Goal: Task Accomplishment & Management: Manage account settings

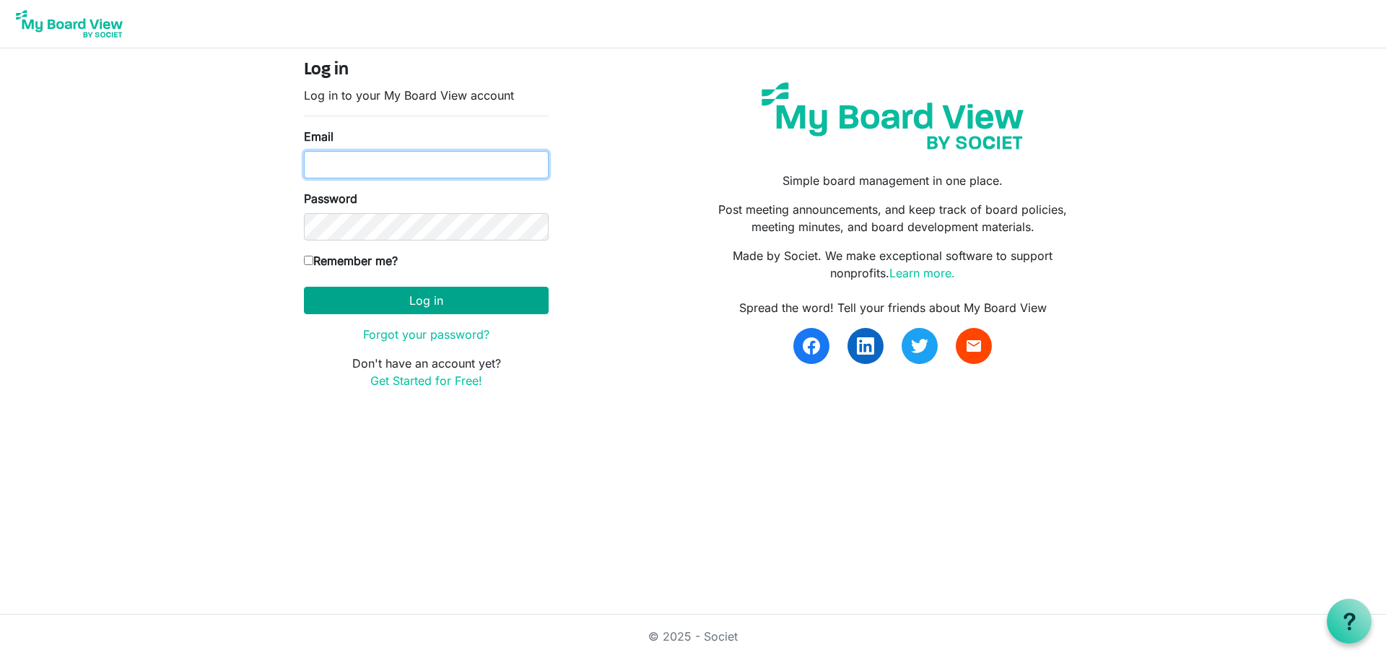
type input "manager@belfastcommunitynetwork.org.nz"
click at [407, 305] on button "Log in" at bounding box center [426, 300] width 245 height 27
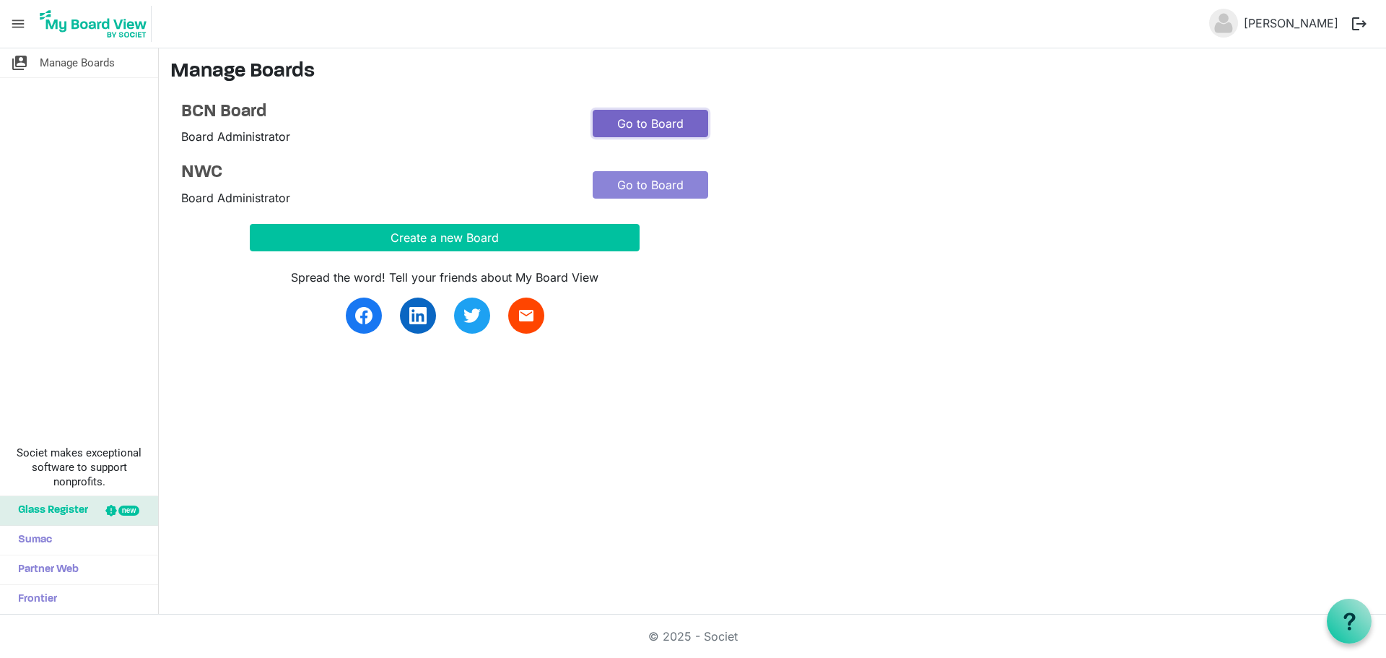
click at [664, 122] on link "Go to Board" at bounding box center [651, 123] width 116 height 27
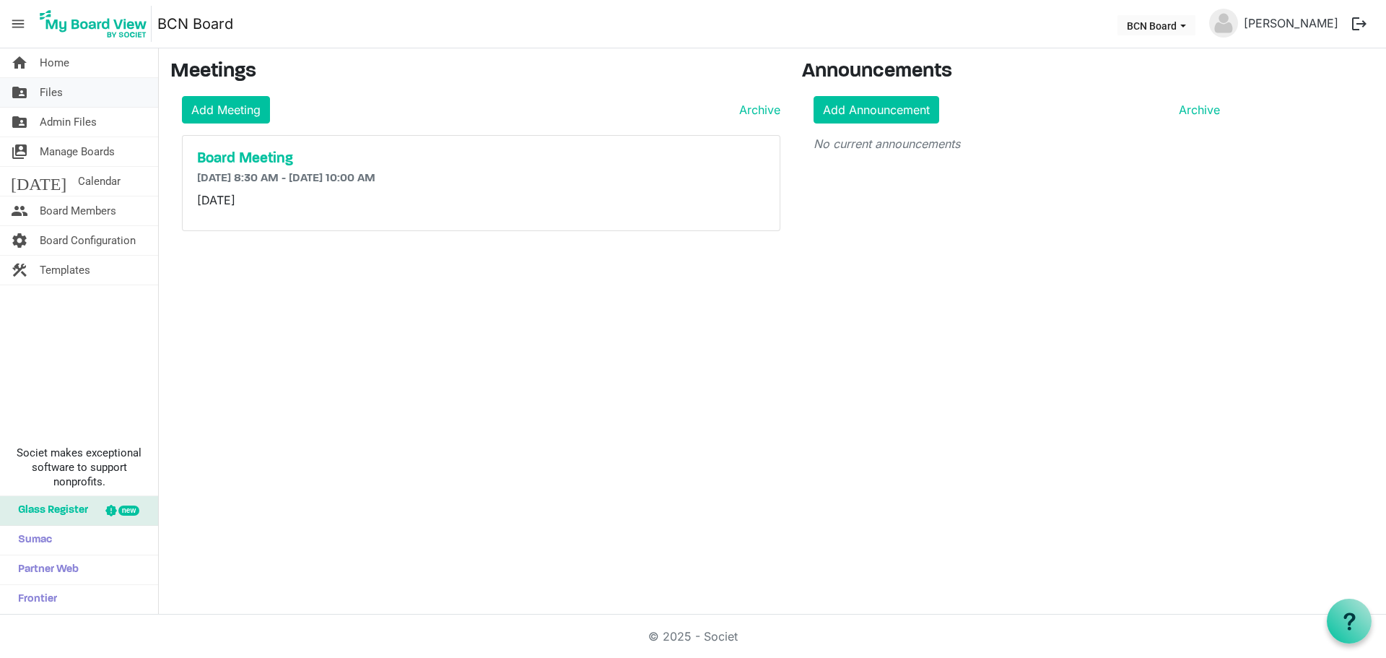
click at [52, 92] on span "Files" at bounding box center [51, 92] width 23 height 29
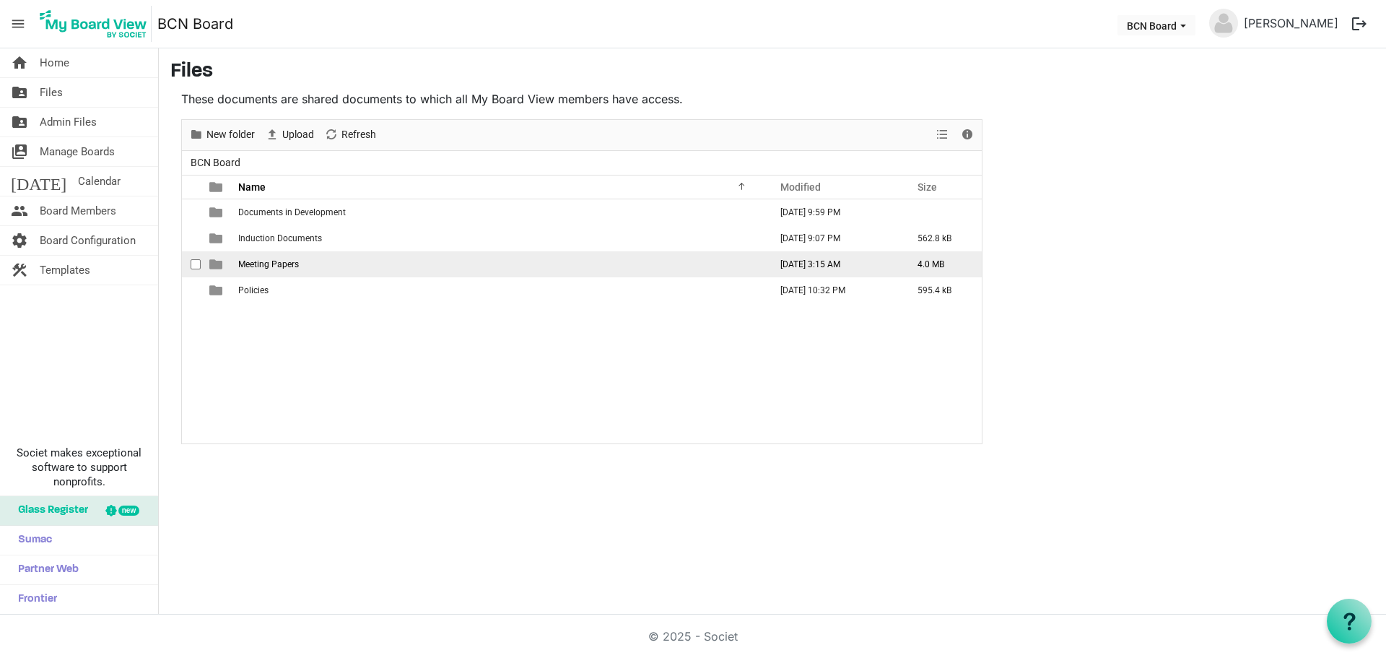
click at [336, 263] on td "Meeting Papers" at bounding box center [499, 264] width 531 height 26
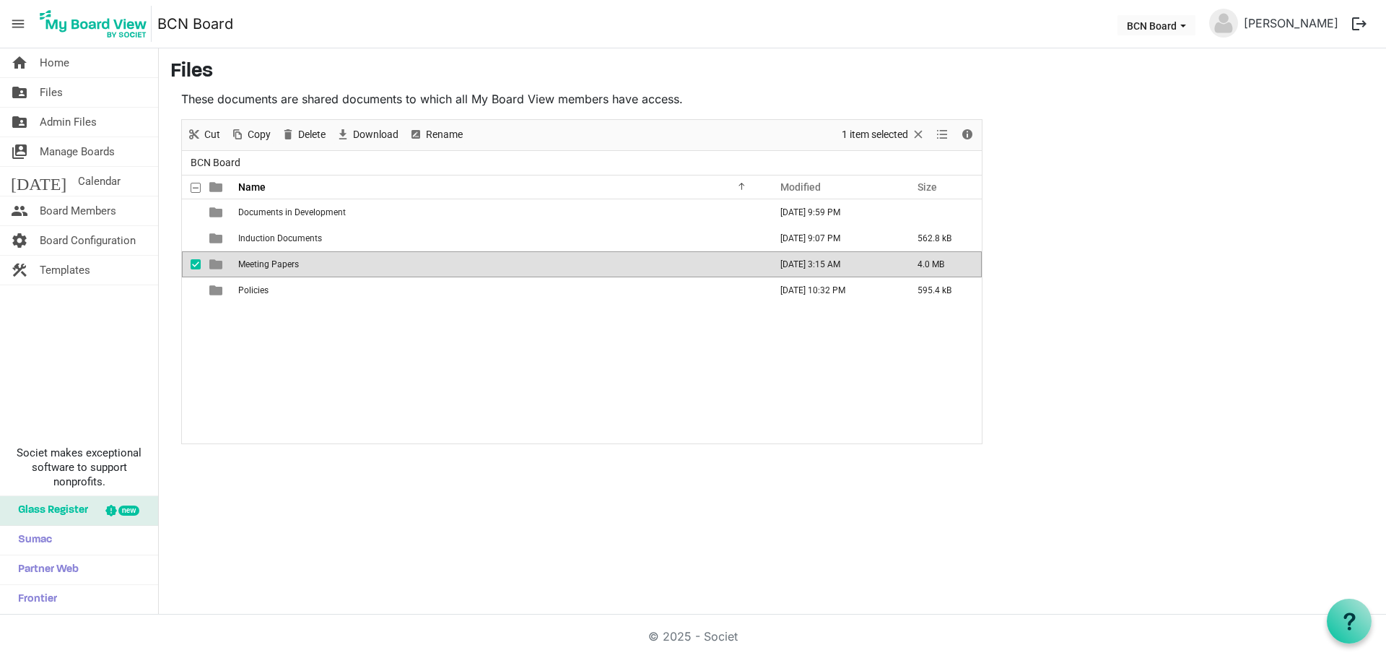
click at [336, 263] on td "Meeting Papers" at bounding box center [499, 264] width 531 height 26
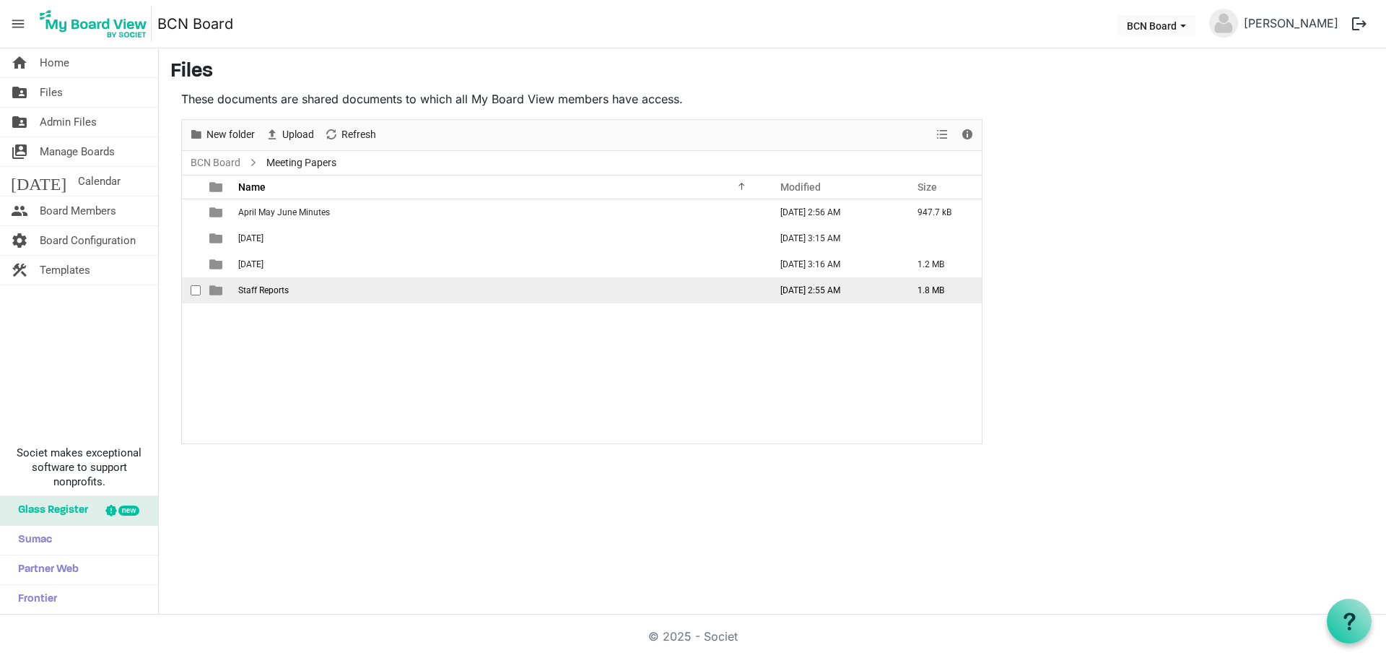
click at [317, 287] on td "Staff Reports" at bounding box center [499, 290] width 531 height 26
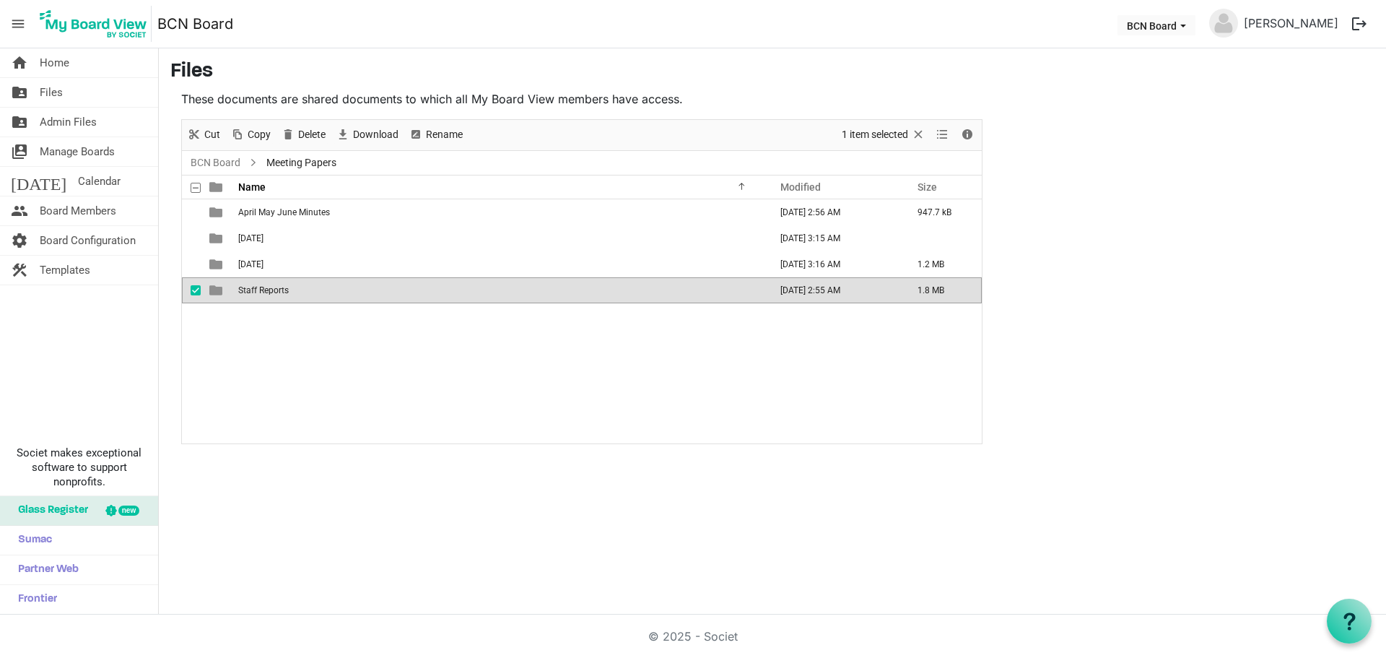
click at [317, 287] on td "Staff Reports" at bounding box center [499, 290] width 531 height 26
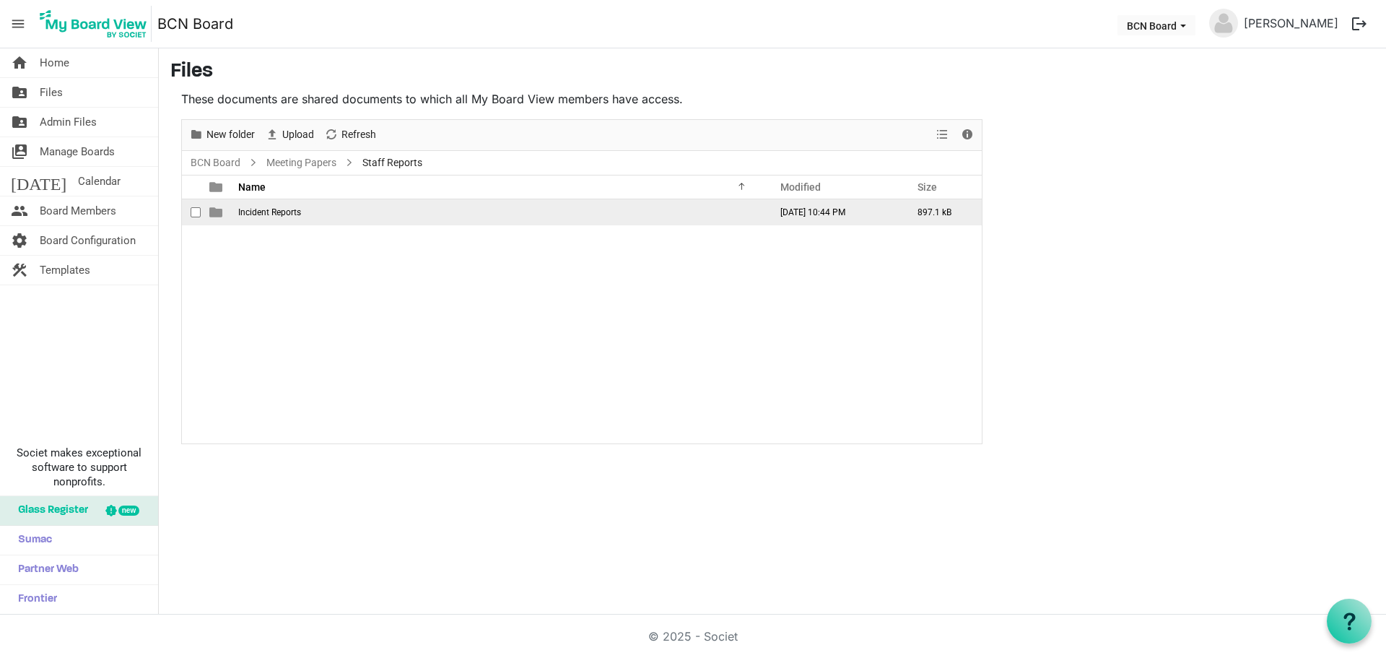
click at [272, 214] on span "Incident Reports" at bounding box center [269, 212] width 63 height 10
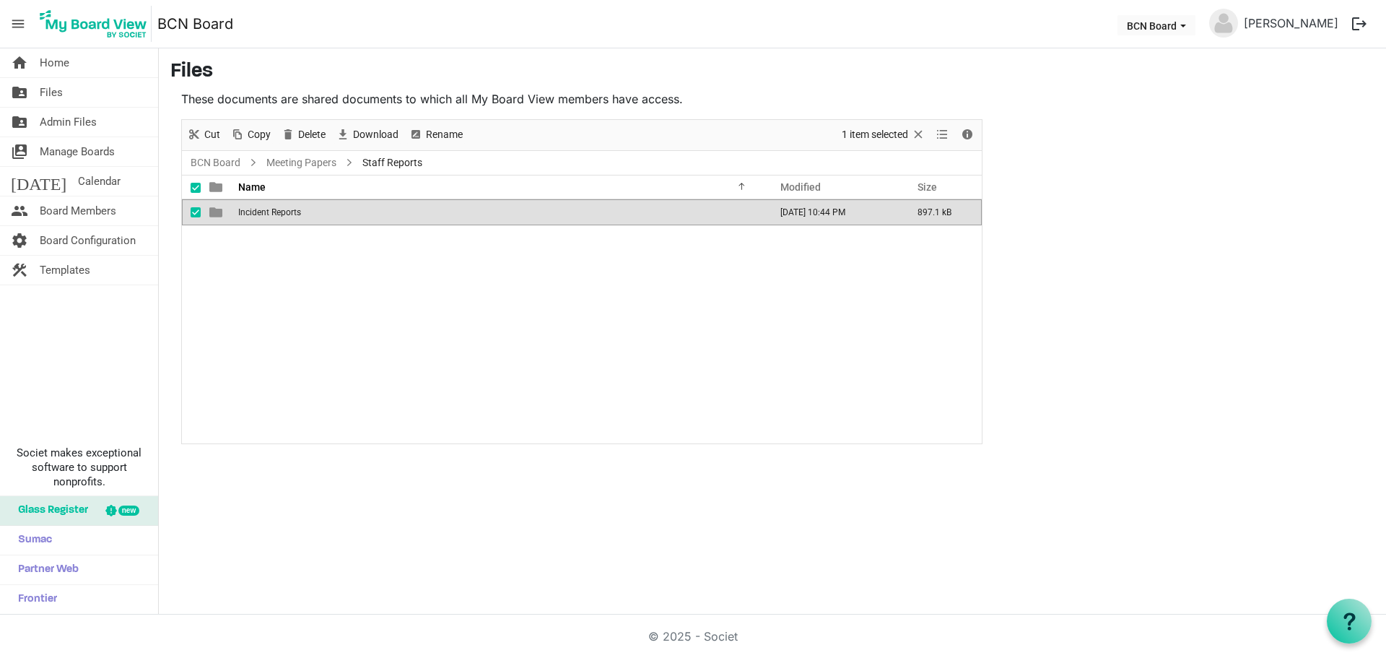
click at [272, 214] on span "Incident Reports" at bounding box center [269, 212] width 63 height 10
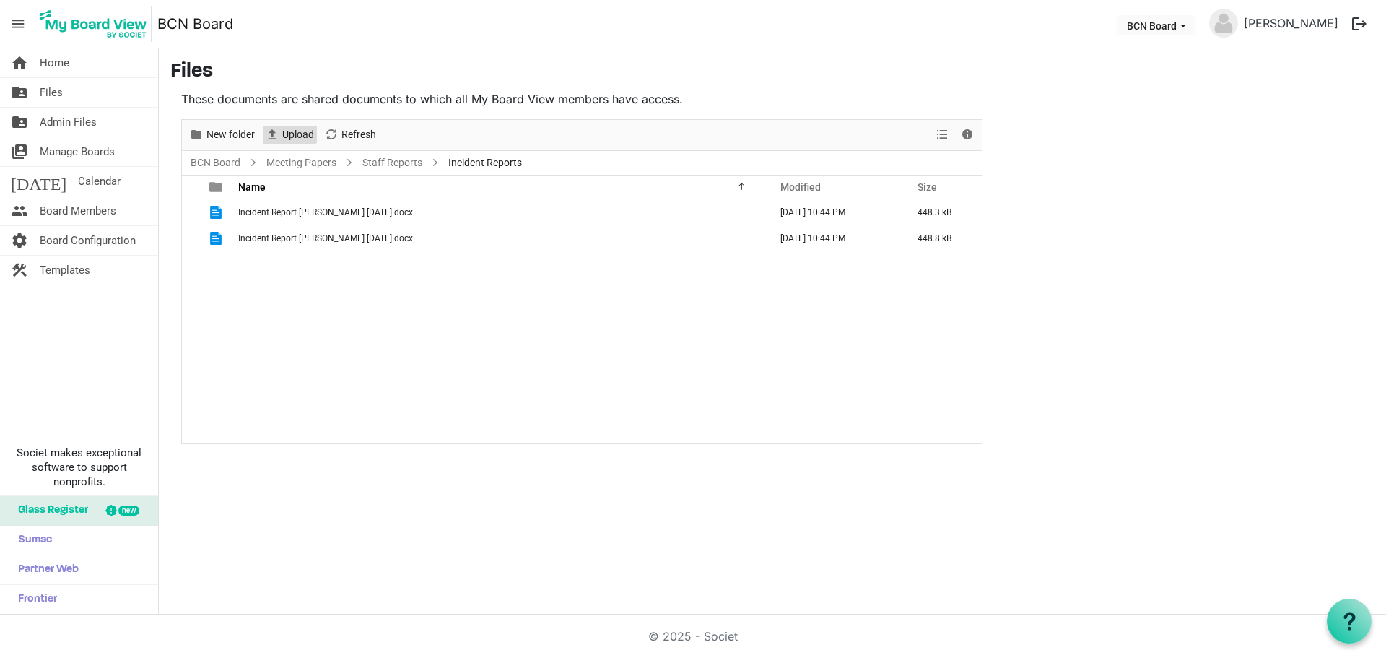
click at [294, 129] on span "Upload" at bounding box center [298, 135] width 35 height 18
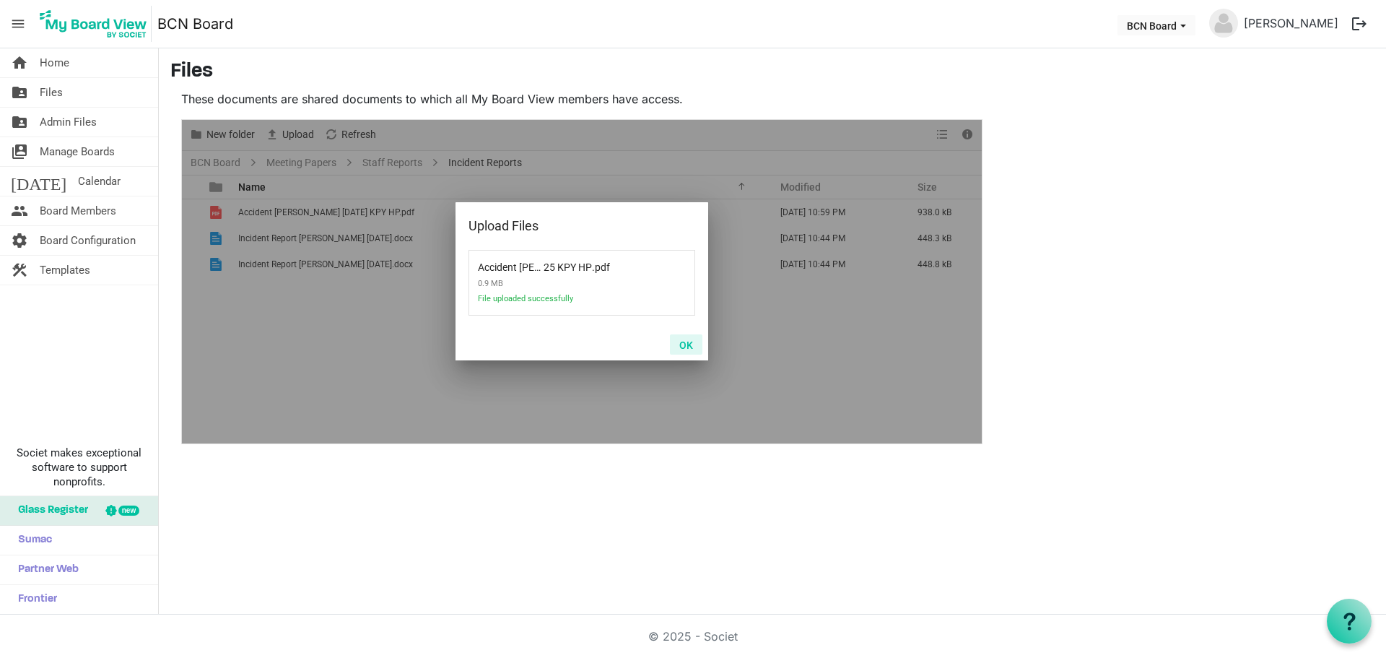
click at [684, 345] on button "OK" at bounding box center [686, 344] width 32 height 20
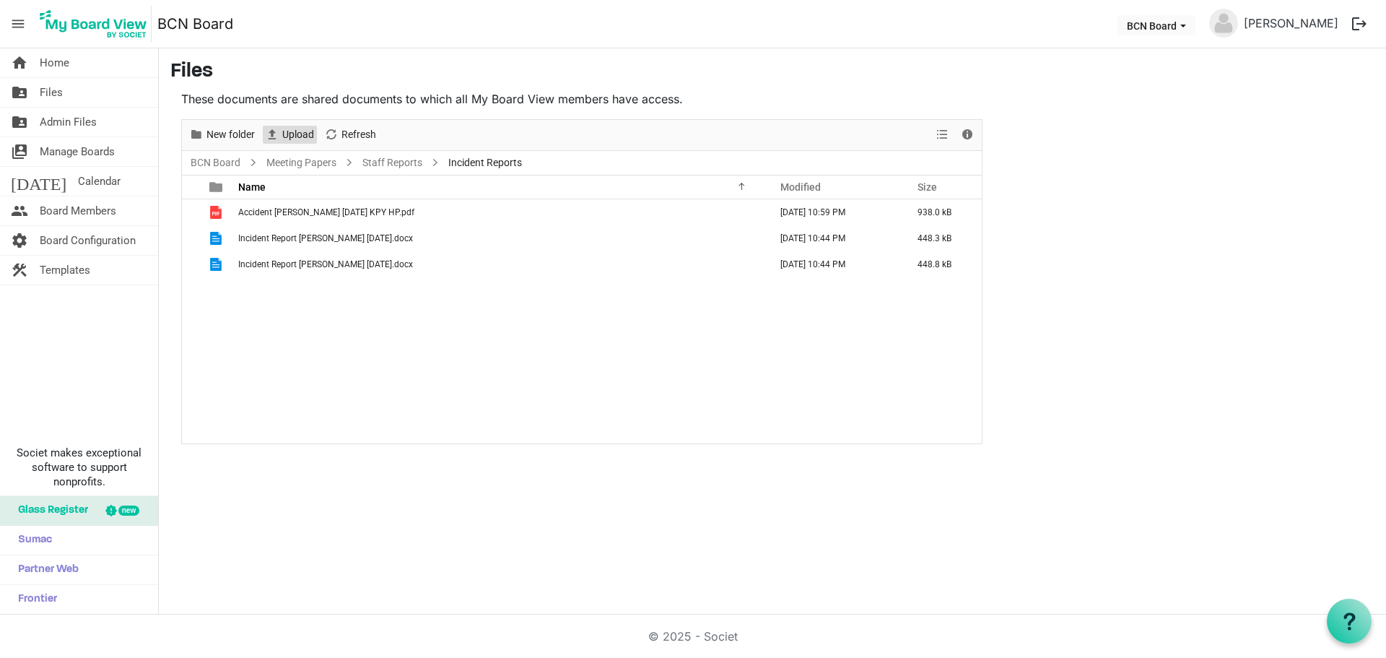
click at [292, 136] on span "Upload" at bounding box center [298, 135] width 35 height 18
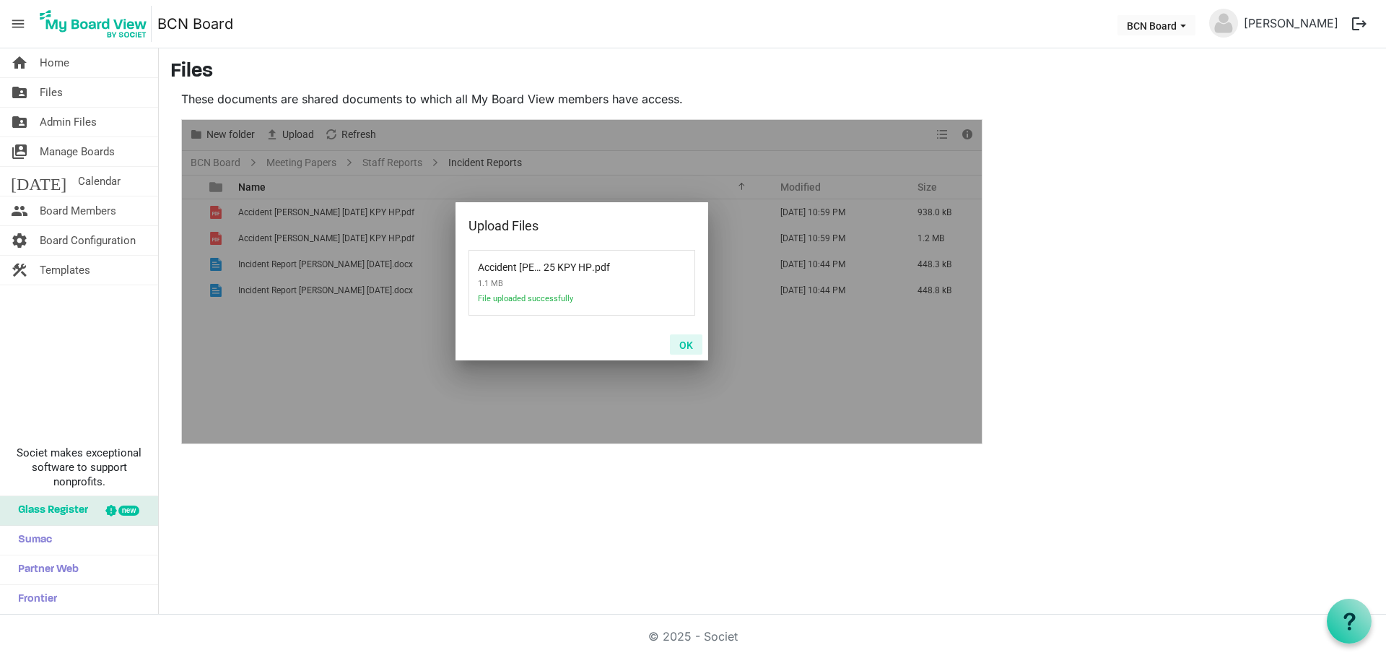
click at [689, 342] on button "OK" at bounding box center [686, 344] width 32 height 20
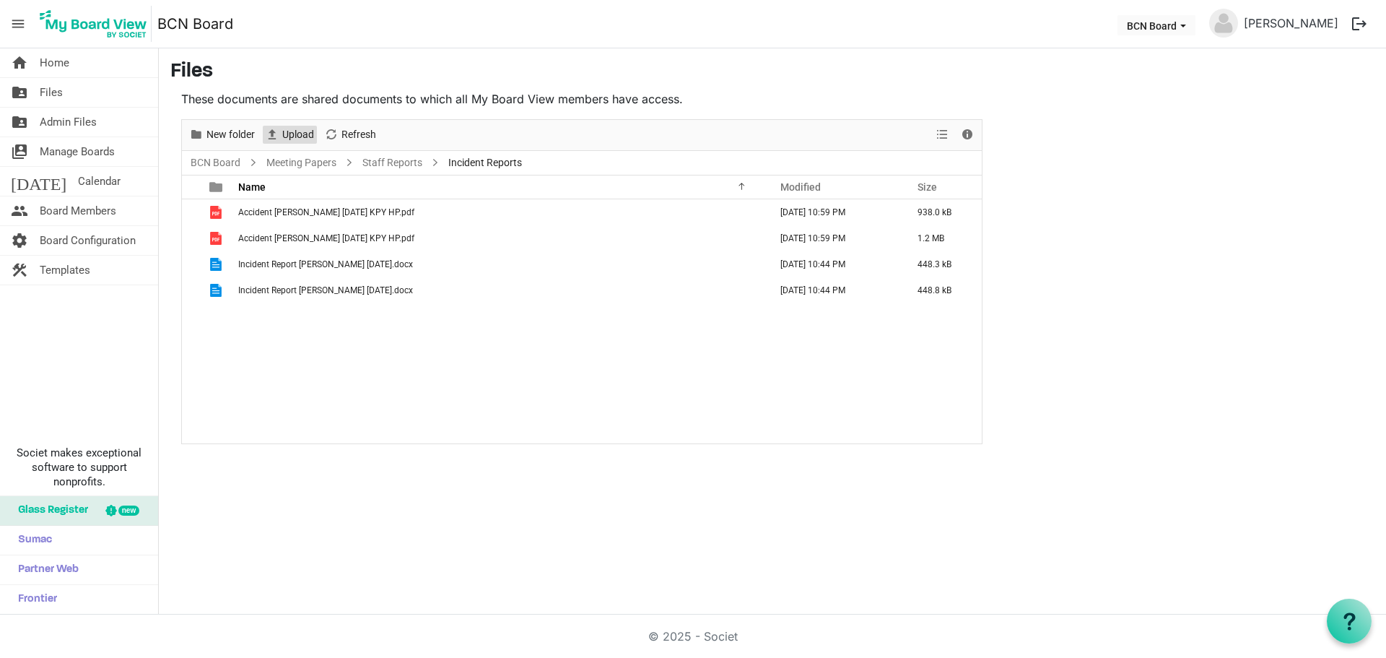
click at [295, 137] on span "Upload" at bounding box center [298, 135] width 35 height 18
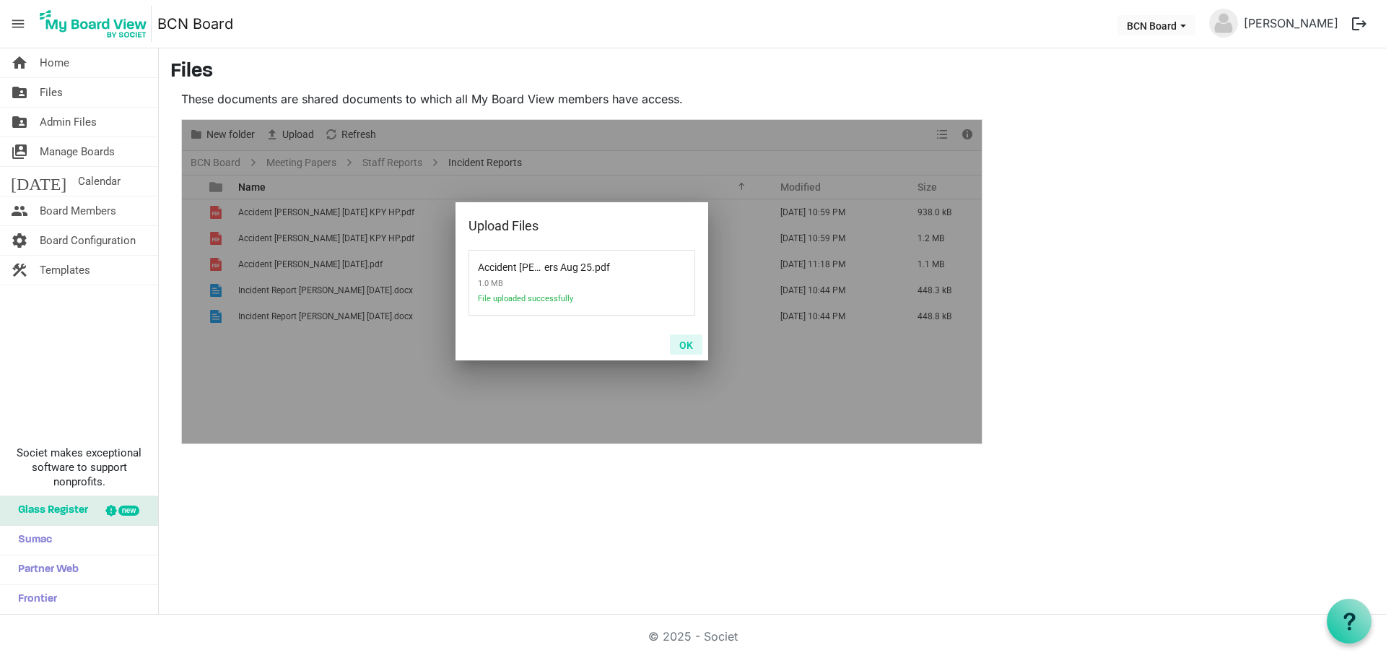
click at [687, 347] on button "OK" at bounding box center [686, 344] width 32 height 20
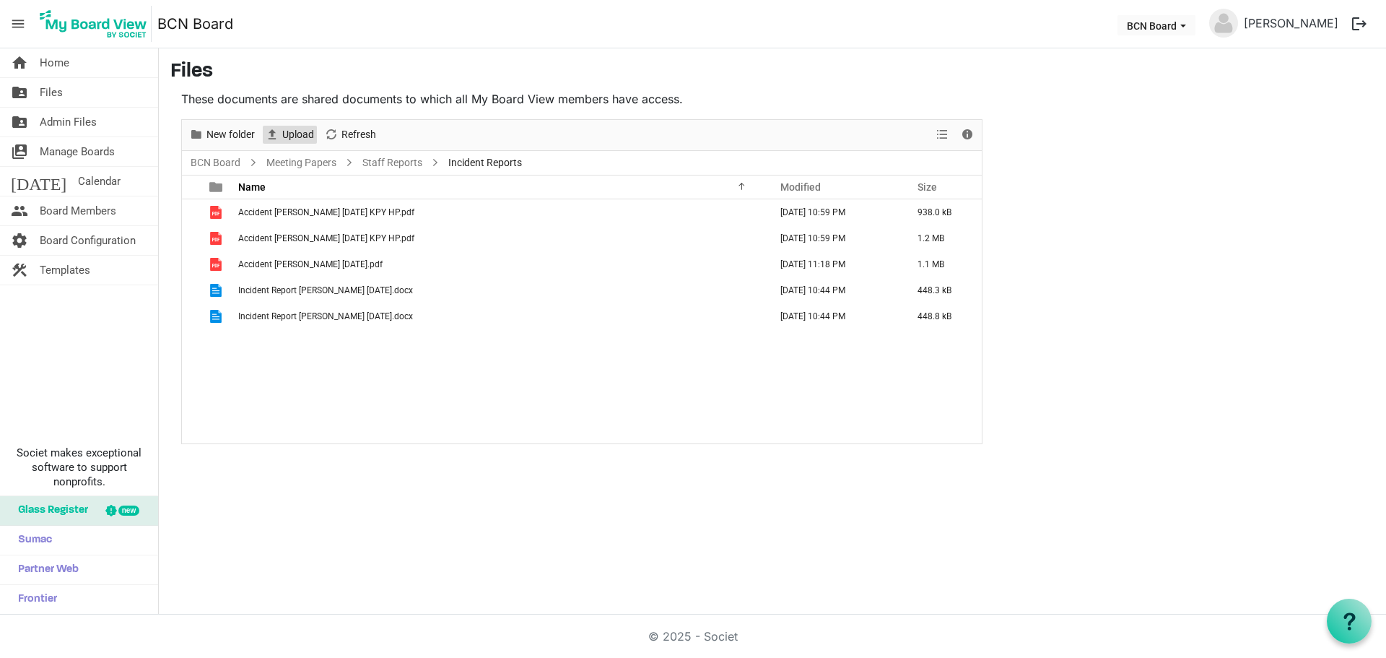
click at [278, 130] on span "Upload" at bounding box center [272, 135] width 17 height 18
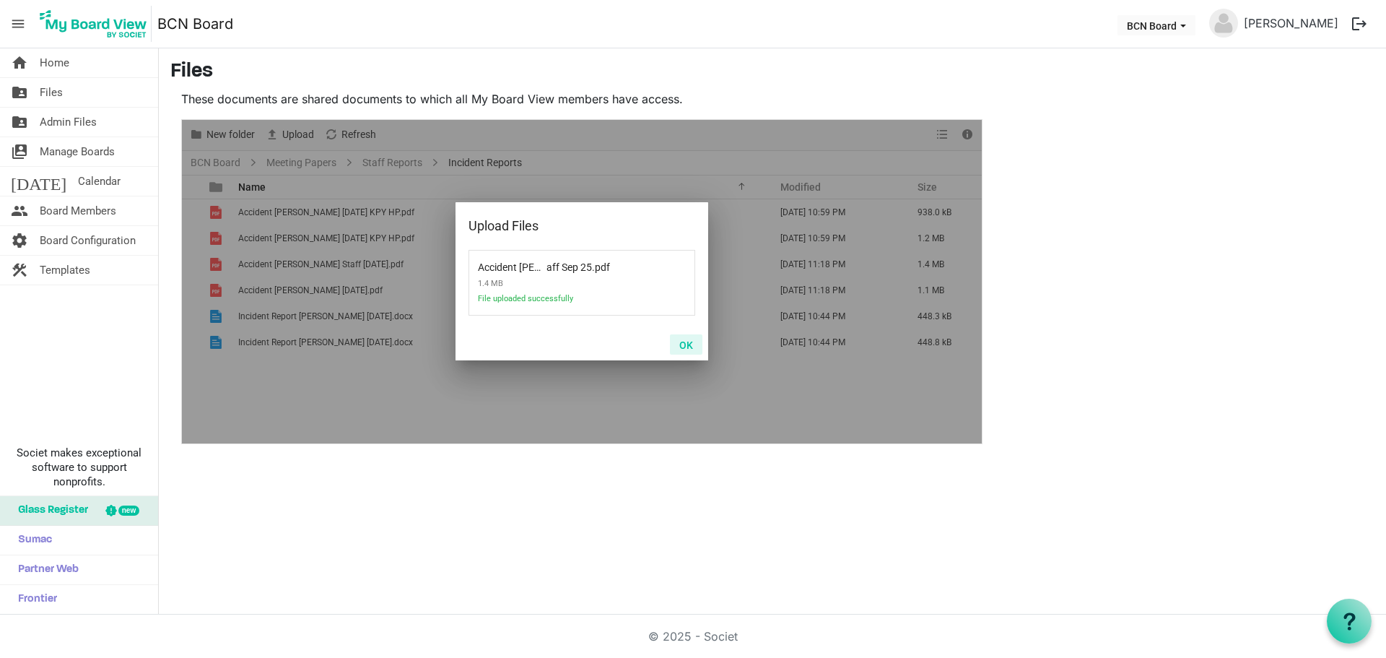
click at [687, 342] on button "OK" at bounding box center [686, 344] width 32 height 20
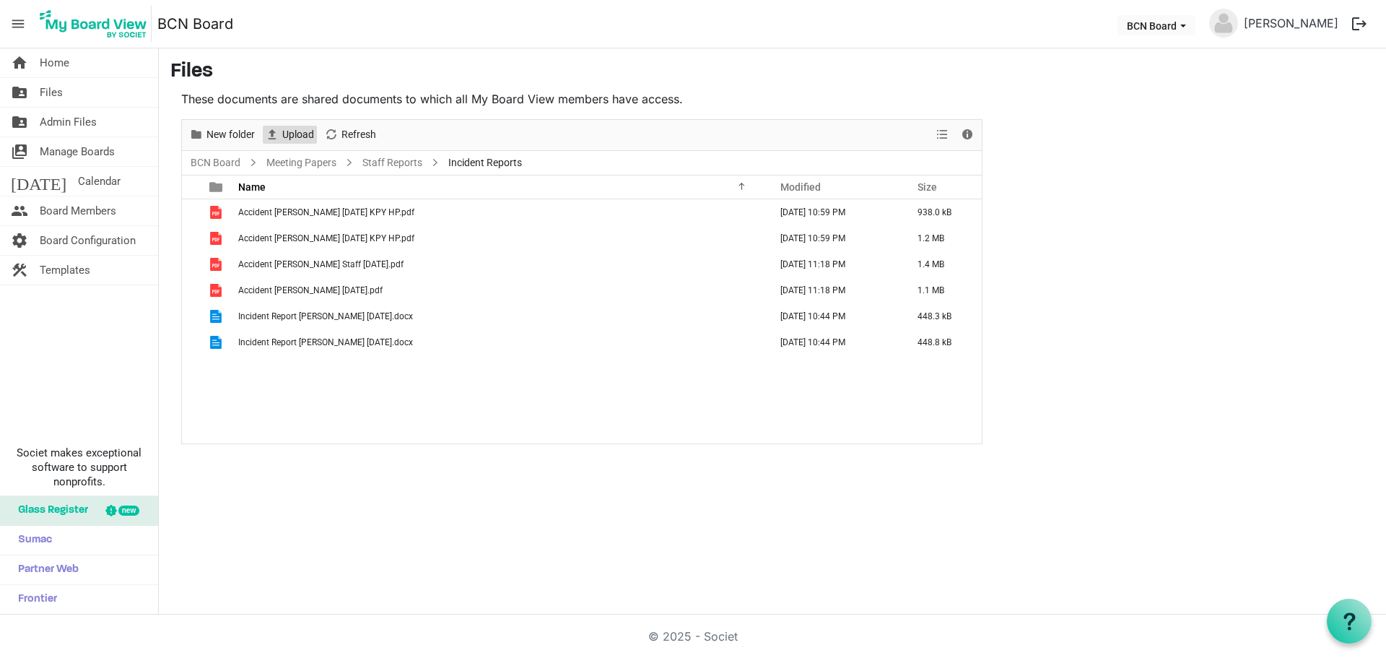
click at [293, 130] on span "Upload" at bounding box center [298, 135] width 35 height 18
click at [279, 131] on span "Upload" at bounding box center [272, 135] width 17 height 18
click at [495, 368] on div "Accident Carter Gordon Sept 25 KPY HP.pdf September 30, 2025 10:59 PM 938.0 kB …" at bounding box center [582, 321] width 800 height 244
click at [493, 360] on div "Accident Carter Gordon Sept 25 KPY HP.pdf September 30, 2025 10:59 PM 938.0 kB …" at bounding box center [582, 321] width 800 height 244
click at [65, 115] on span "Admin Files" at bounding box center [68, 122] width 57 height 29
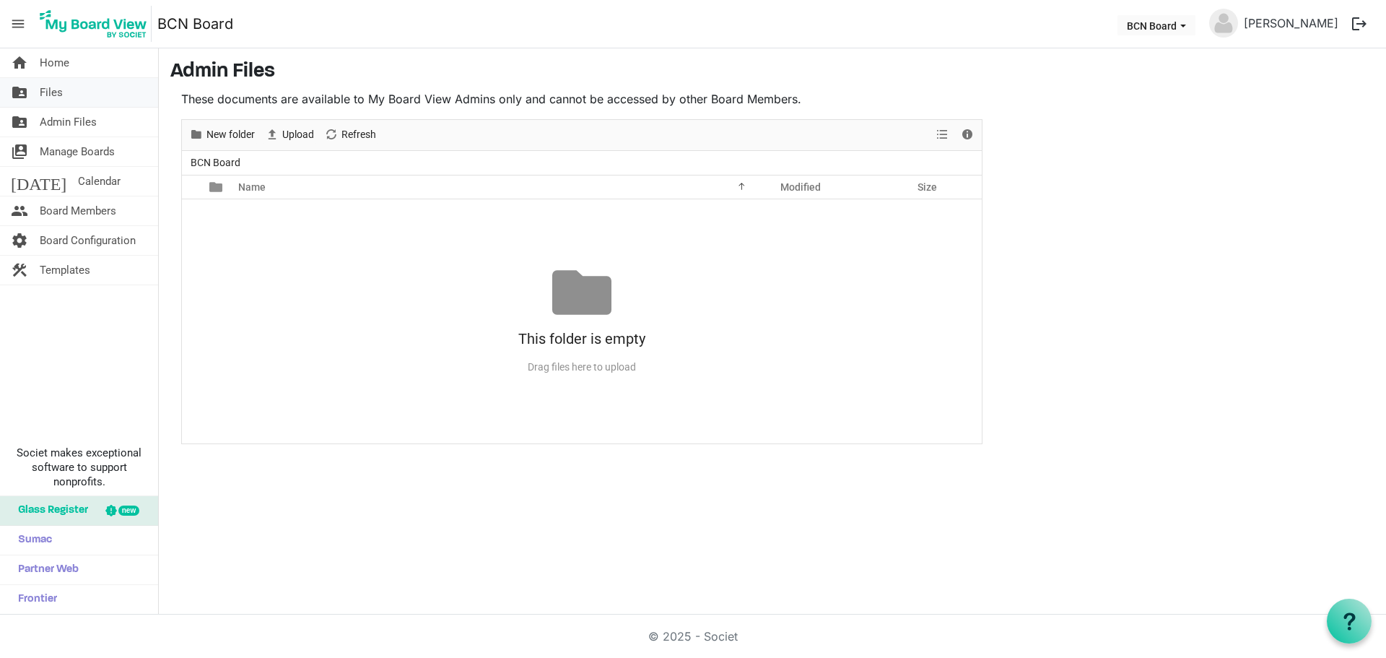
click at [45, 95] on span "Files" at bounding box center [51, 92] width 23 height 29
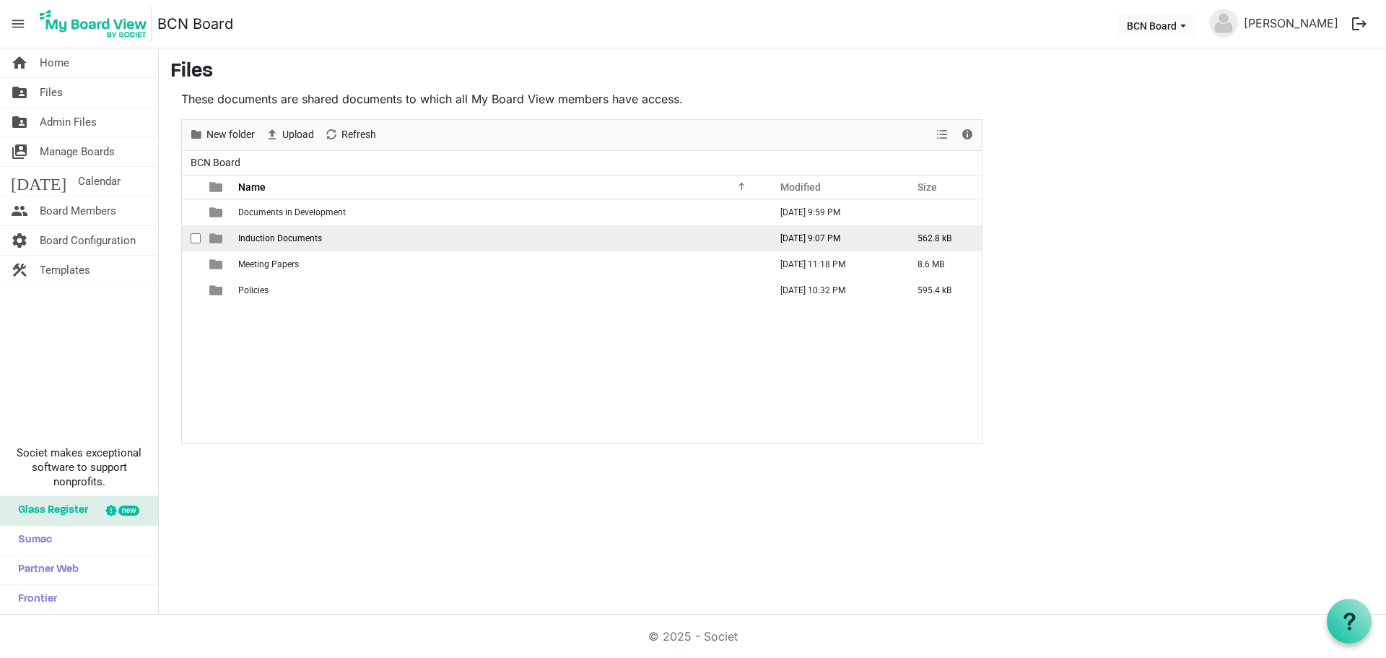
click at [298, 235] on span "Induction Documents" at bounding box center [280, 238] width 84 height 10
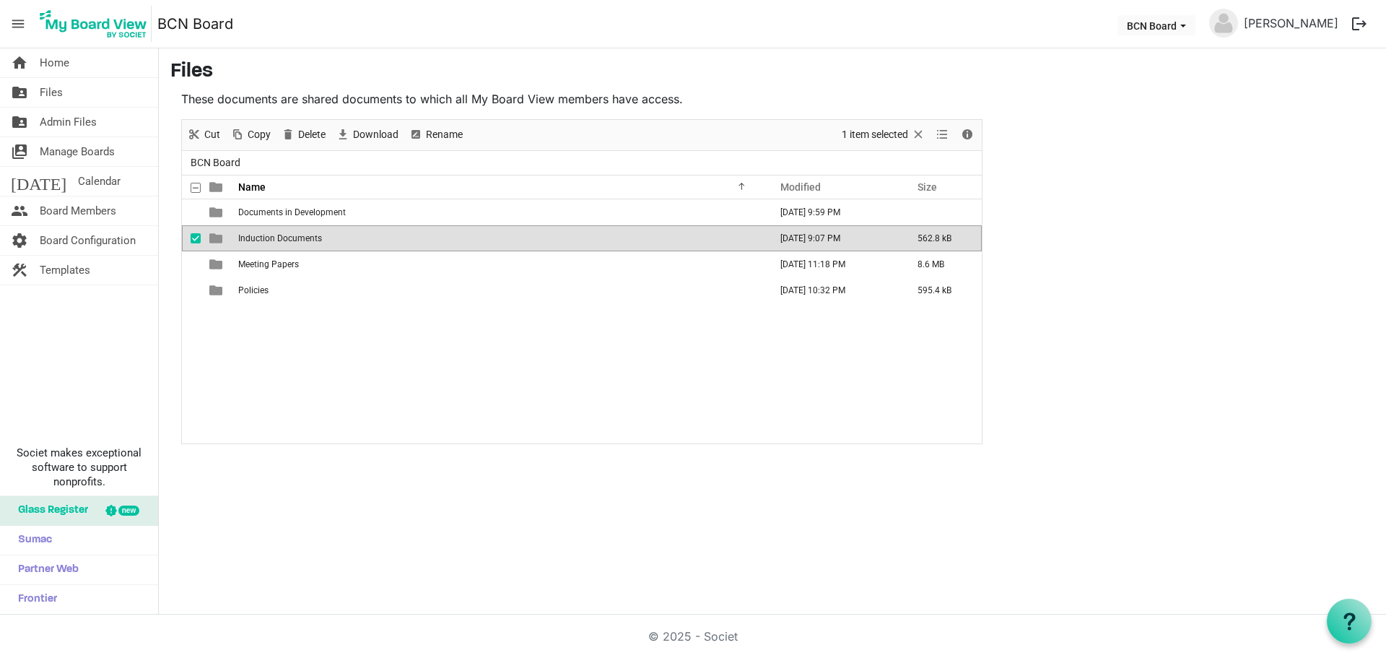
click at [298, 235] on span "Induction Documents" at bounding box center [280, 238] width 84 height 10
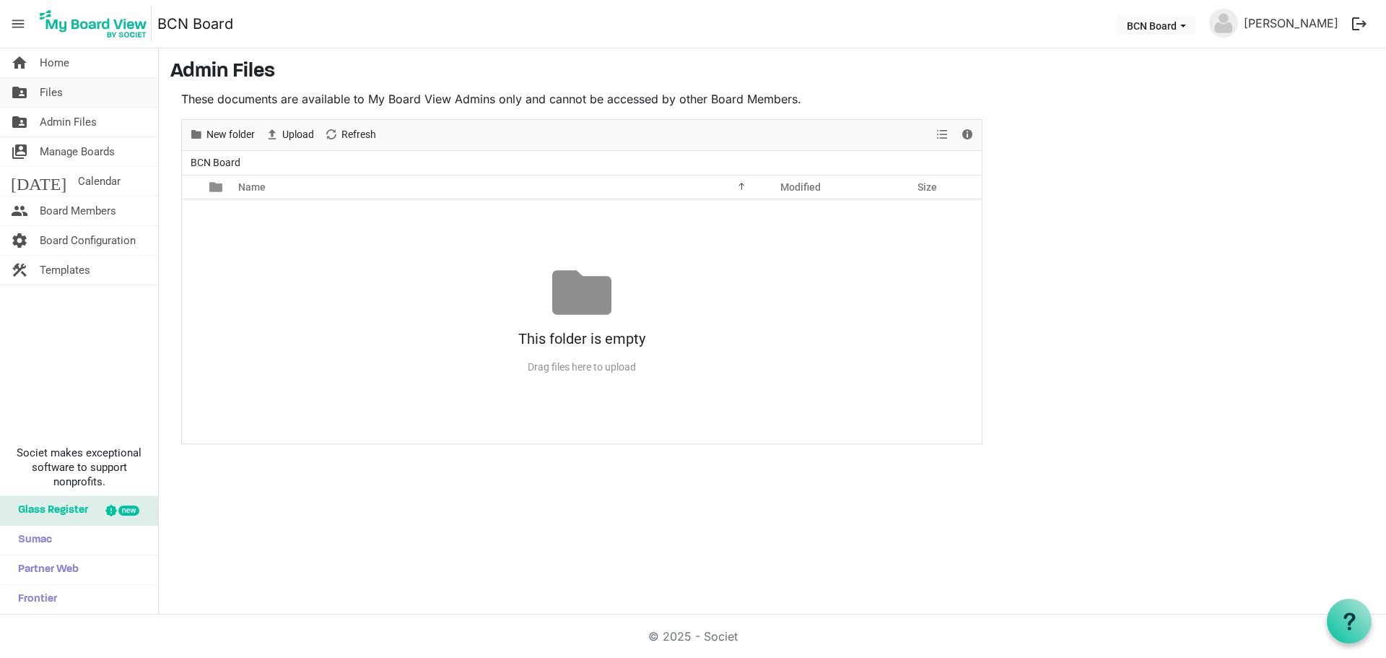
click at [40, 87] on span "Files" at bounding box center [51, 92] width 23 height 29
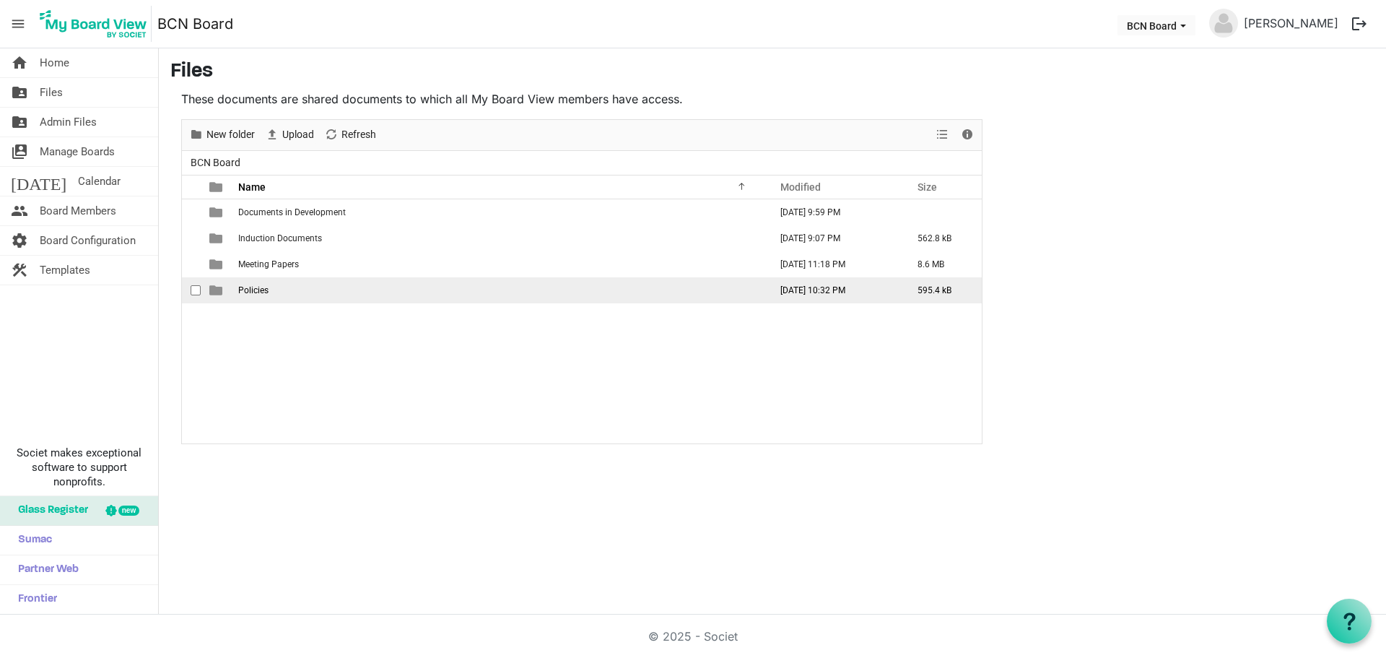
click at [320, 287] on td "Policies" at bounding box center [499, 290] width 531 height 26
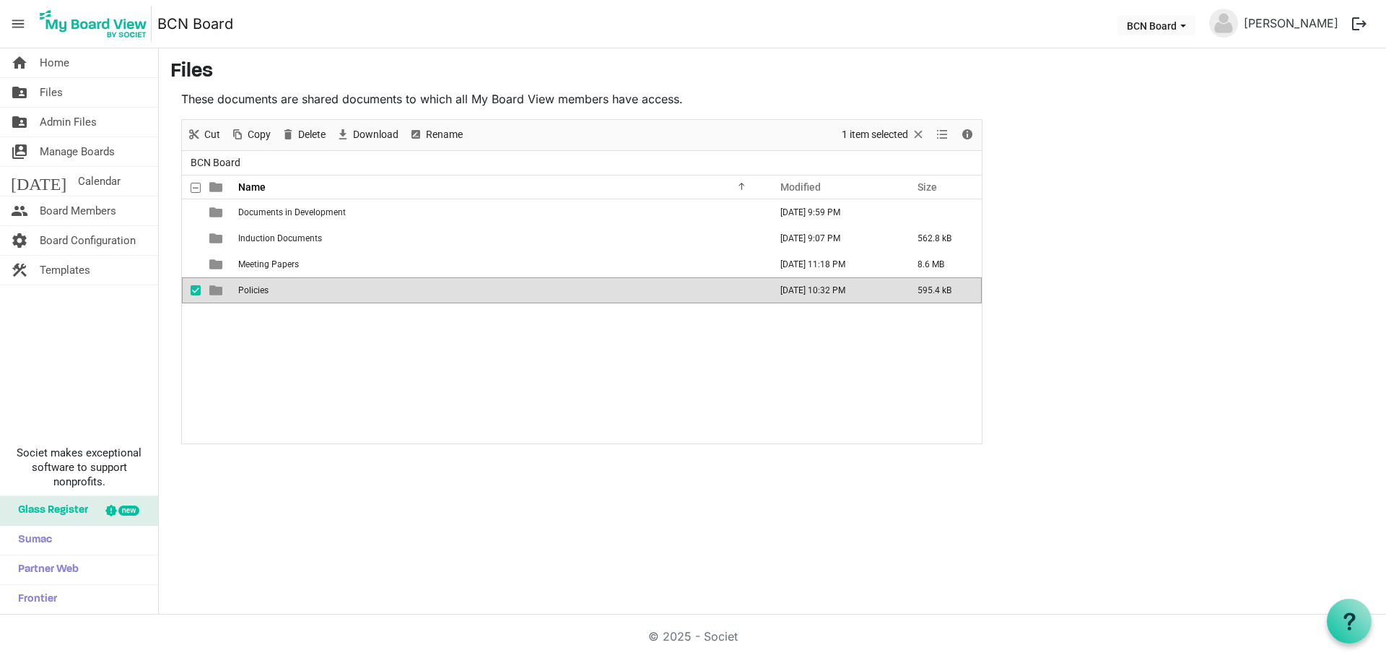
click at [320, 287] on td "Policies" at bounding box center [499, 290] width 531 height 26
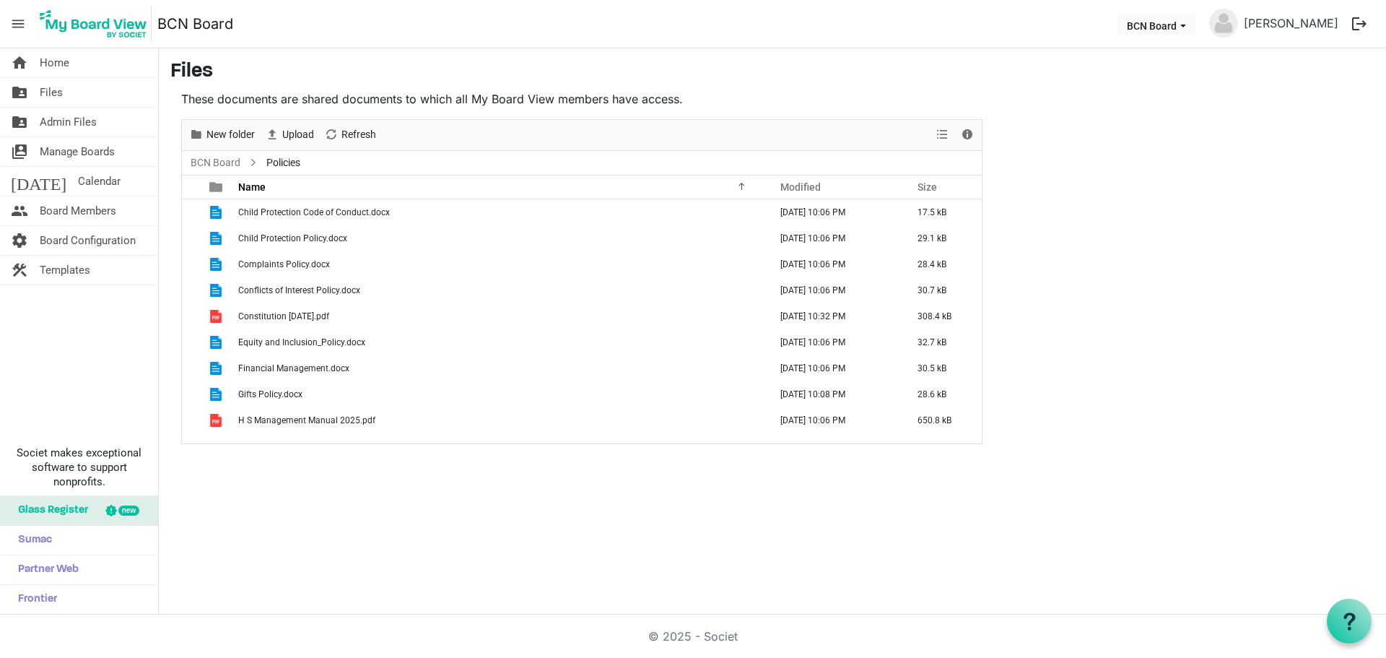
click at [737, 77] on h3 "Files" at bounding box center [772, 72] width 1204 height 25
click at [77, 118] on span "Admin Files" at bounding box center [68, 122] width 57 height 29
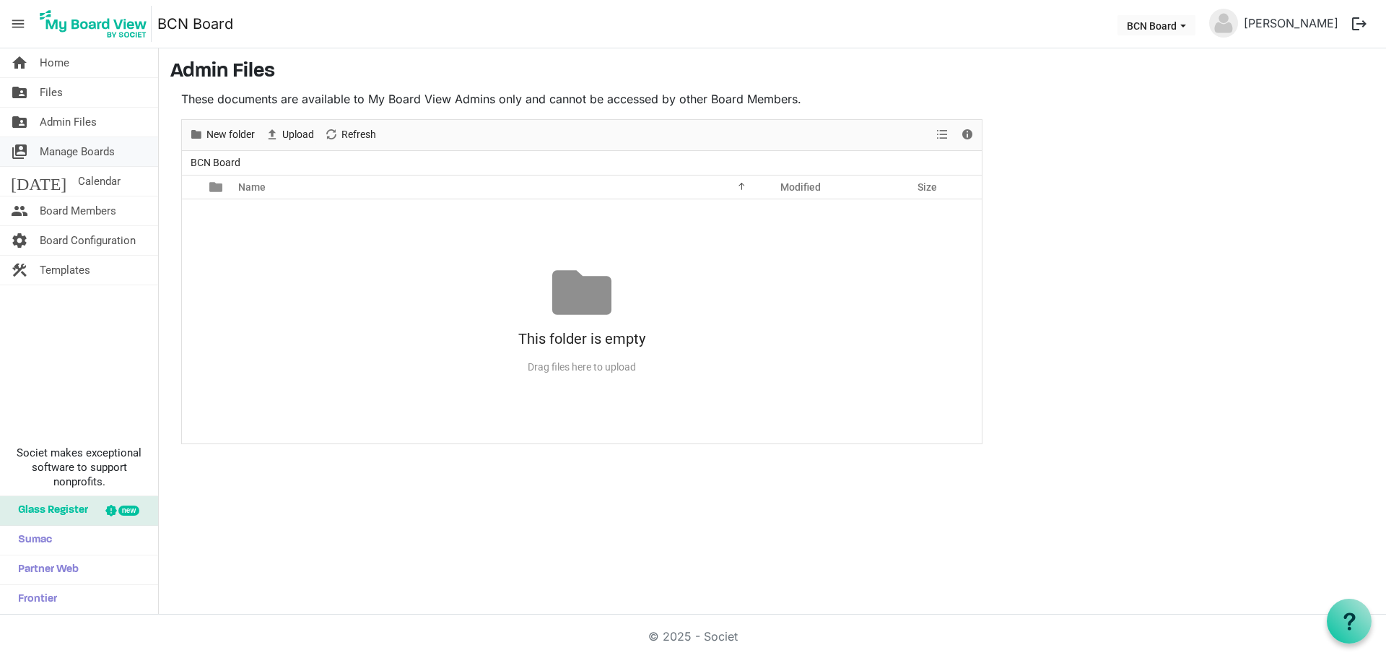
click at [87, 151] on span "Manage Boards" at bounding box center [77, 151] width 75 height 29
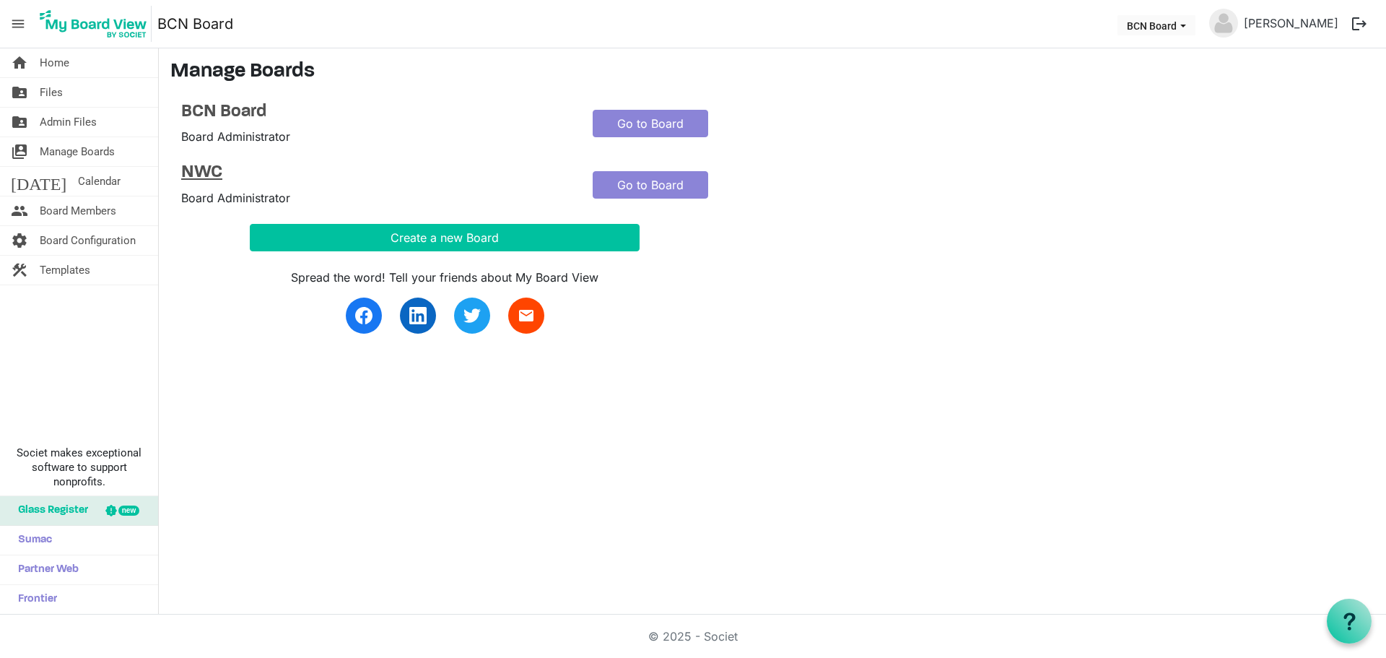
click at [204, 175] on h4 "NWC" at bounding box center [376, 172] width 390 height 21
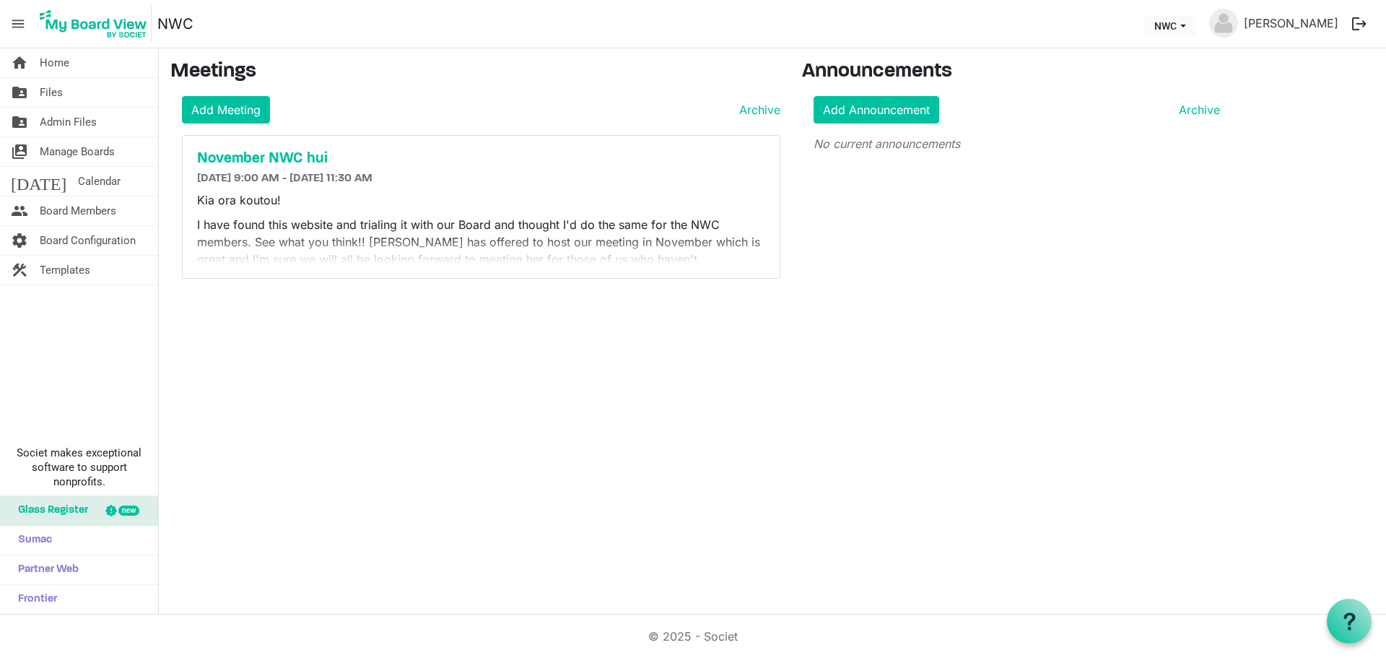
click at [189, 27] on link "NWC" at bounding box center [175, 23] width 36 height 29
click at [78, 64] on link "home Home" at bounding box center [79, 62] width 158 height 29
click at [57, 95] on span "Files" at bounding box center [51, 92] width 23 height 29
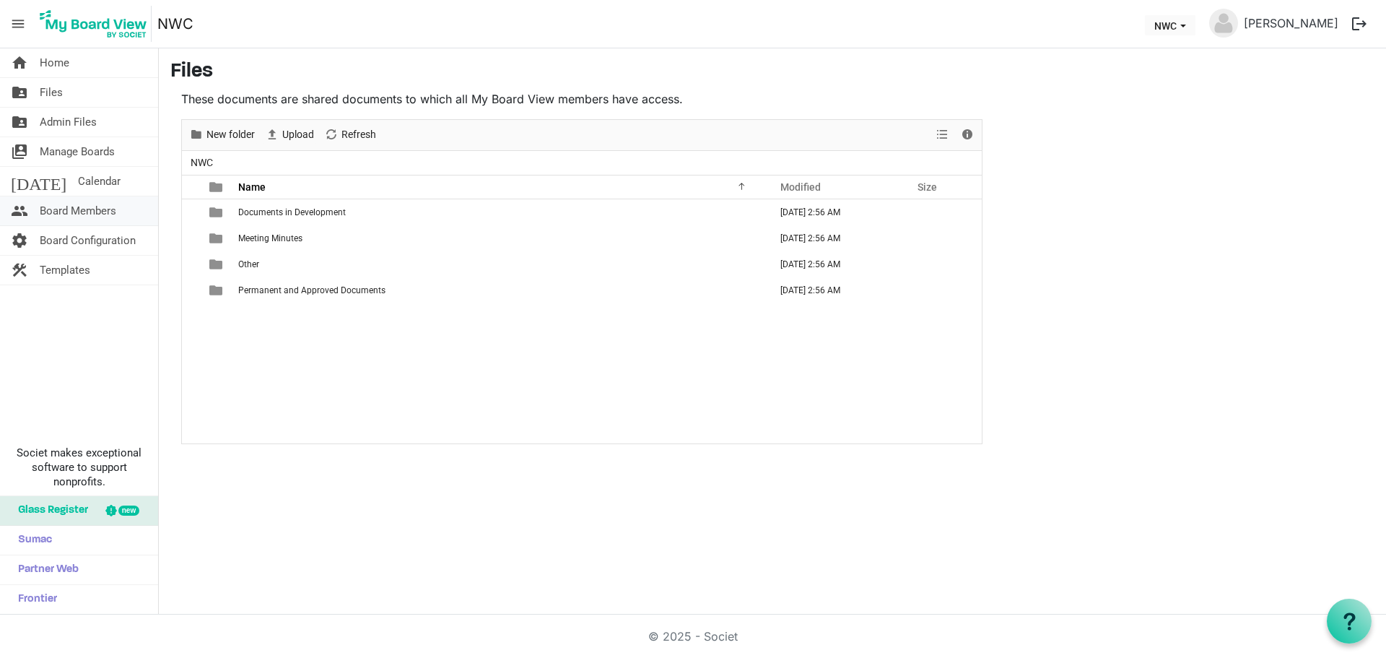
click at [110, 216] on span "Board Members" at bounding box center [78, 210] width 77 height 29
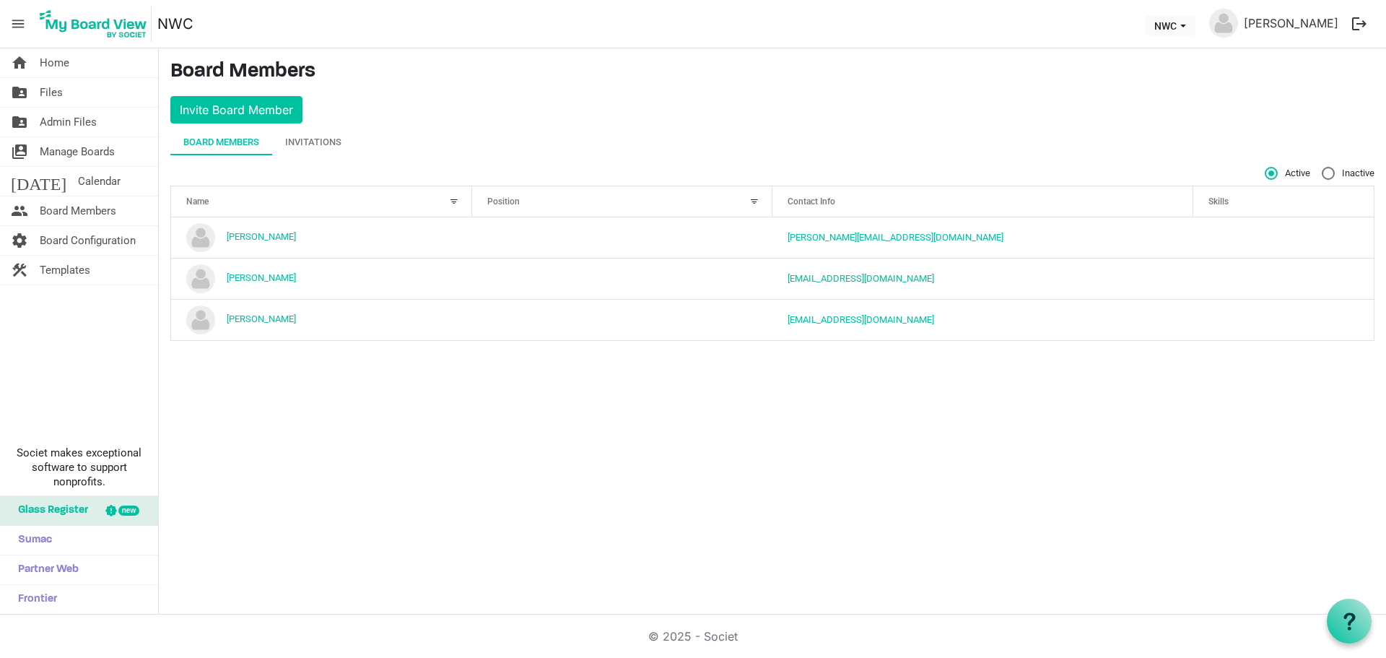
click at [1328, 175] on label "Inactive" at bounding box center [1348, 173] width 53 height 13
click at [1323, 168] on input "Inactive" at bounding box center [1322, 167] width 1 height 1
radio input "true"
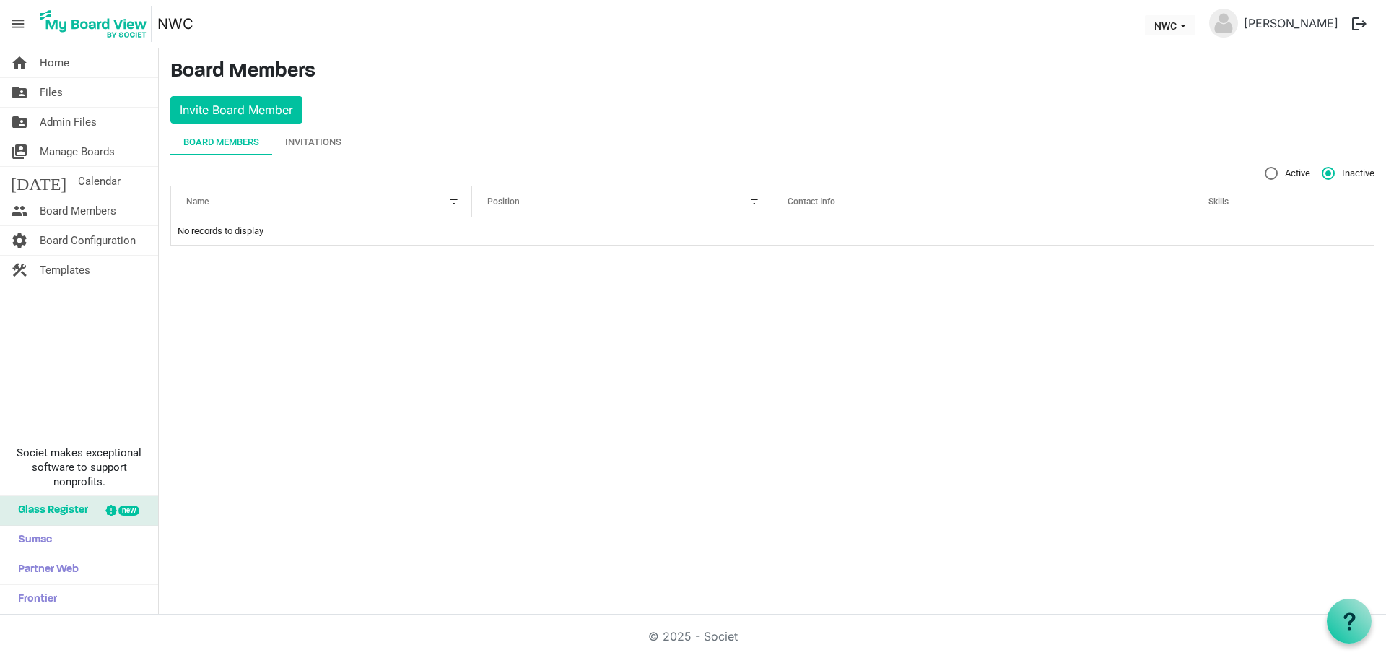
click at [1269, 170] on label "Active" at bounding box center [1287, 173] width 45 height 13
click at [1266, 168] on input "Active" at bounding box center [1265, 167] width 1 height 1
radio input "true"
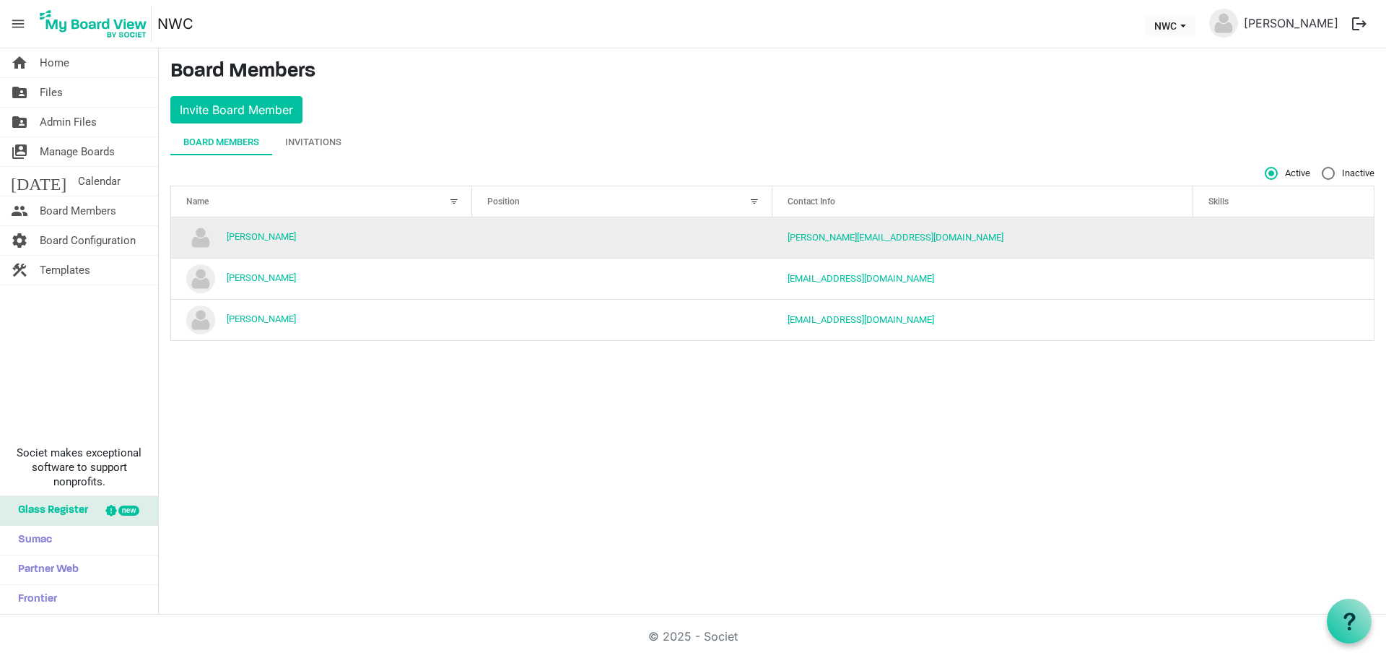
click at [1004, 242] on td "Ann@shirleycommunitytrust.org.nz" at bounding box center [983, 237] width 421 height 40
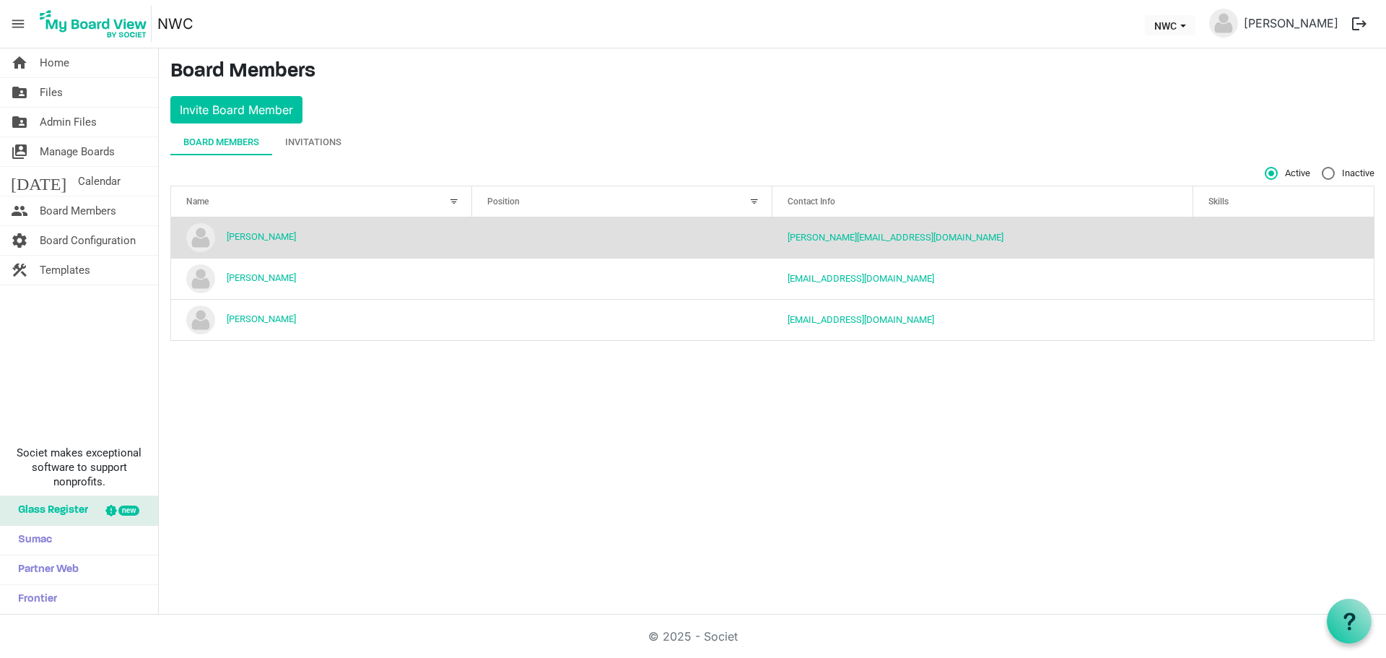
click at [1350, 170] on span "Inactive" at bounding box center [1348, 173] width 53 height 13
click at [1323, 168] on input "Inactive" at bounding box center [1322, 167] width 1 height 1
radio input "true"
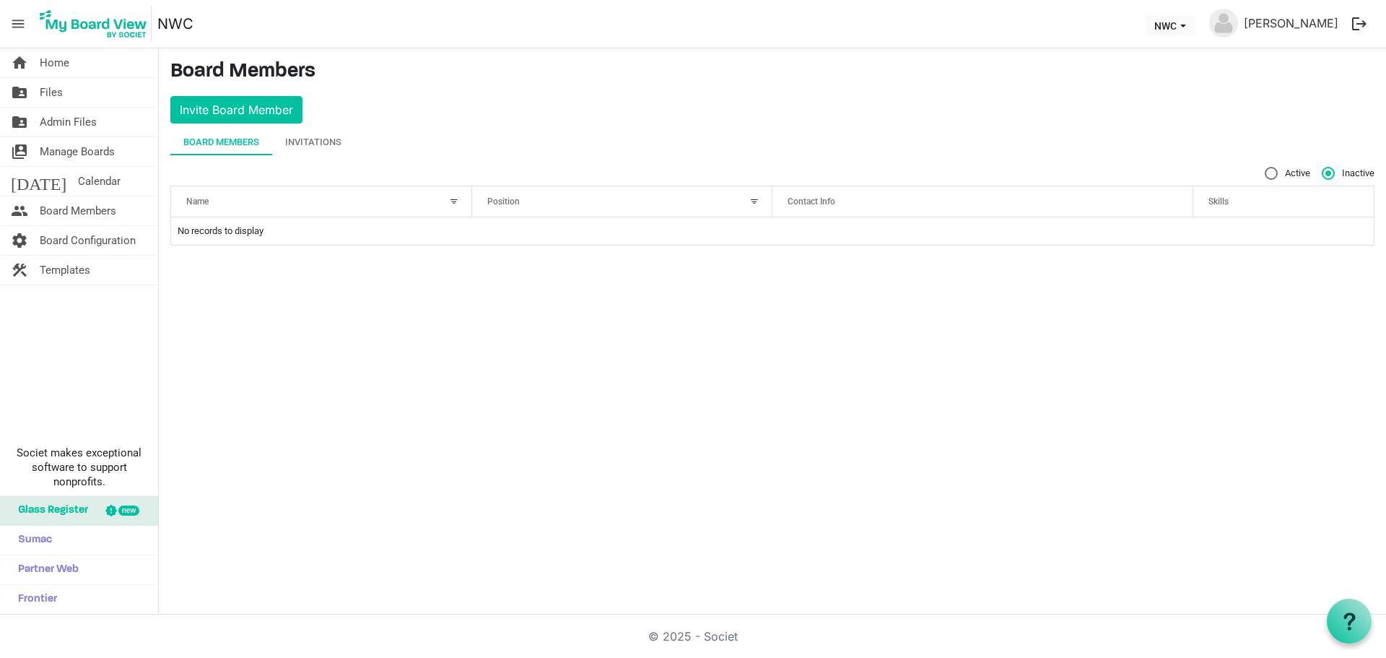
click at [1274, 172] on label "Active" at bounding box center [1287, 173] width 45 height 13
click at [1266, 168] on input "Active" at bounding box center [1265, 167] width 1 height 1
radio input "true"
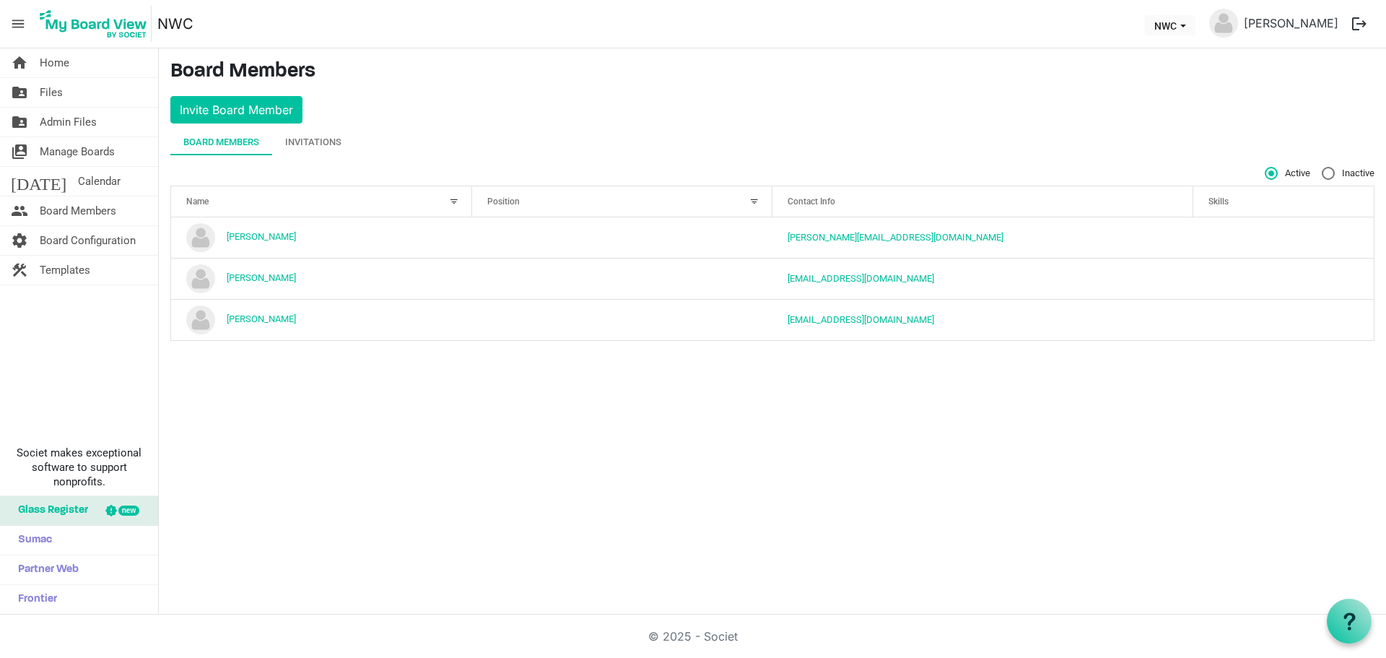
click at [591, 195] on div "Position" at bounding box center [614, 201] width 265 height 21
click at [92, 245] on span "Board Configuration" at bounding box center [88, 240] width 96 height 29
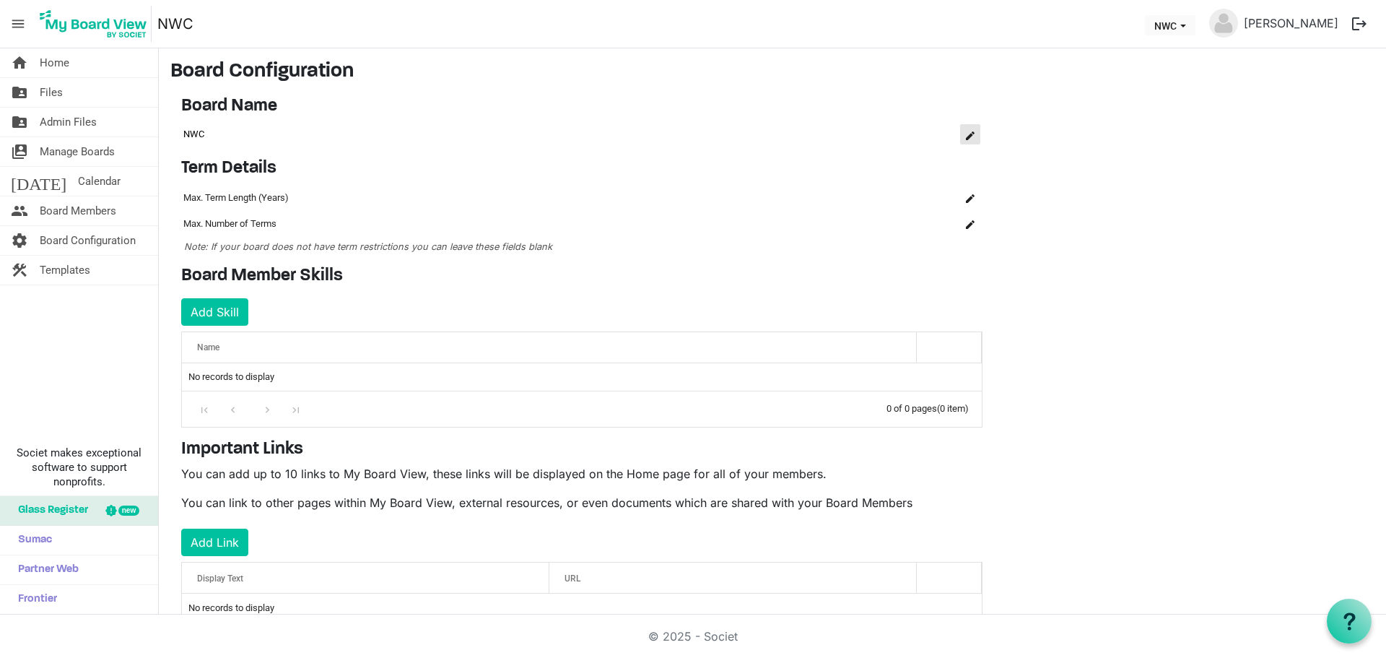
click at [969, 134] on span "is Command column column header" at bounding box center [970, 135] width 9 height 9
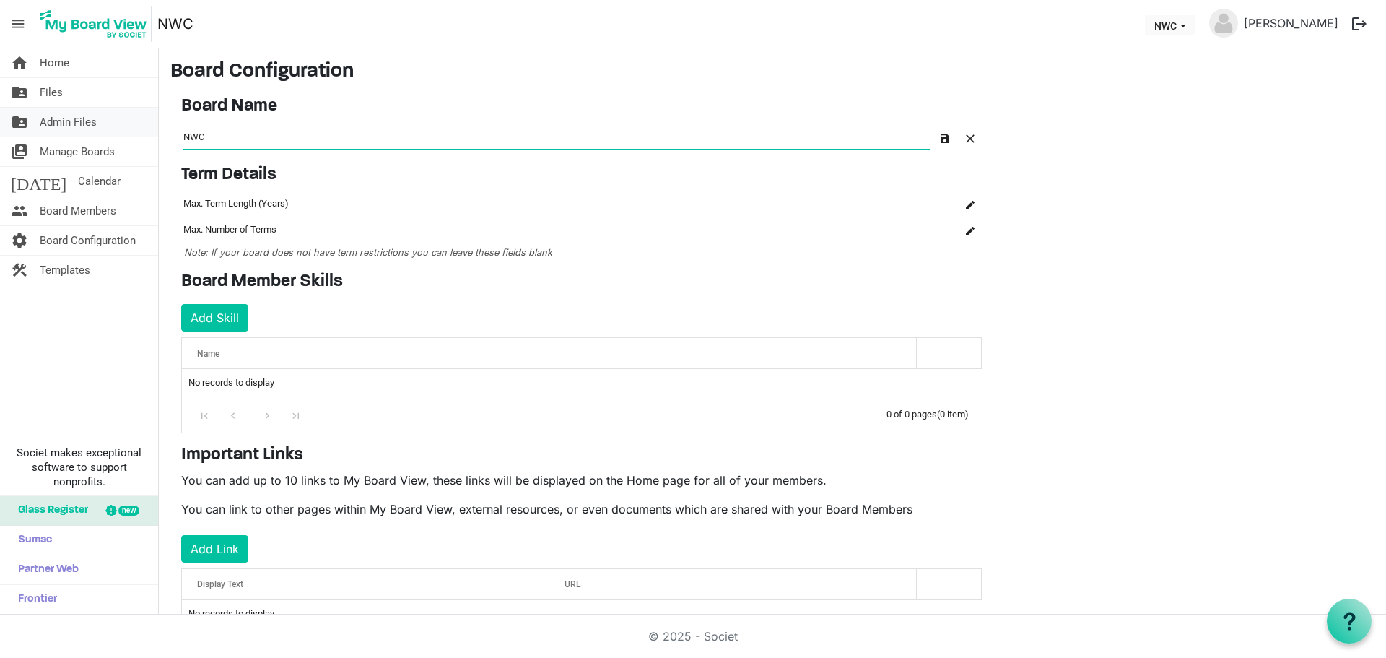
drag, startPoint x: 225, startPoint y: 135, endPoint x: 156, endPoint y: 126, distance: 70.0
click at [156, 126] on div "home Home folder_shared Files folder_shared Admin Files switch_account Manage B…" at bounding box center [693, 331] width 1386 height 566
click at [381, 142] on input "BERP - Belfast Emergency Response" at bounding box center [556, 136] width 747 height 24
click at [262, 349] on div "Name" at bounding box center [549, 353] width 715 height 21
click at [368, 281] on h4 "Board Member Skills" at bounding box center [581, 281] width 801 height 21
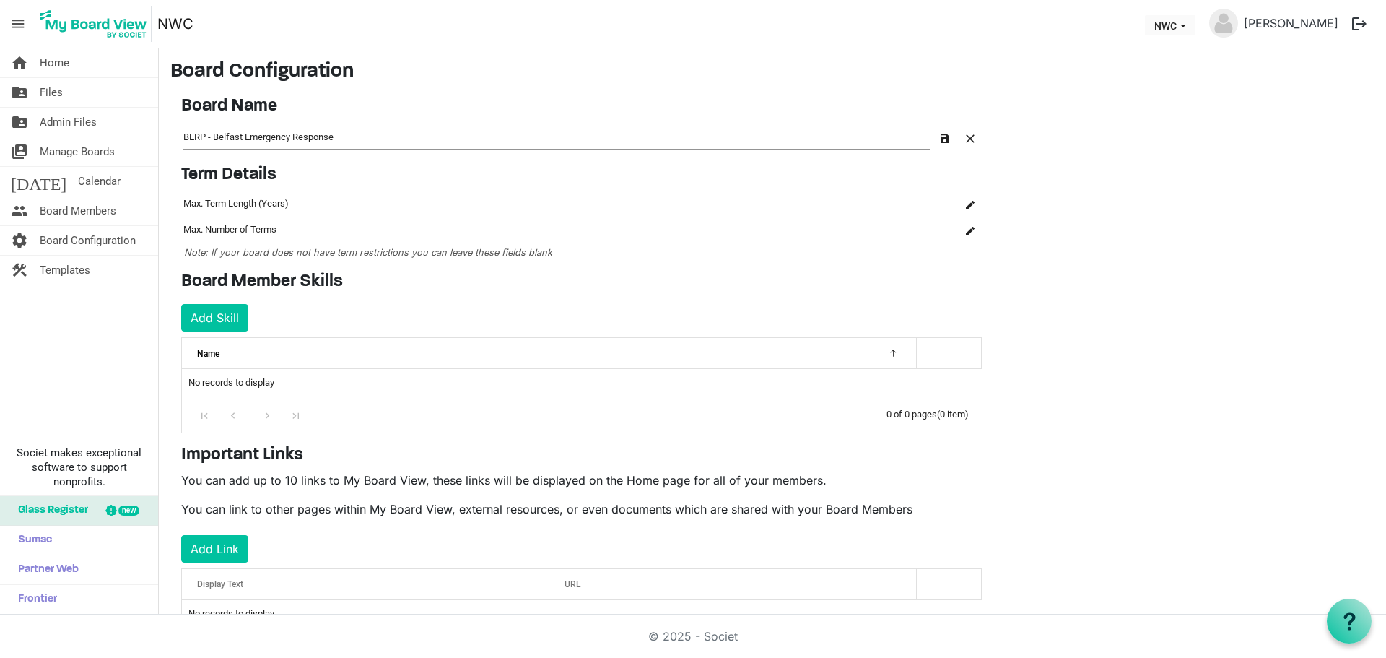
click at [350, 134] on input "BERP - Belfast Emergency Response" at bounding box center [556, 136] width 747 height 24
type input "BERP - Belfast Emergency Response"
click at [474, 187] on div "Term Details OK OK Cancel Id Name Name term-settings-grid_header_table 3799 Max…" at bounding box center [581, 213] width 823 height 96
click at [73, 65] on link "home Home" at bounding box center [79, 62] width 158 height 29
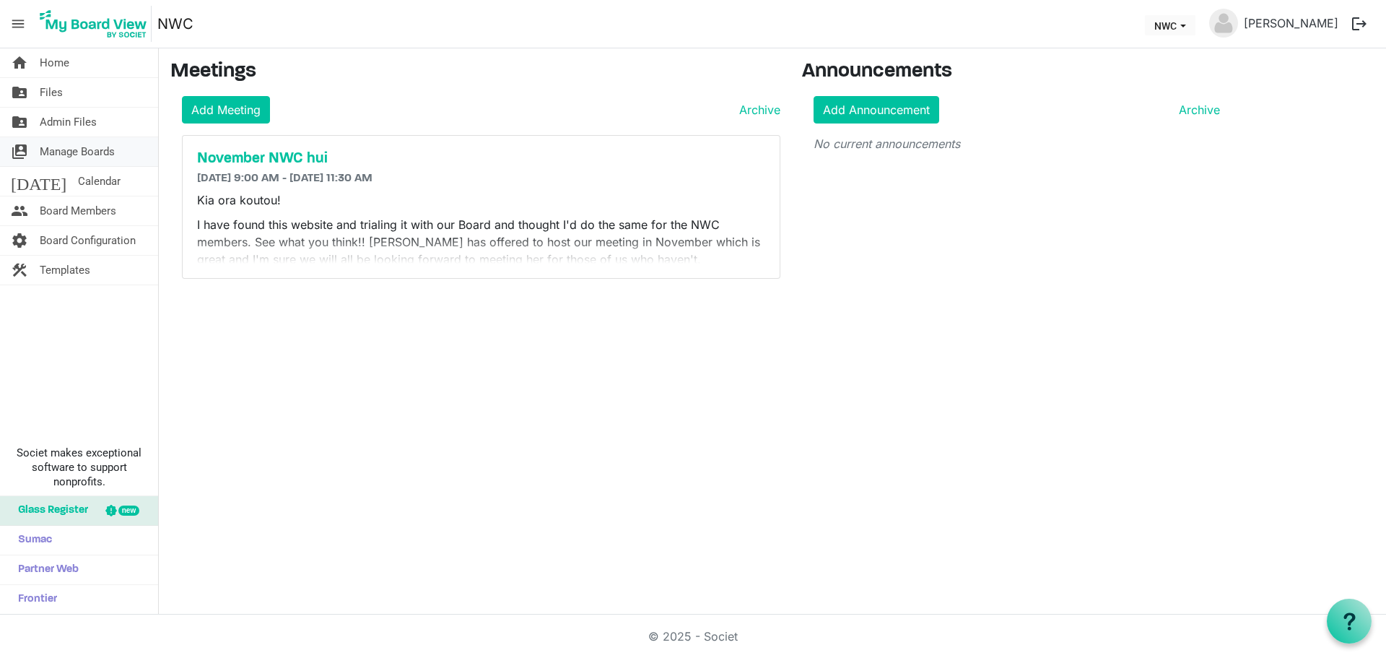
click at [103, 152] on span "Manage Boards" at bounding box center [77, 151] width 75 height 29
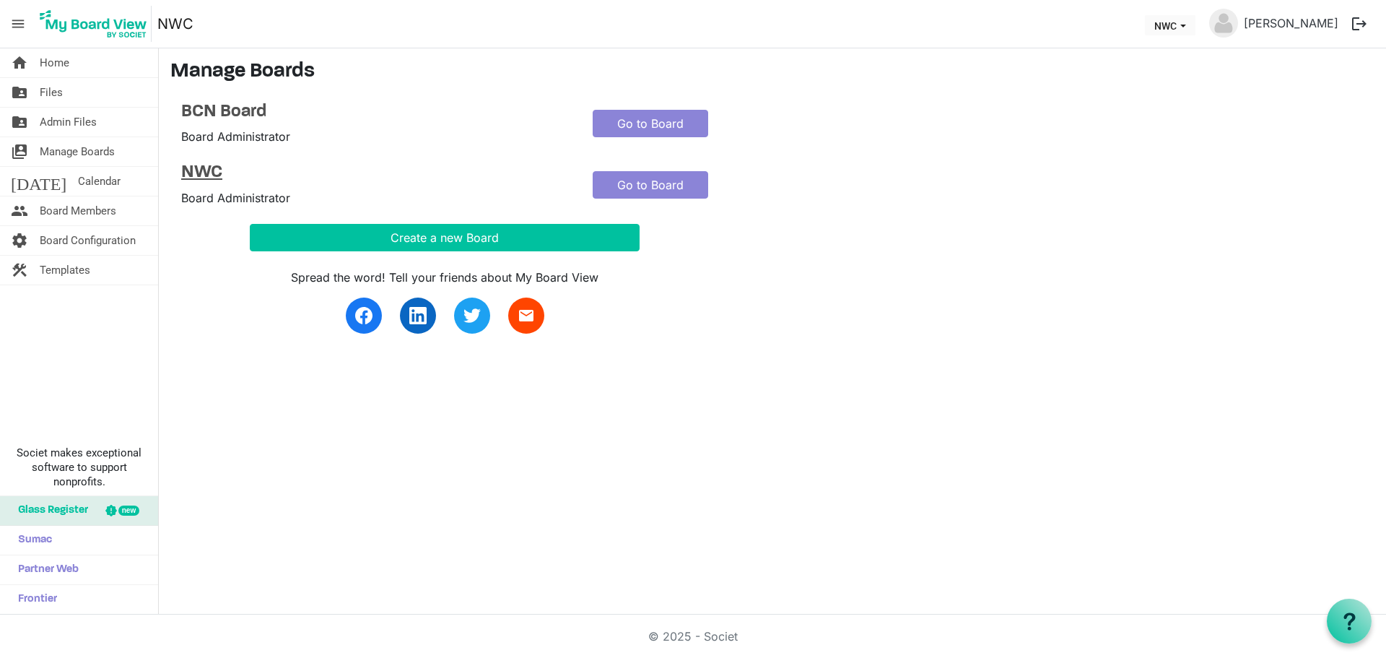
click at [203, 169] on h4 "NWC" at bounding box center [376, 172] width 390 height 21
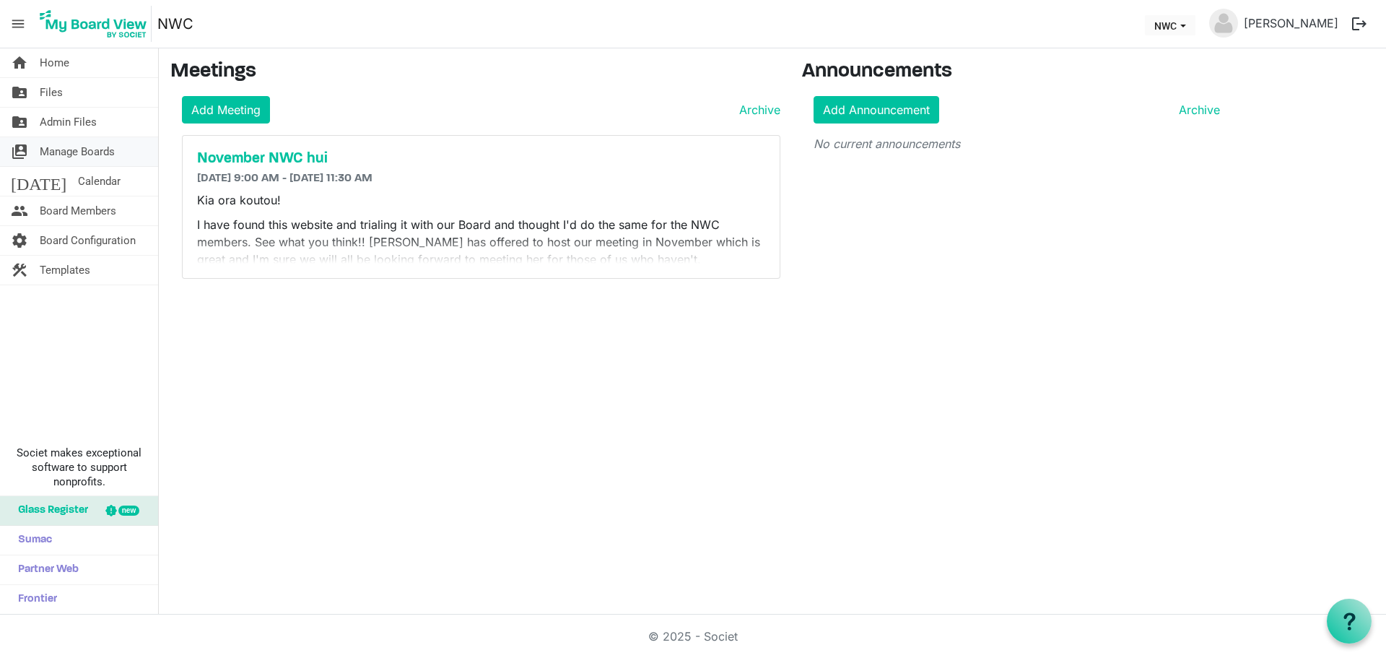
click at [95, 145] on span "Manage Boards" at bounding box center [77, 151] width 75 height 29
click at [1173, 27] on button "NWC" at bounding box center [1170, 25] width 51 height 20
click at [1165, 72] on li "NWC" at bounding box center [1195, 80] width 87 height 26
click at [267, 158] on h5 "November NWC hui" at bounding box center [481, 158] width 568 height 17
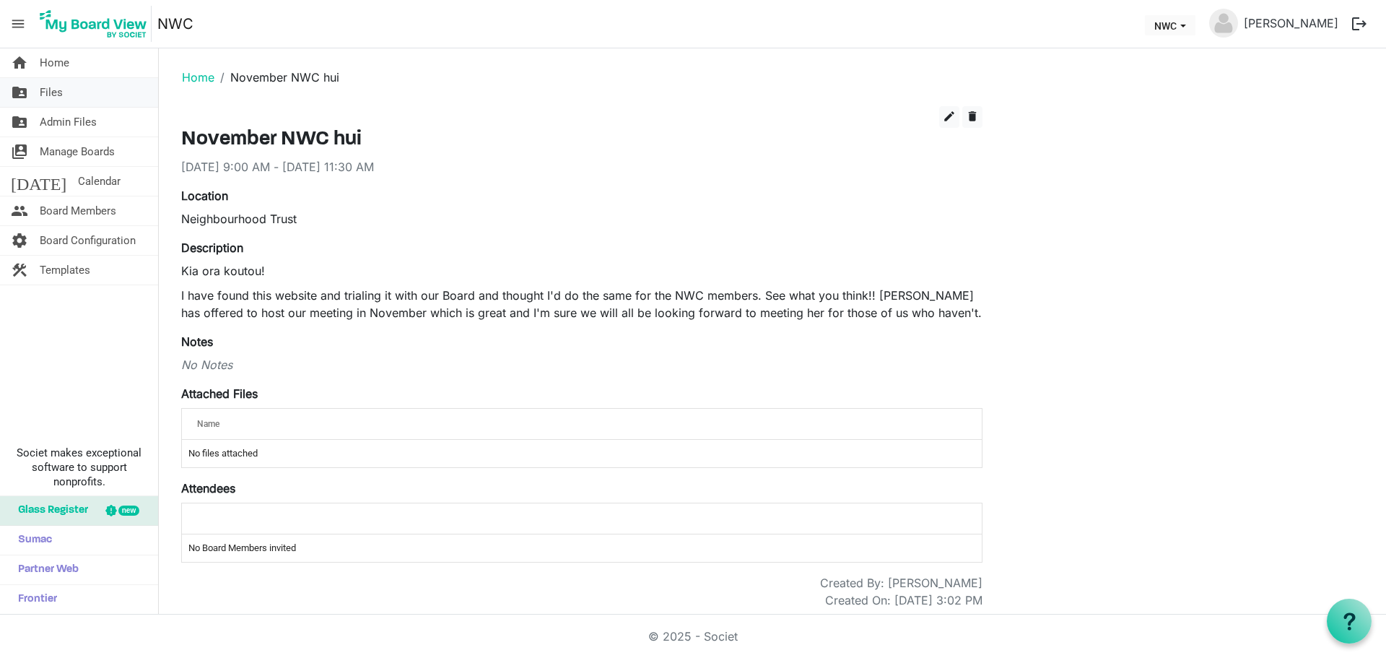
click at [87, 84] on link "folder_shared Files" at bounding box center [79, 92] width 158 height 29
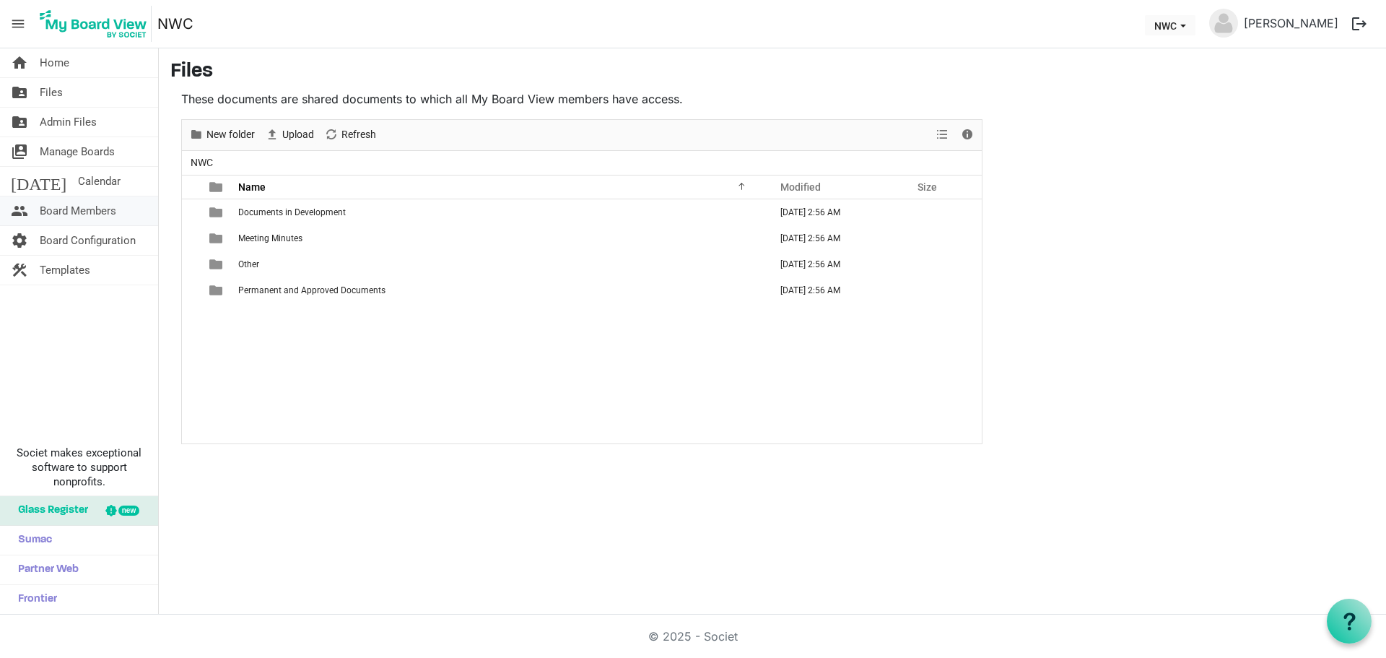
click at [108, 210] on span "Board Members" at bounding box center [78, 210] width 77 height 29
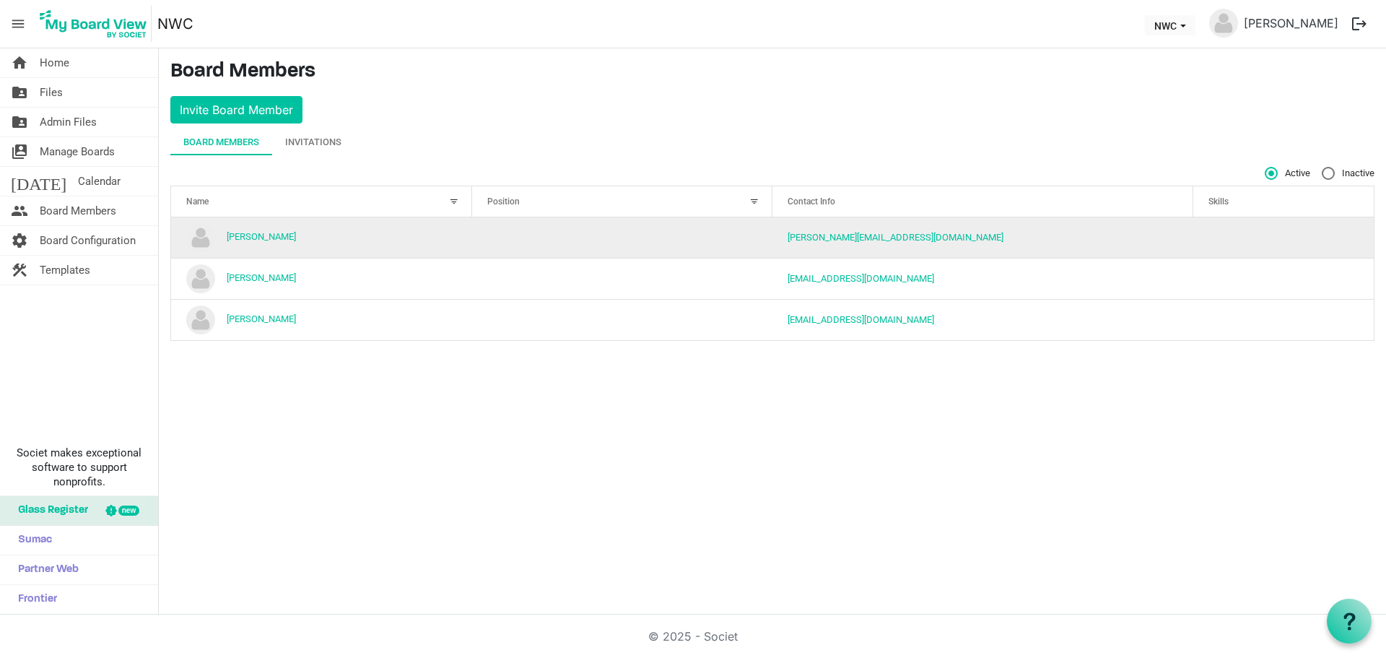
click at [210, 239] on img "Ann Powley is template cell column header Name" at bounding box center [200, 237] width 29 height 29
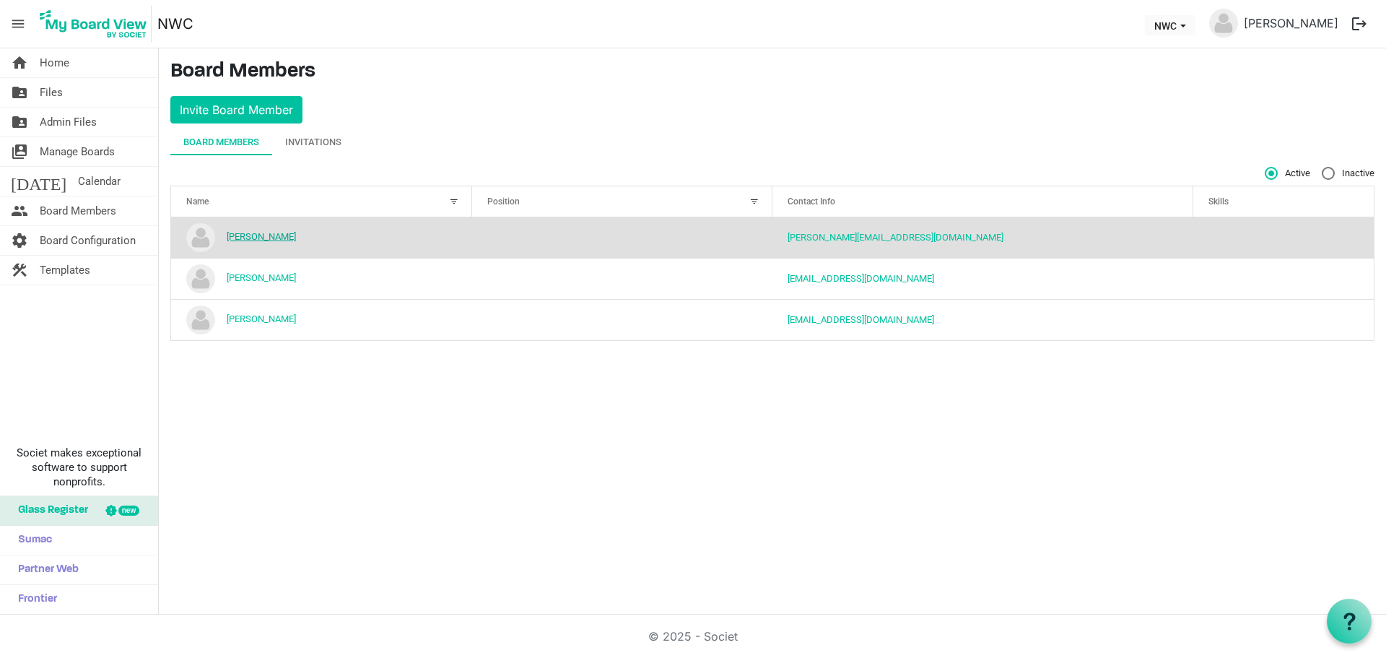
click at [261, 239] on link "Ann Powley" at bounding box center [261, 236] width 69 height 11
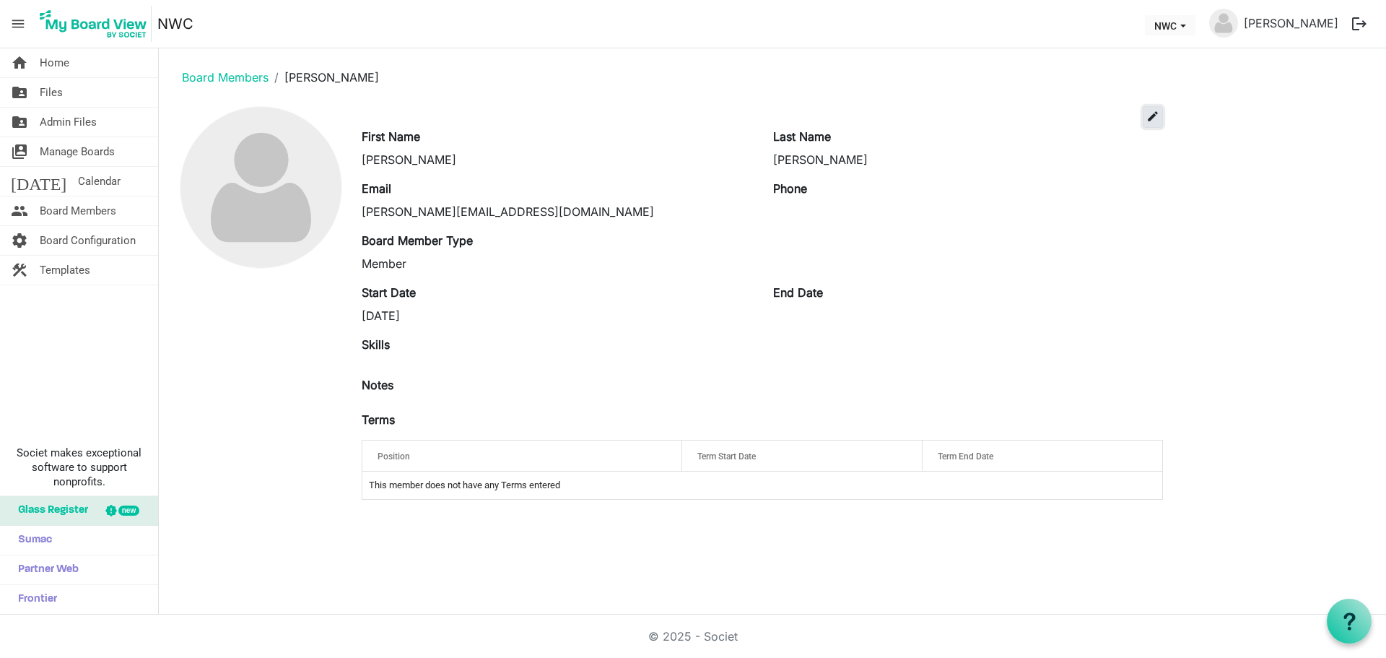
click at [1156, 111] on span "edit" at bounding box center [1153, 116] width 13 height 13
click at [88, 119] on span "Admin Files" at bounding box center [68, 122] width 57 height 29
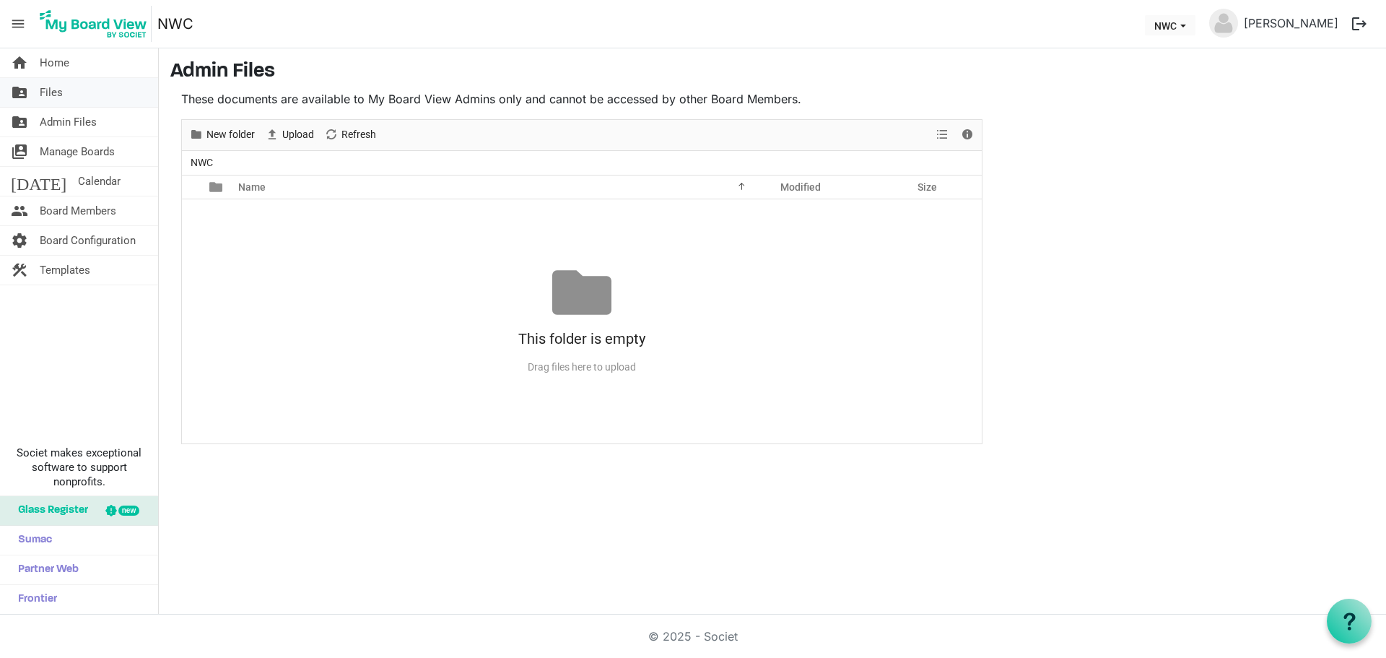
click at [51, 91] on span "Files" at bounding box center [51, 92] width 23 height 29
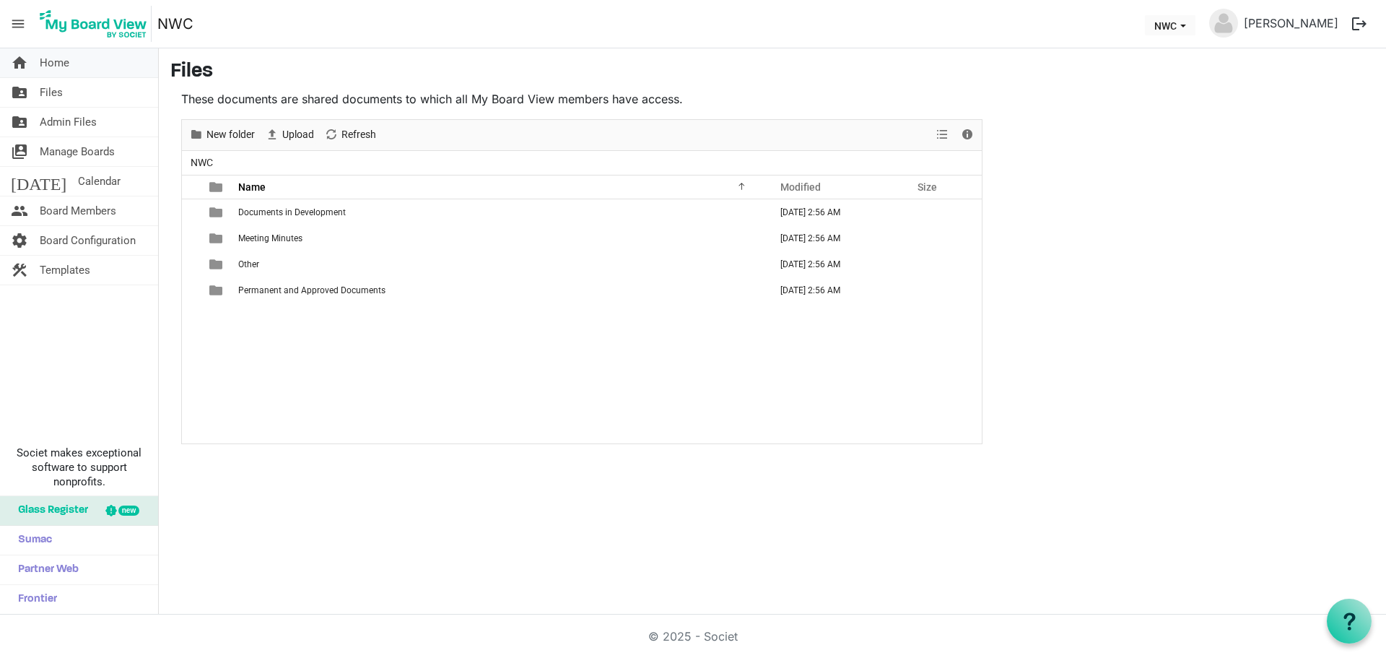
click at [57, 58] on span "Home" at bounding box center [55, 62] width 30 height 29
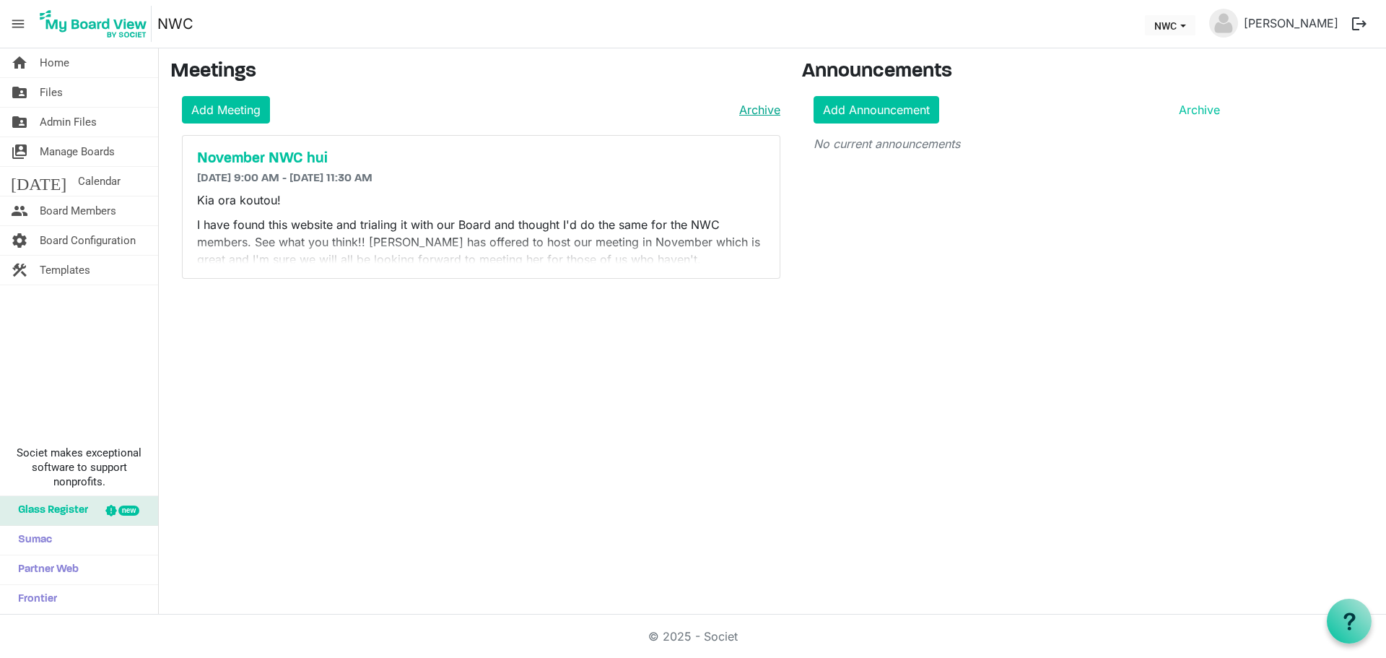
click at [768, 112] on link "Archive" at bounding box center [757, 109] width 47 height 17
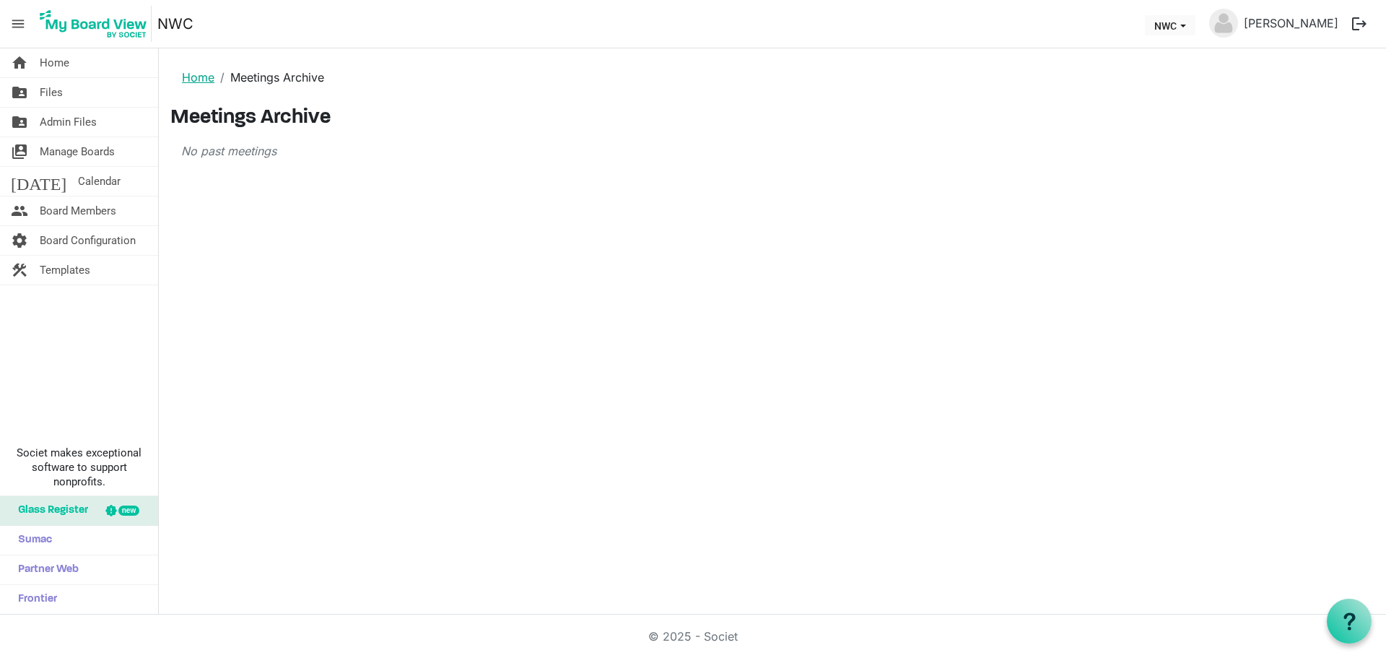
click at [194, 77] on link "Home" at bounding box center [198, 77] width 32 height 14
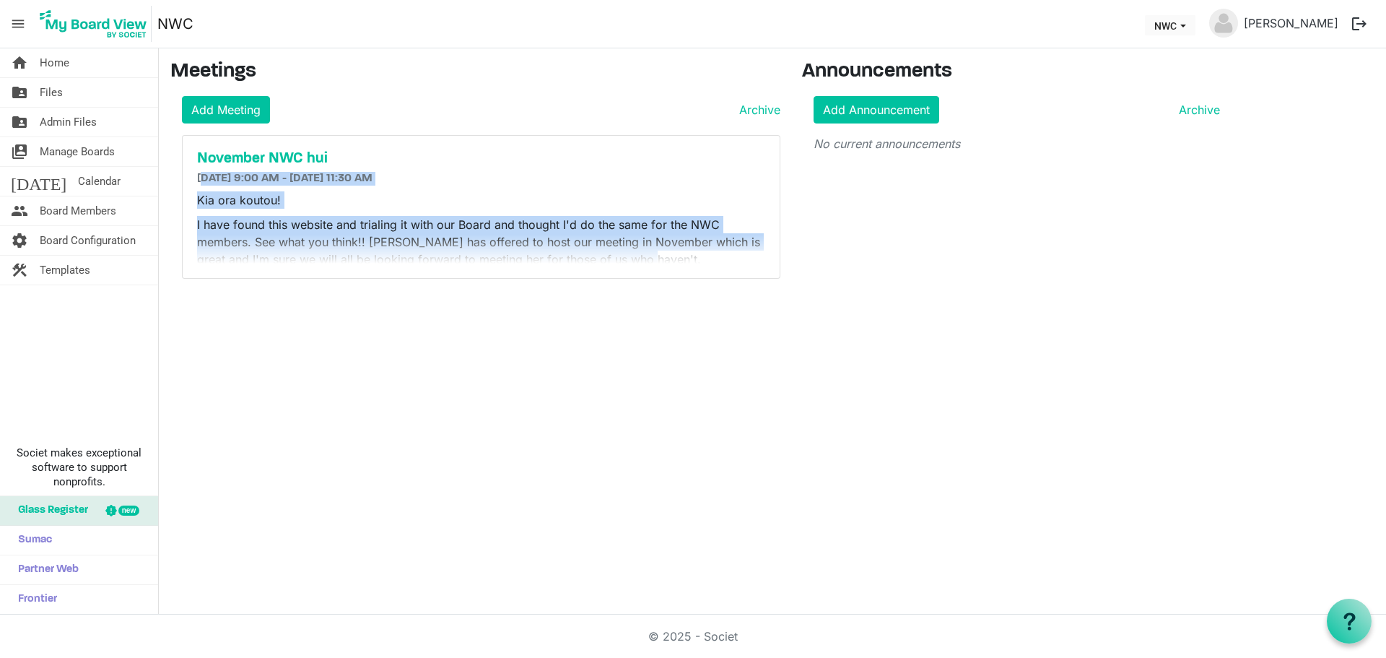
drag, startPoint x: 199, startPoint y: 177, endPoint x: 750, endPoint y: 280, distance: 559.8
click at [750, 280] on div "Meetings Add Meeting Archive November NWC hui 11/11/2025 9:00 AM - 11/11/2025 1…" at bounding box center [476, 175] width 632 height 230
click at [625, 173] on h6 "11/11/2025 9:00 AM - 11/11/2025 11:30 AM" at bounding box center [481, 179] width 568 height 14
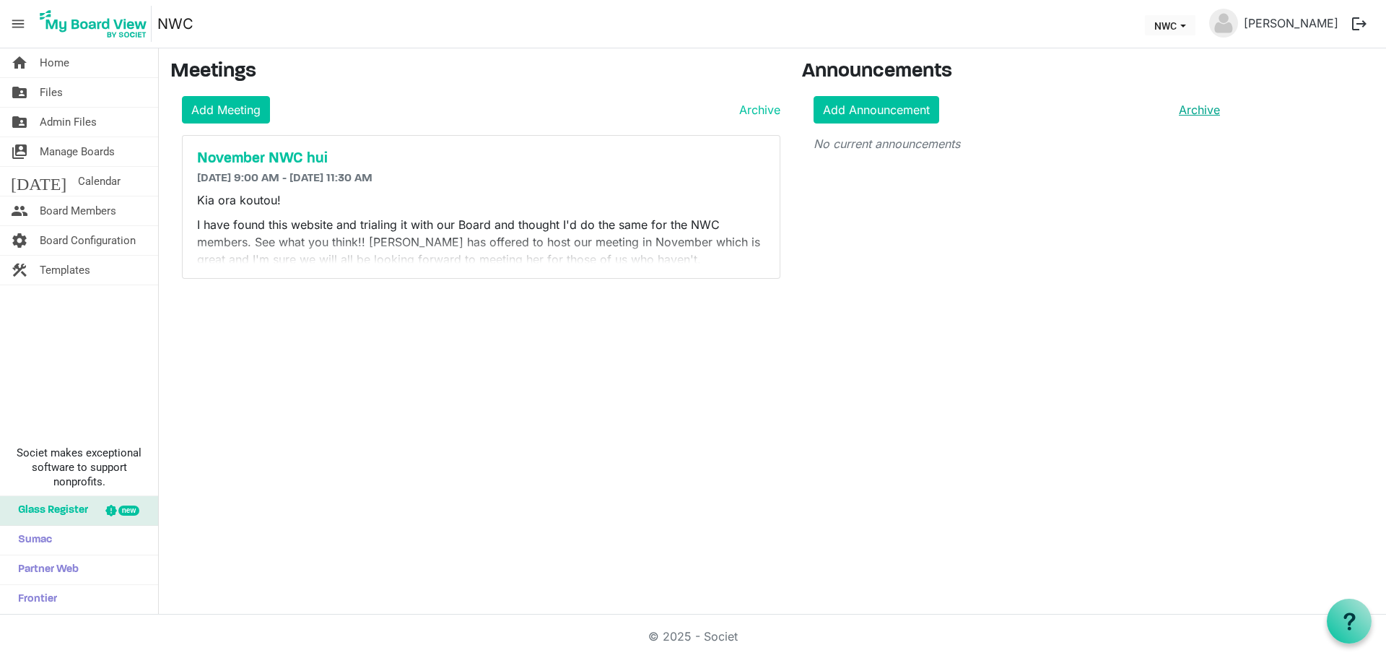
click at [1207, 108] on link "Archive" at bounding box center [1196, 109] width 47 height 17
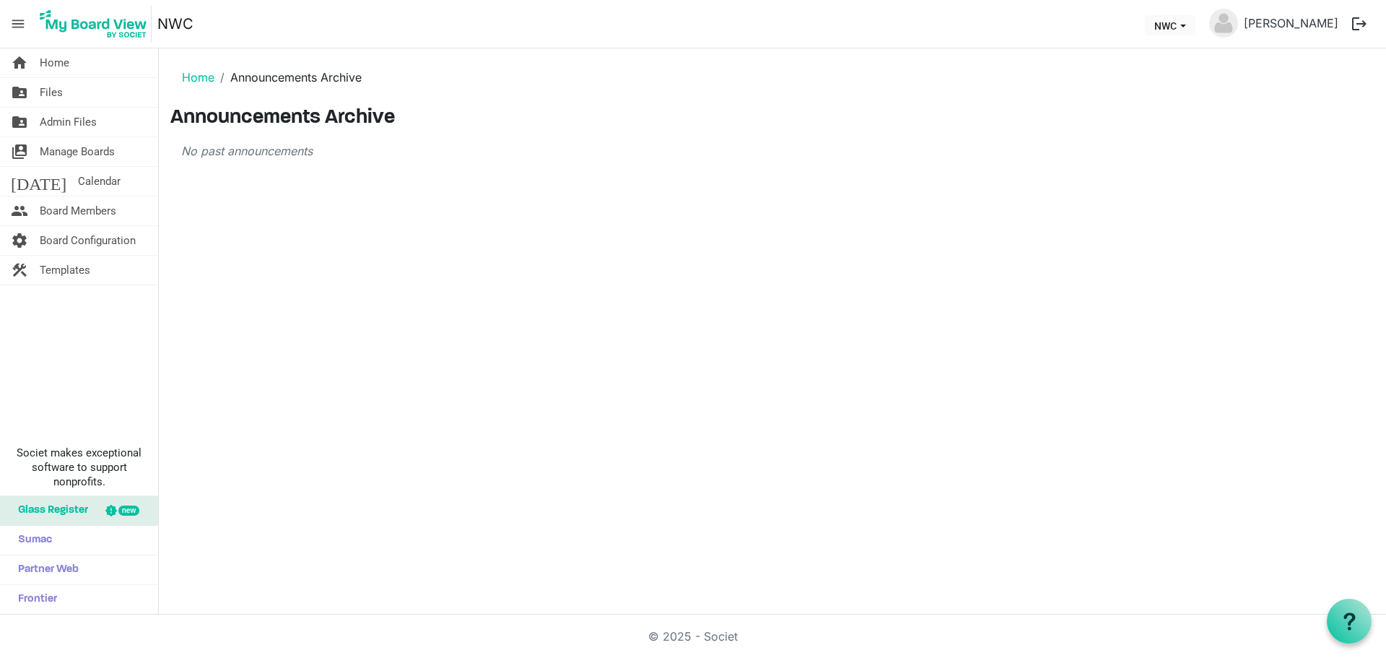
click at [403, 170] on main "Home Announcements Archive Announcements Archive No past announcements" at bounding box center [773, 115] width 1228 height 134
click at [340, 74] on li "Announcements Archive" at bounding box center [287, 77] width 147 height 17
click at [188, 79] on link "Home" at bounding box center [198, 77] width 32 height 14
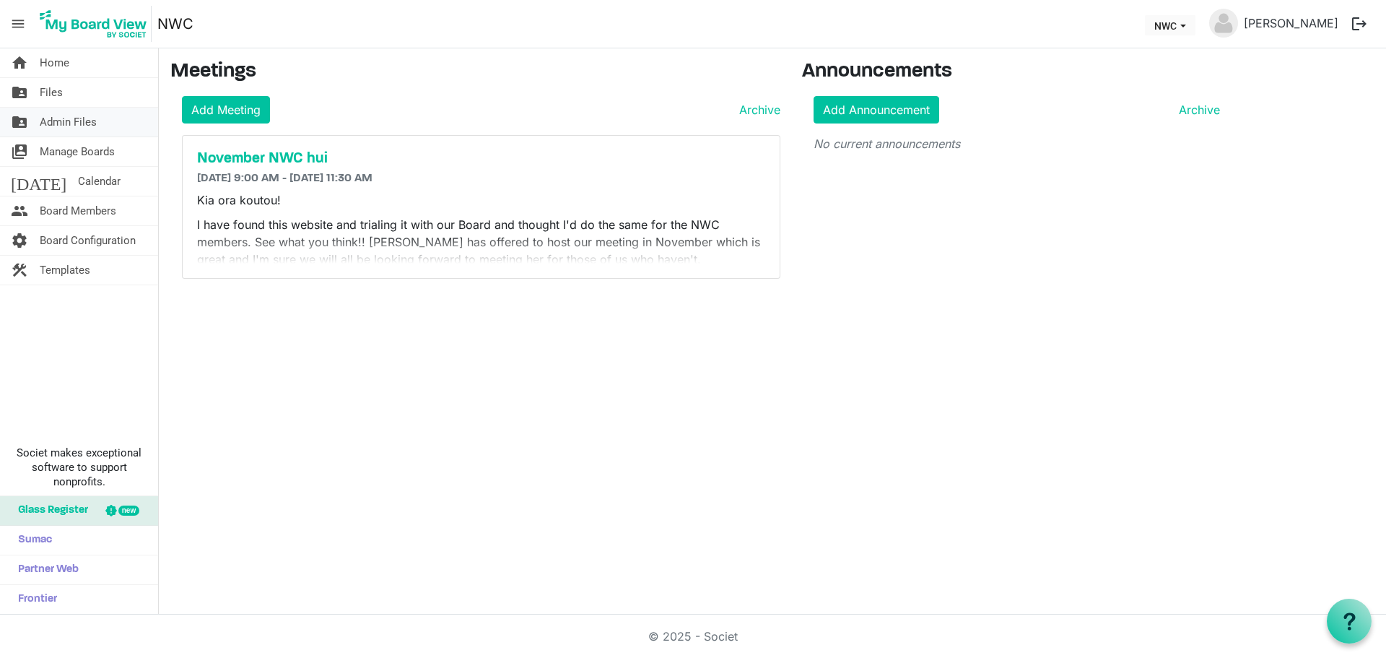
click at [78, 121] on span "Admin Files" at bounding box center [68, 122] width 57 height 29
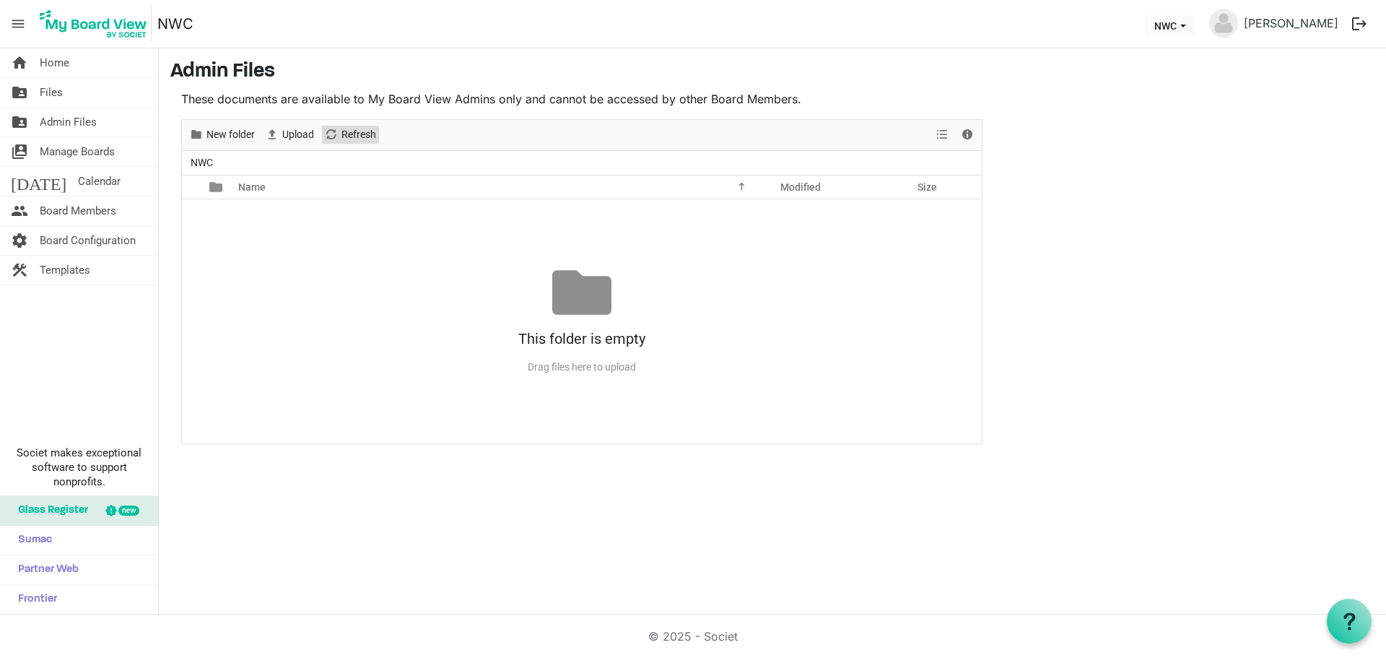
click at [365, 126] on span "Refresh" at bounding box center [359, 135] width 38 height 18
click at [941, 136] on span "View dropdownbutton" at bounding box center [942, 135] width 17 height 18
click at [971, 182] on span at bounding box center [968, 188] width 10 height 26
click at [887, 123] on div "New folder Upload Cut Copy Paste Delete Download Rename Sort by Refresh Selecti…" at bounding box center [582, 135] width 800 height 31
click at [66, 124] on span "Admin Files" at bounding box center [68, 122] width 57 height 29
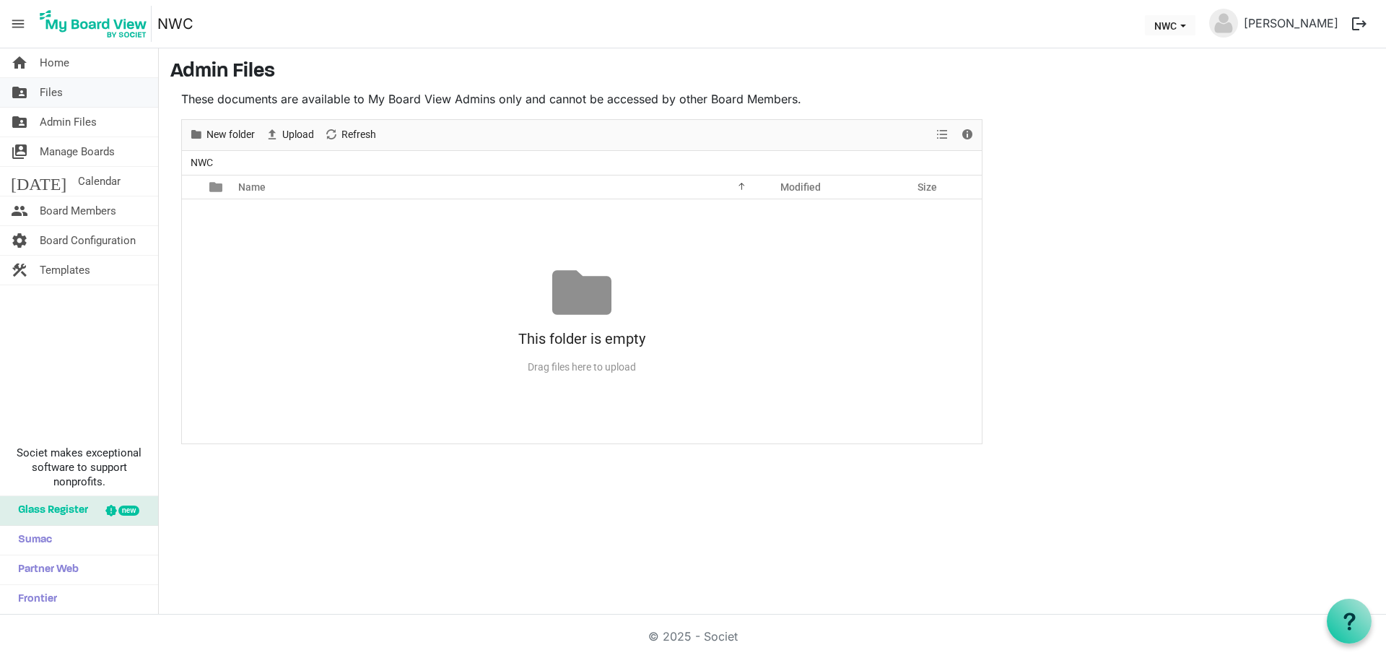
click at [65, 92] on link "folder_shared Files" at bounding box center [79, 92] width 158 height 29
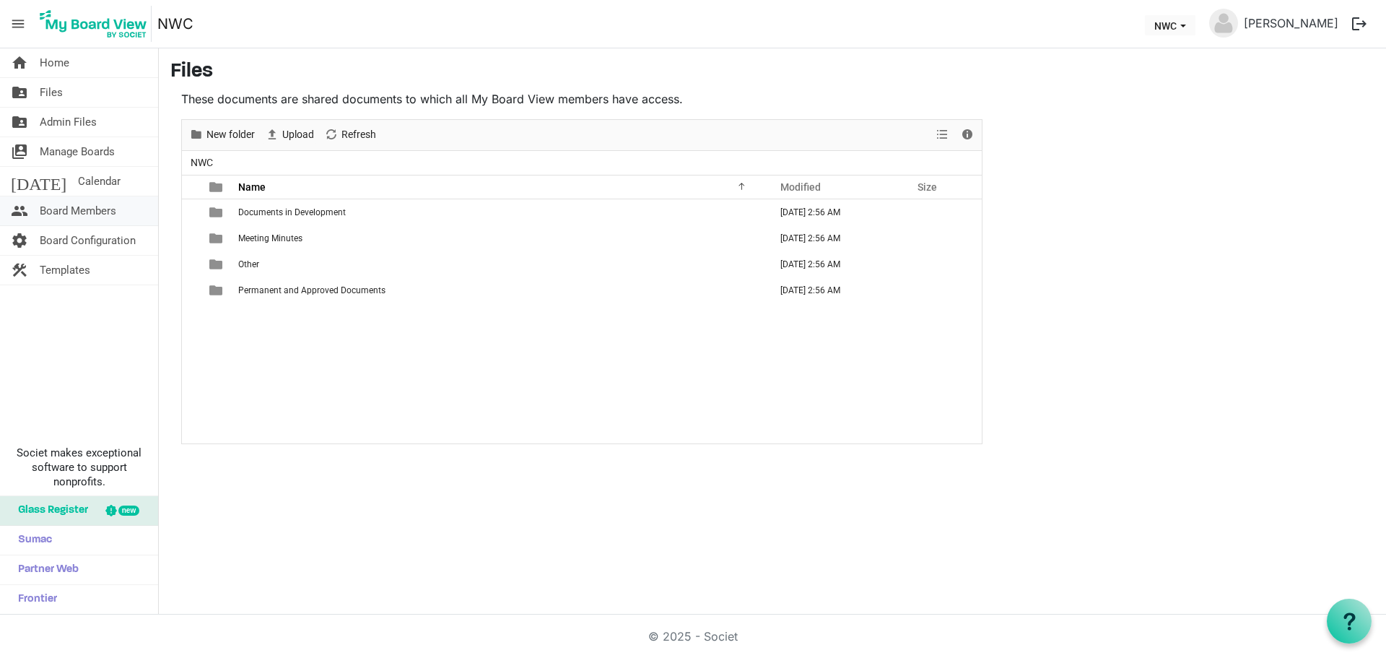
click at [88, 209] on span "Board Members" at bounding box center [78, 210] width 77 height 29
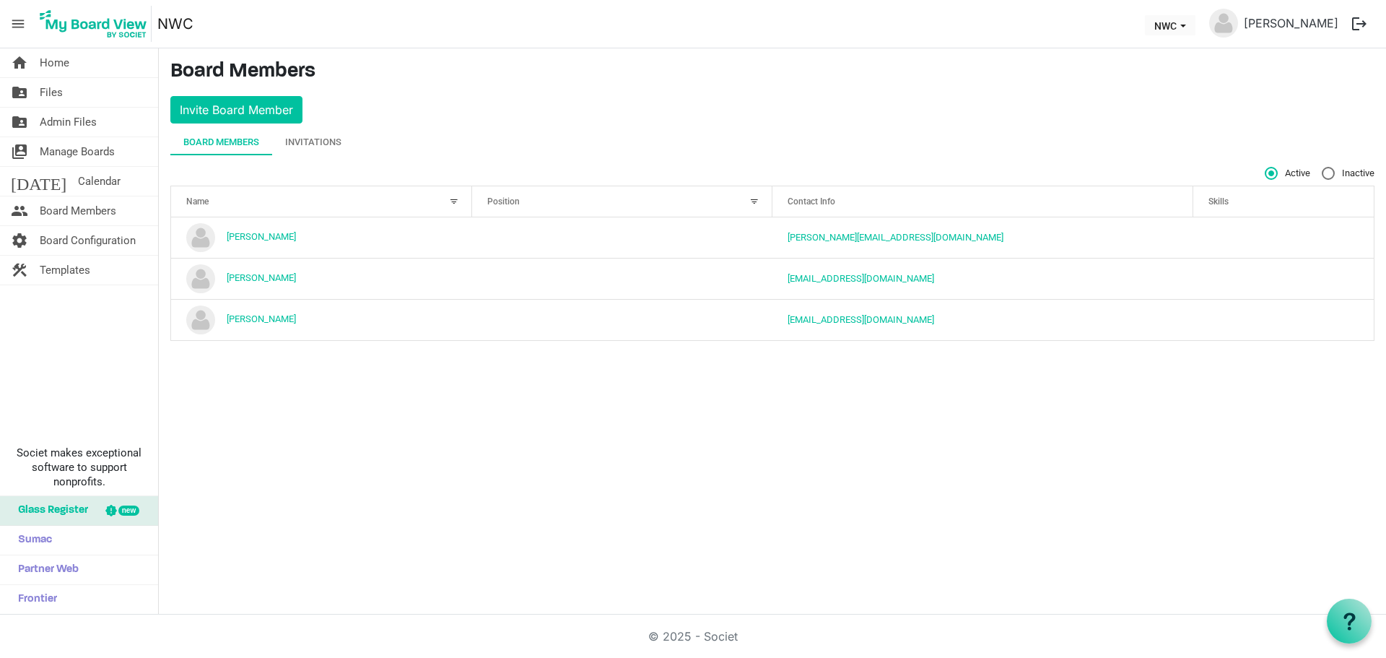
click at [750, 203] on div at bounding box center [755, 202] width 16 height 16
click at [756, 203] on div at bounding box center [755, 202] width 16 height 16
click at [456, 198] on div at bounding box center [454, 202] width 16 height 16
click at [1190, 23] on span "NWC dropdownbutton" at bounding box center [1183, 26] width 13 height 6
click at [1165, 75] on li "NWC" at bounding box center [1195, 80] width 87 height 26
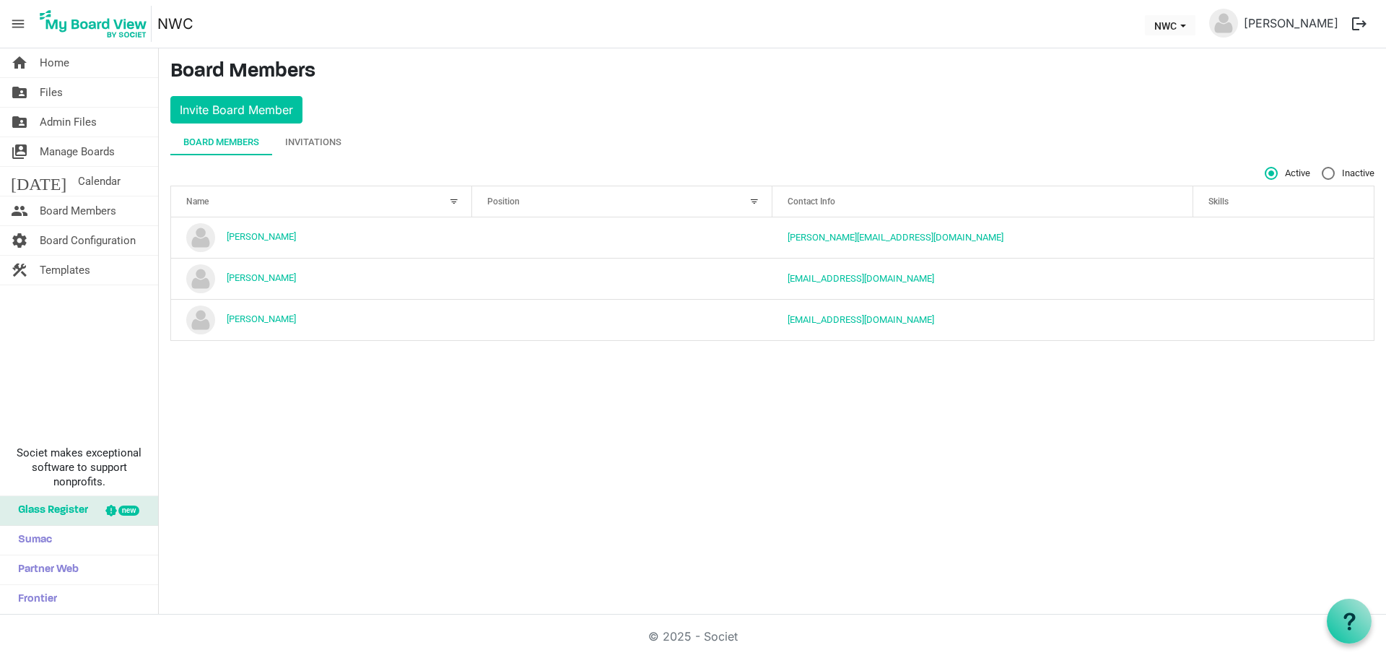
click at [1358, 20] on button "logout" at bounding box center [1359, 24] width 30 height 30
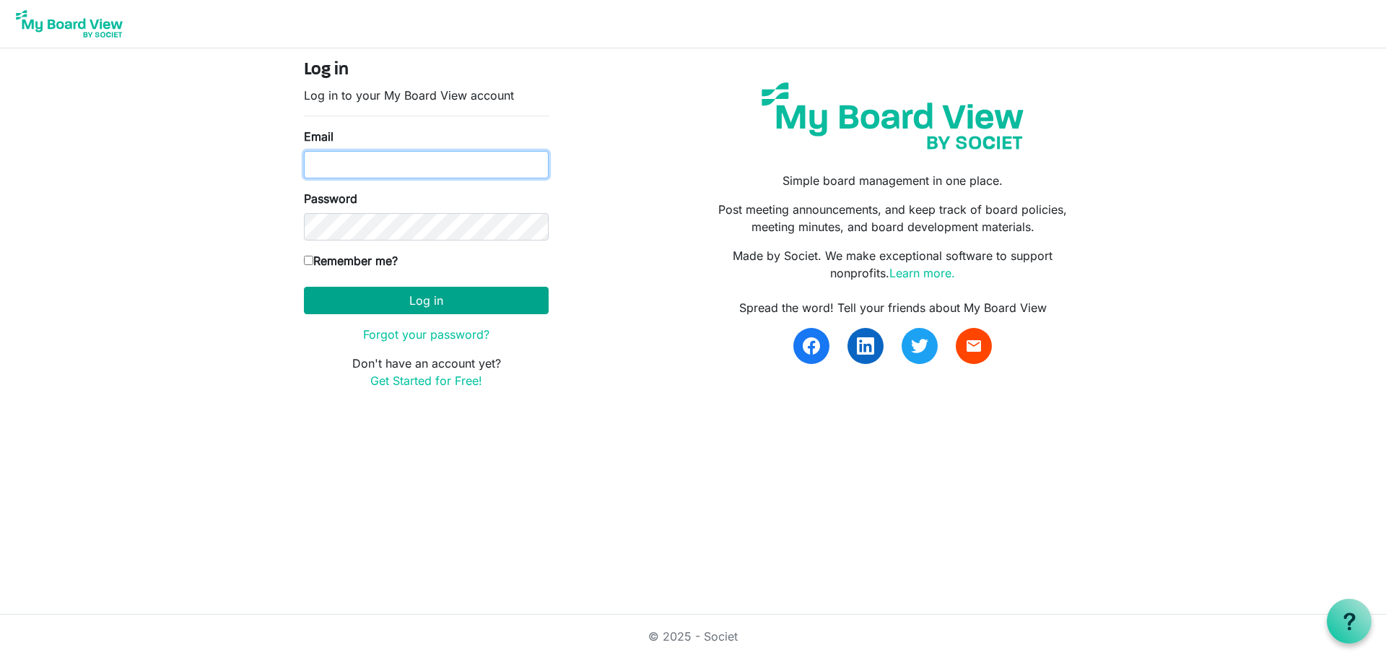
type input "[EMAIL_ADDRESS][DOMAIN_NAME]"
click at [439, 304] on button "Log in" at bounding box center [426, 300] width 245 height 27
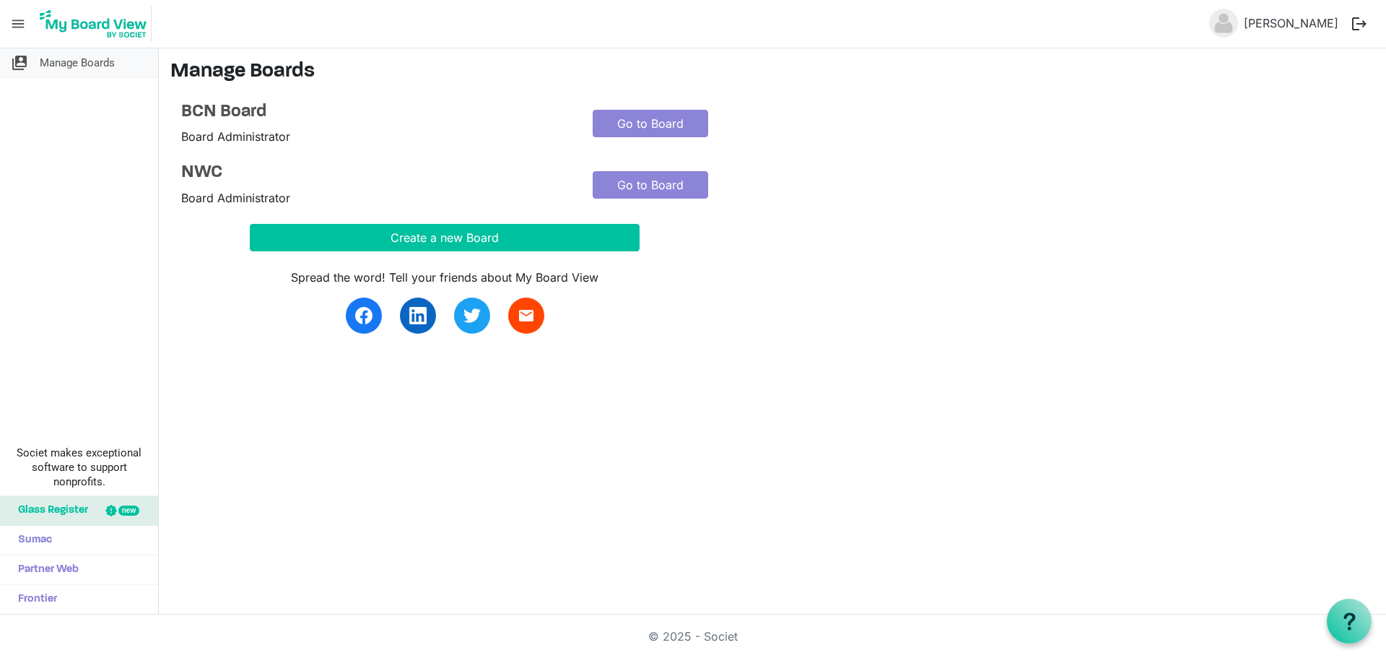
click at [62, 69] on span "Manage Boards" at bounding box center [77, 62] width 75 height 29
click at [16, 21] on span "menu" at bounding box center [17, 23] width 27 height 27
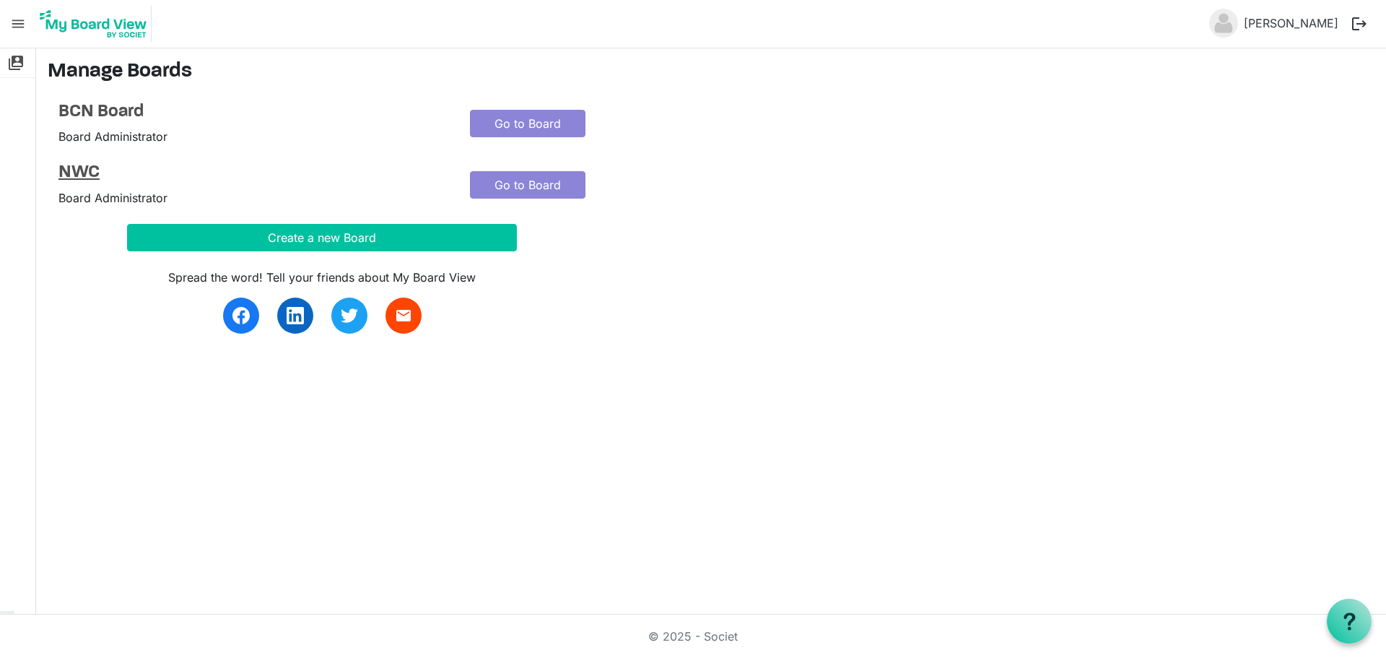
click at [95, 170] on h4 "NWC" at bounding box center [253, 172] width 390 height 21
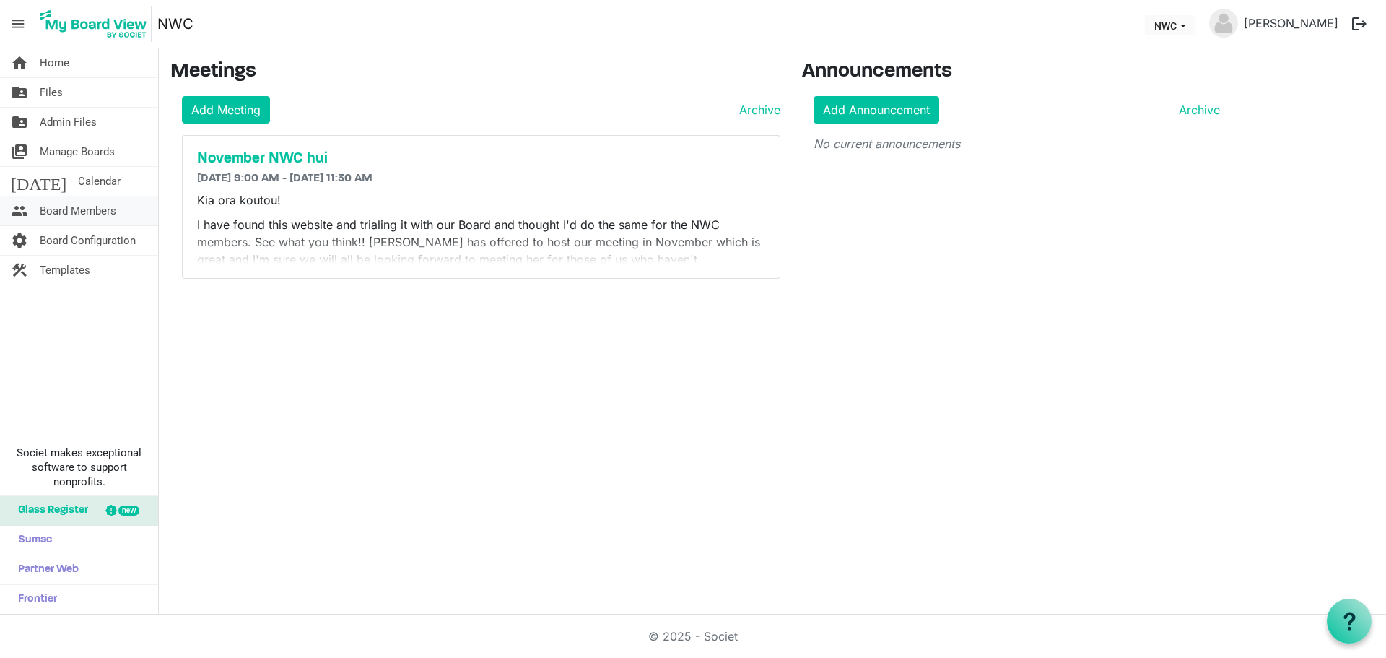
click at [85, 211] on span "Board Members" at bounding box center [78, 210] width 77 height 29
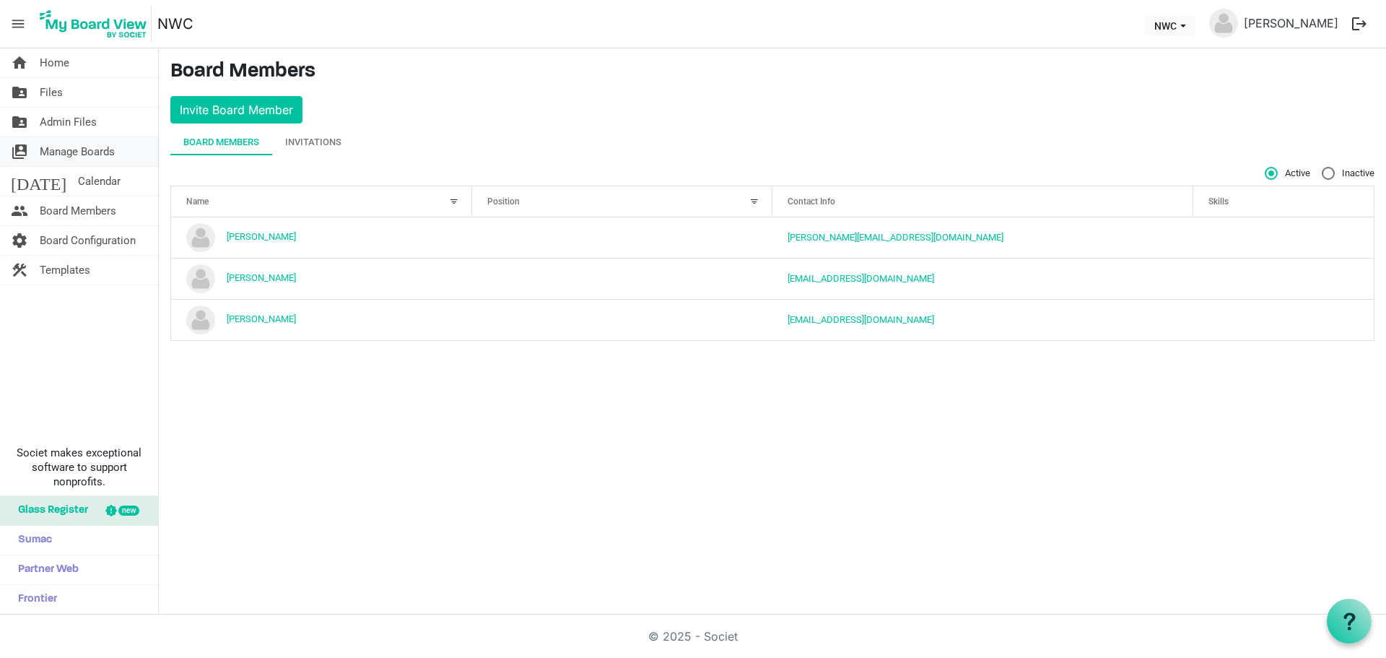
click at [101, 152] on span "Manage Boards" at bounding box center [77, 151] width 75 height 29
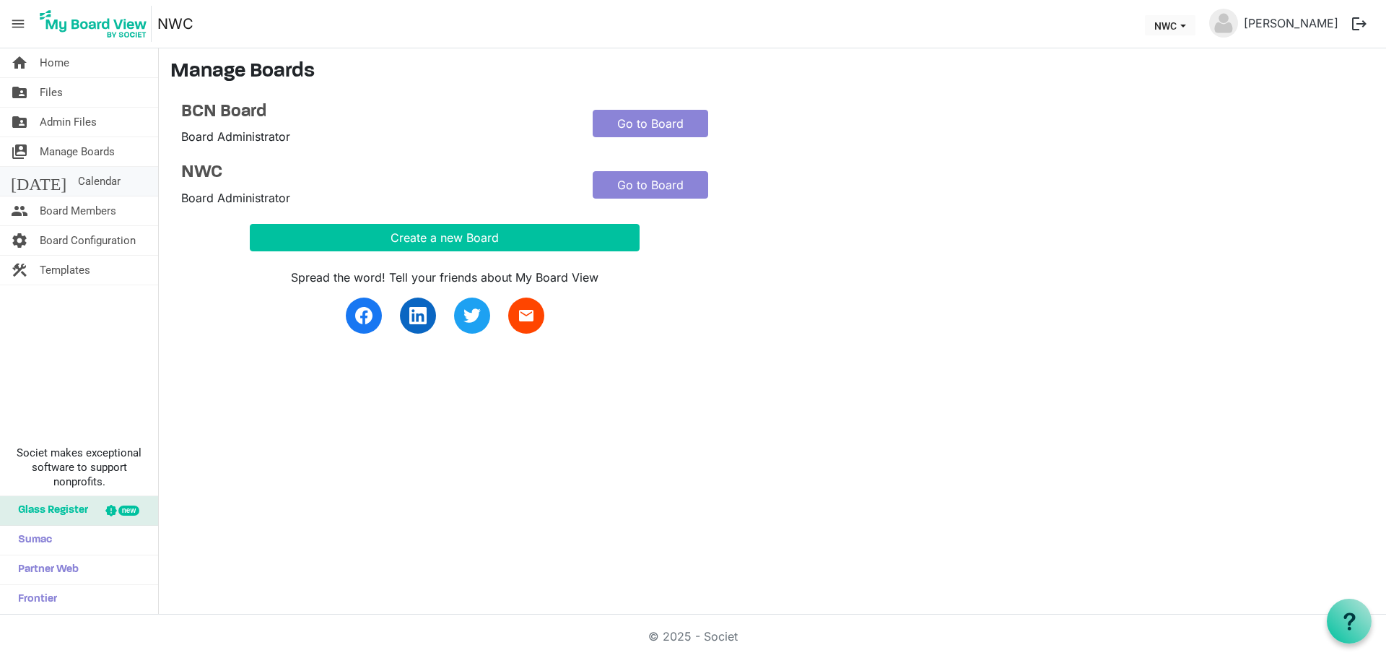
click at [87, 183] on link "today Calendar" at bounding box center [79, 181] width 158 height 29
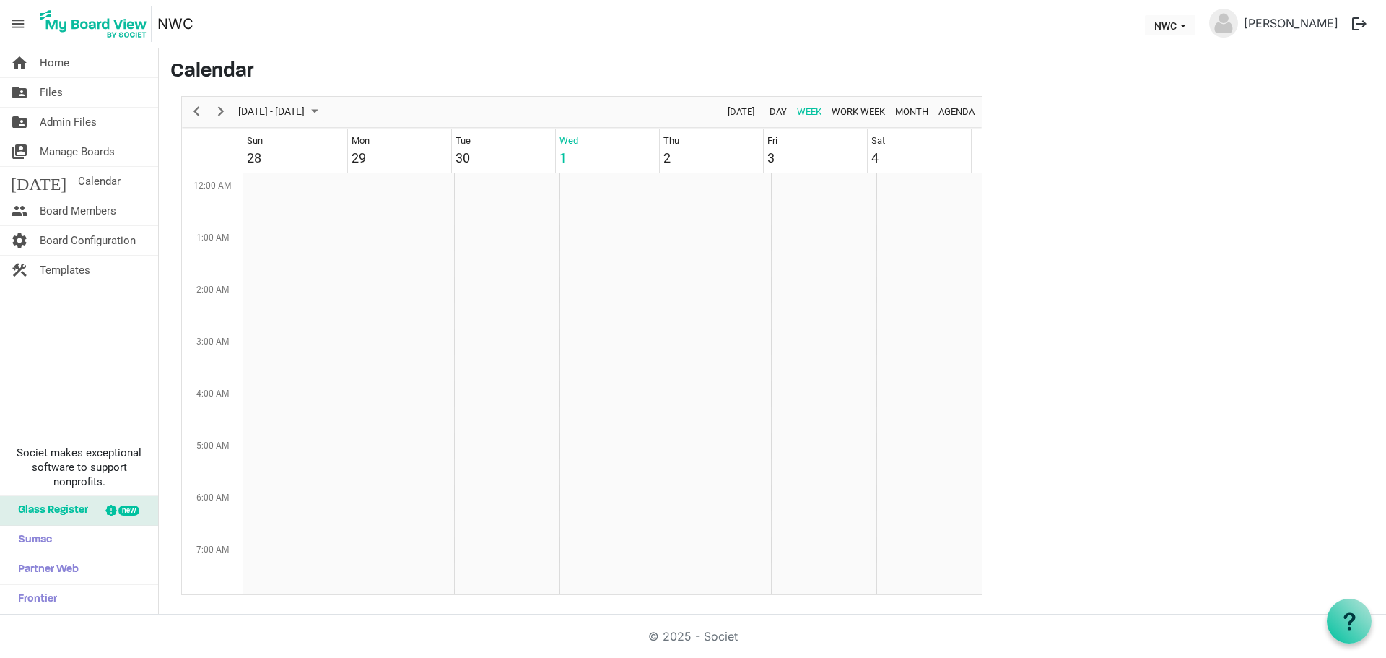
scroll to position [468, 0]
click at [82, 126] on span "Admin Files" at bounding box center [68, 122] width 57 height 29
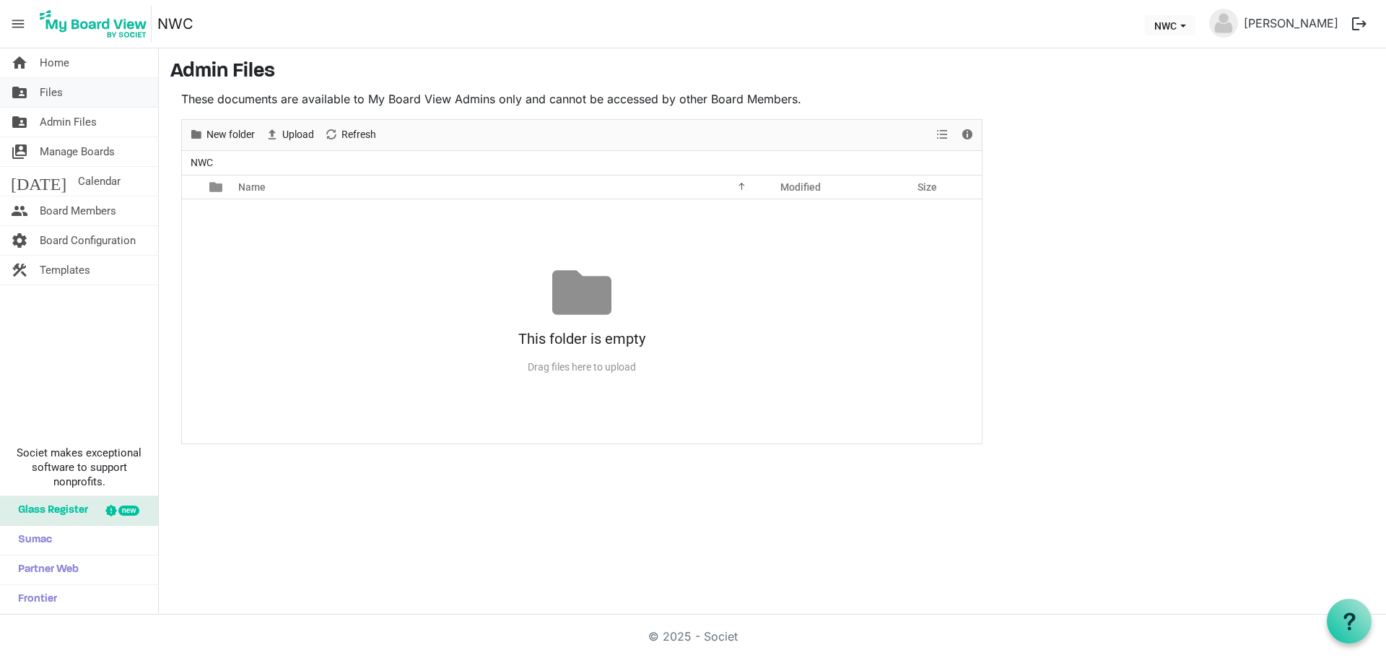
click at [53, 87] on span "Files" at bounding box center [51, 92] width 23 height 29
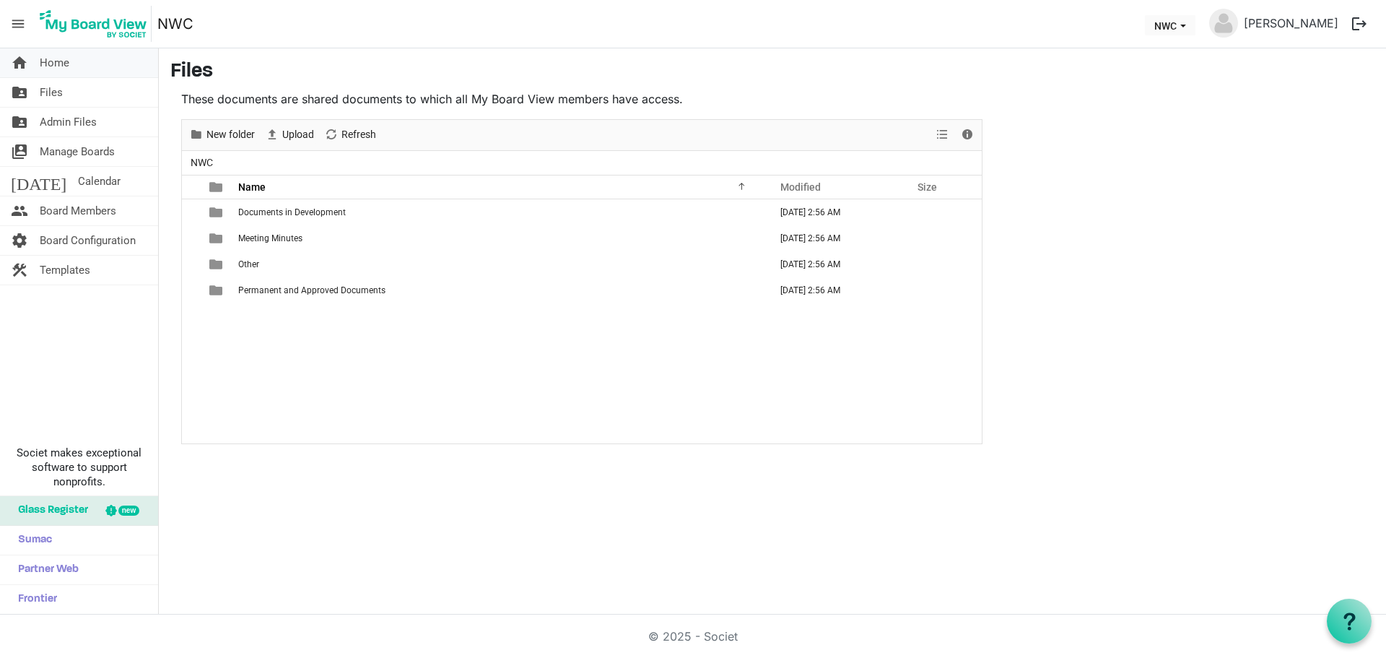
click at [53, 64] on span "Home" at bounding box center [55, 62] width 30 height 29
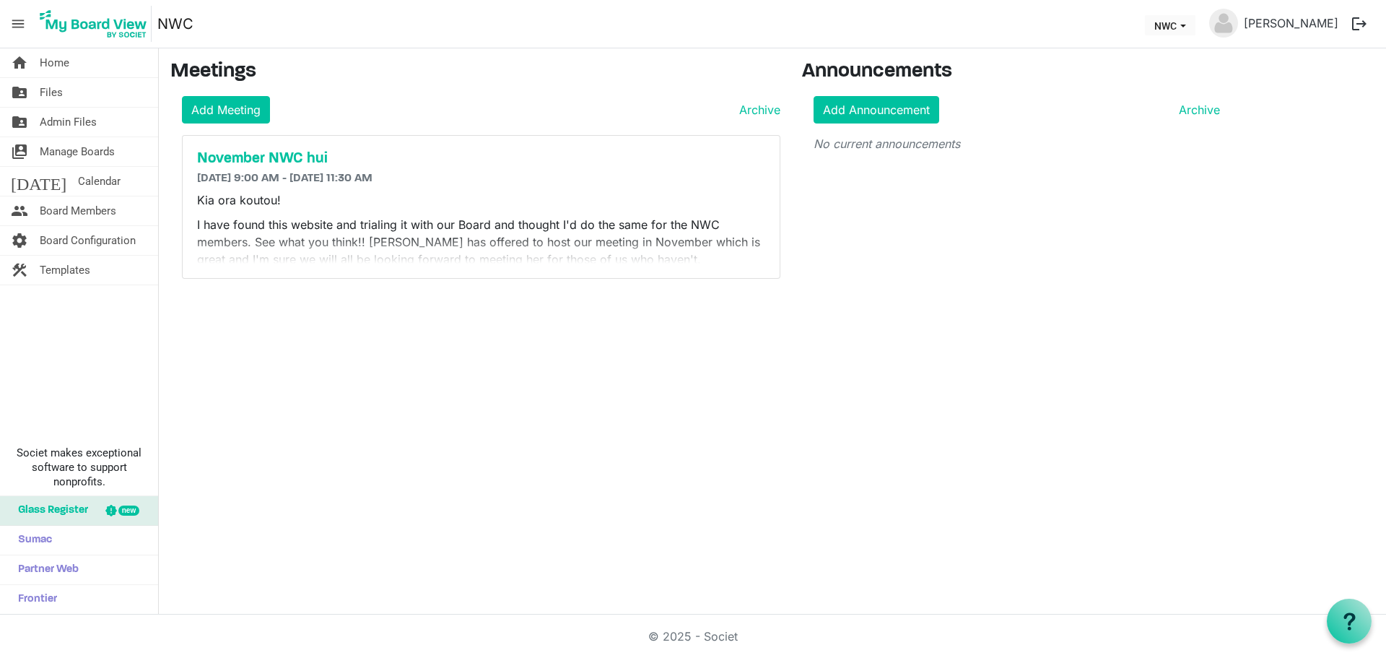
click at [1235, 23] on img at bounding box center [1223, 23] width 29 height 29
click at [1186, 24] on span "NWC dropdownbutton" at bounding box center [1183, 26] width 13 height 6
click at [1121, 185] on div "Announcements Add Announcement Archive No current announcements" at bounding box center [1016, 175] width 451 height 230
click at [292, 160] on h5 "November NWC hui" at bounding box center [481, 158] width 568 height 17
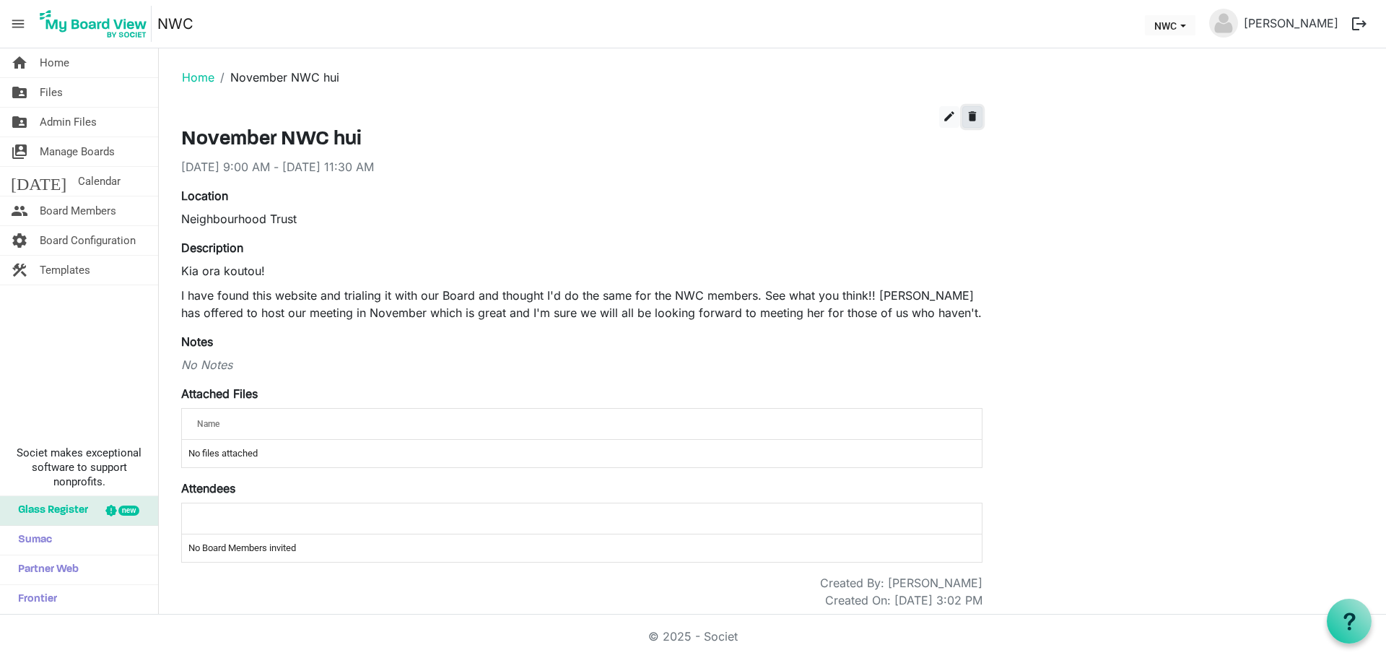
click at [972, 116] on span "delete" at bounding box center [972, 116] width 13 height 13
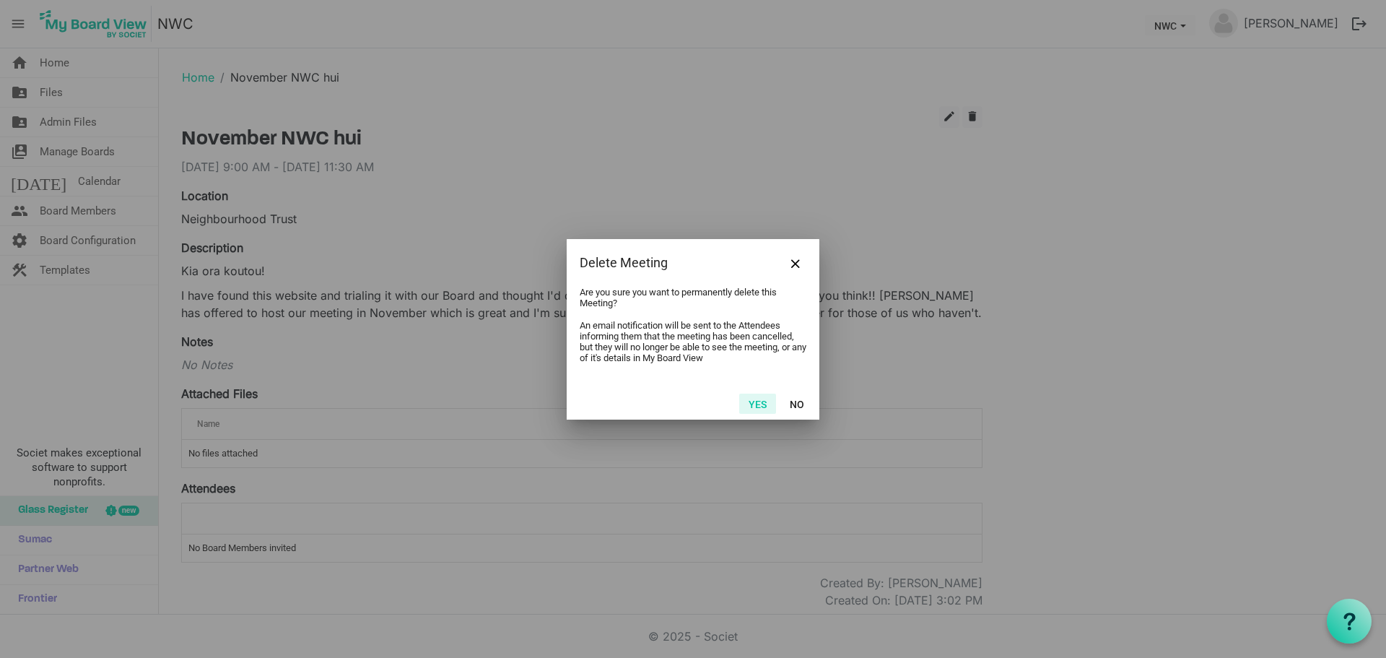
click at [763, 401] on button "Yes" at bounding box center [757, 404] width 37 height 20
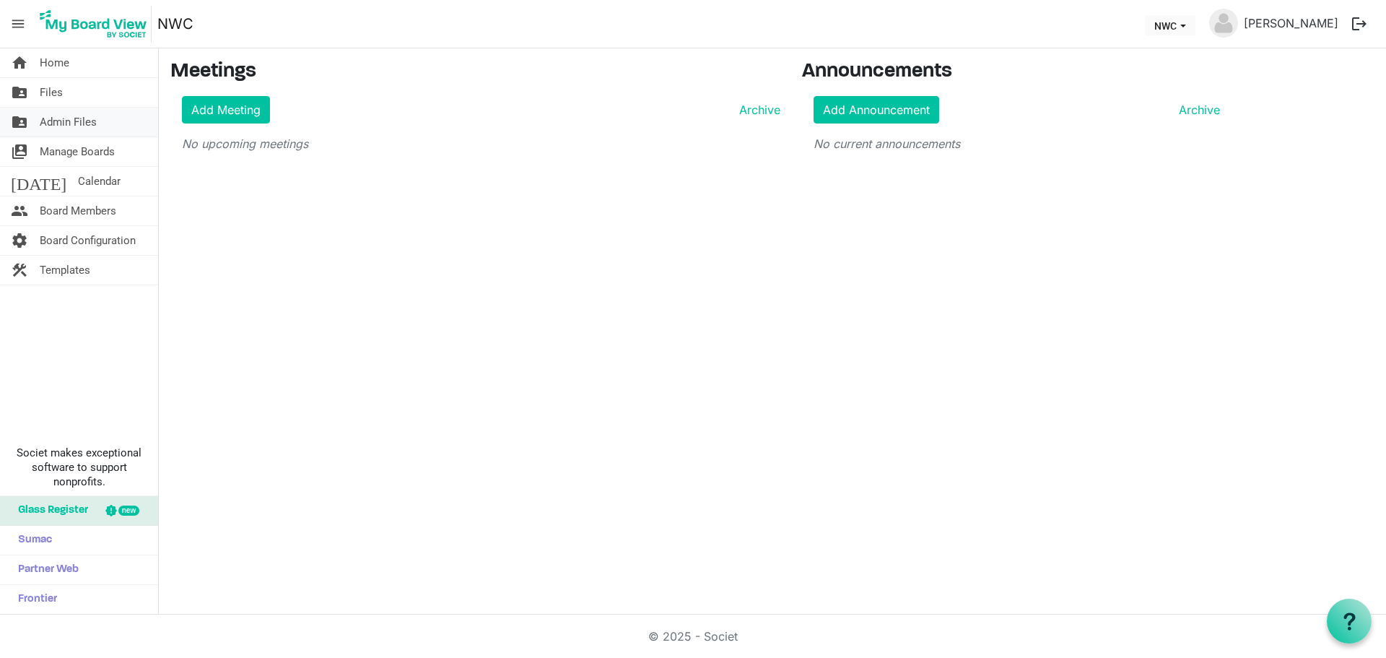
click at [79, 121] on span "Admin Files" at bounding box center [68, 122] width 57 height 29
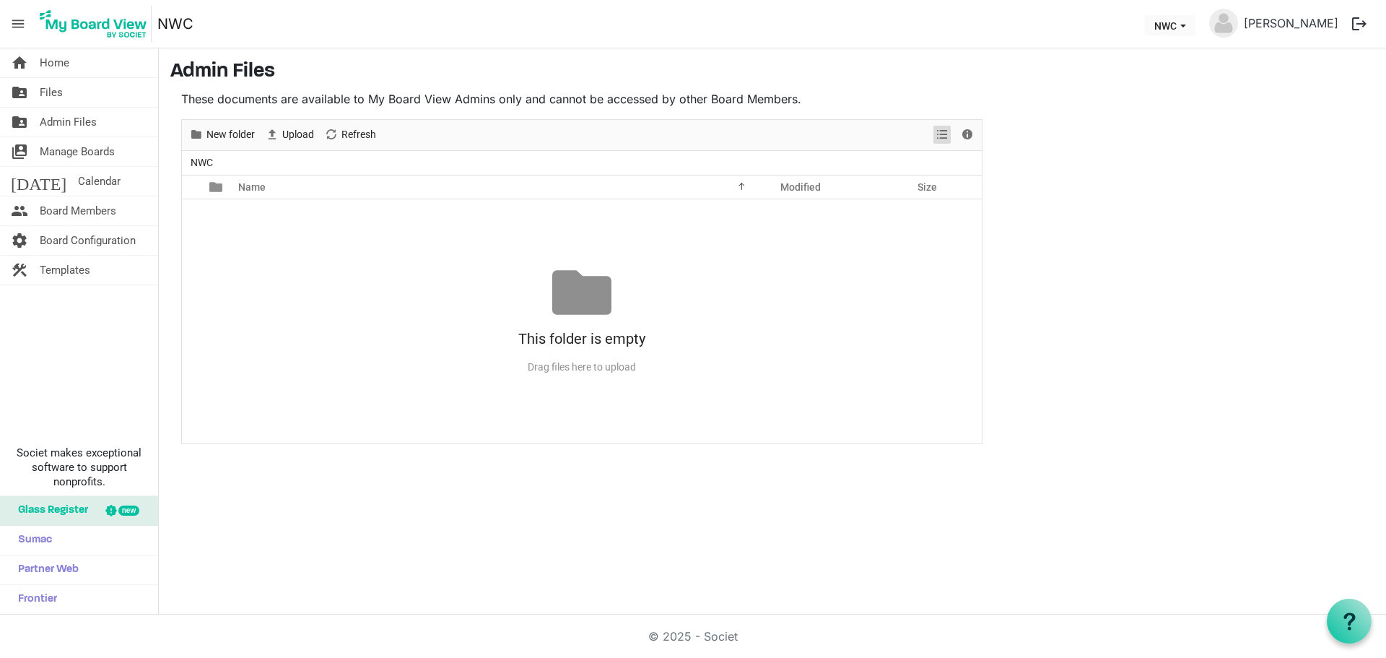
click at [938, 131] on span "View dropdownbutton" at bounding box center [942, 135] width 17 height 18
click at [966, 135] on span "Details" at bounding box center [967, 135] width 17 height 18
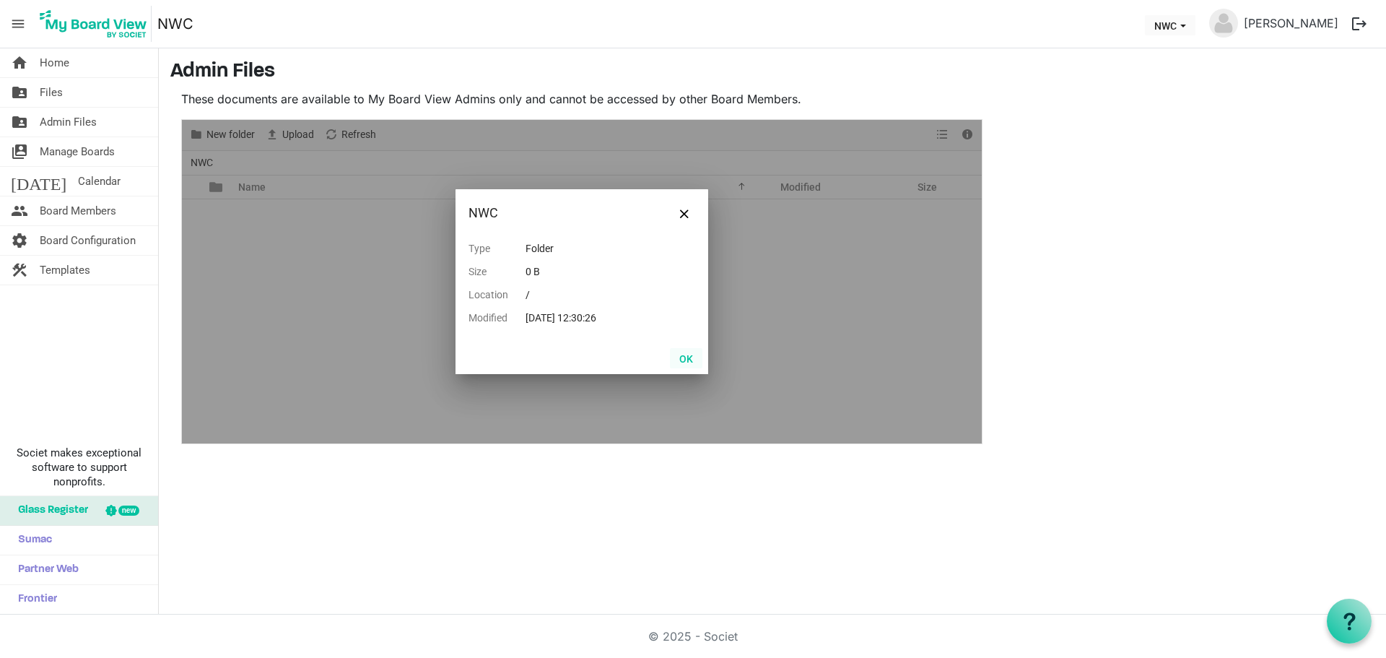
click at [689, 359] on button "OK" at bounding box center [686, 358] width 32 height 20
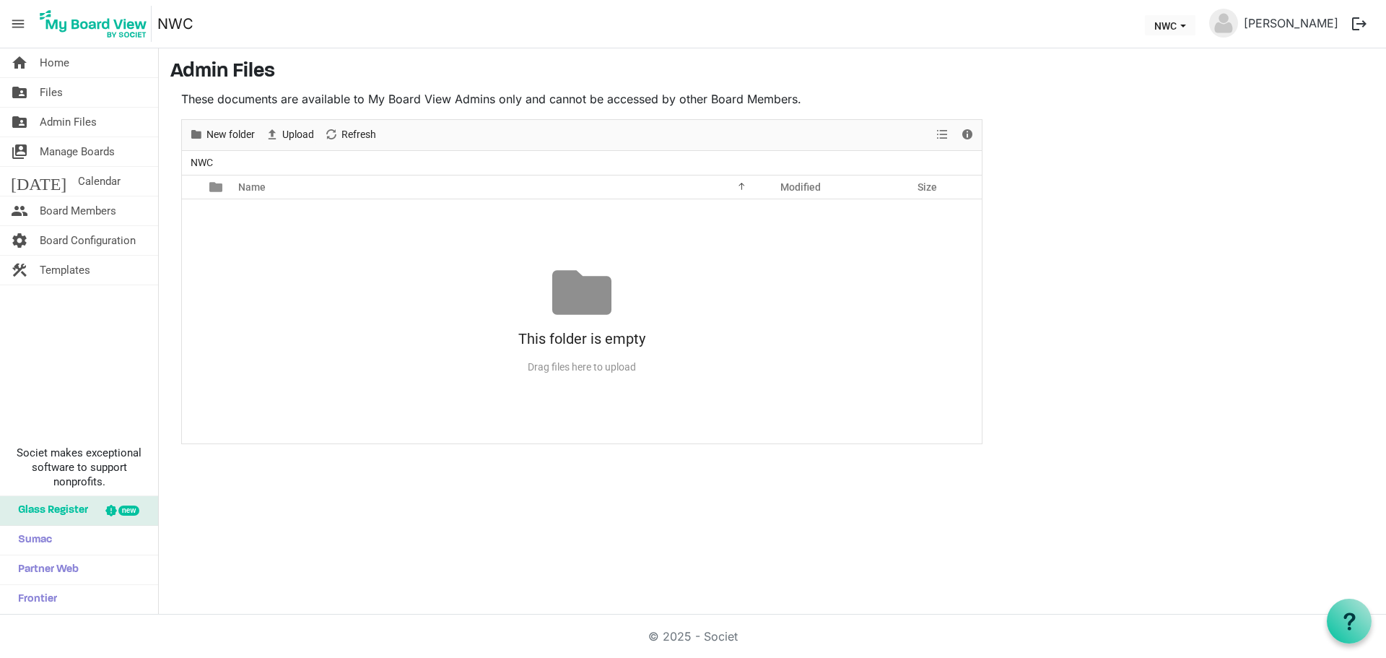
click at [217, 165] on ul "NWC" at bounding box center [582, 163] width 800 height 24
click at [204, 158] on span "NWC" at bounding box center [202, 163] width 28 height 18
click at [940, 140] on span "View dropdownbutton" at bounding box center [942, 135] width 17 height 18
click at [976, 158] on li "Large icons" at bounding box center [989, 162] width 110 height 26
click at [944, 131] on span "View dropdownbutton" at bounding box center [942, 135] width 17 height 18
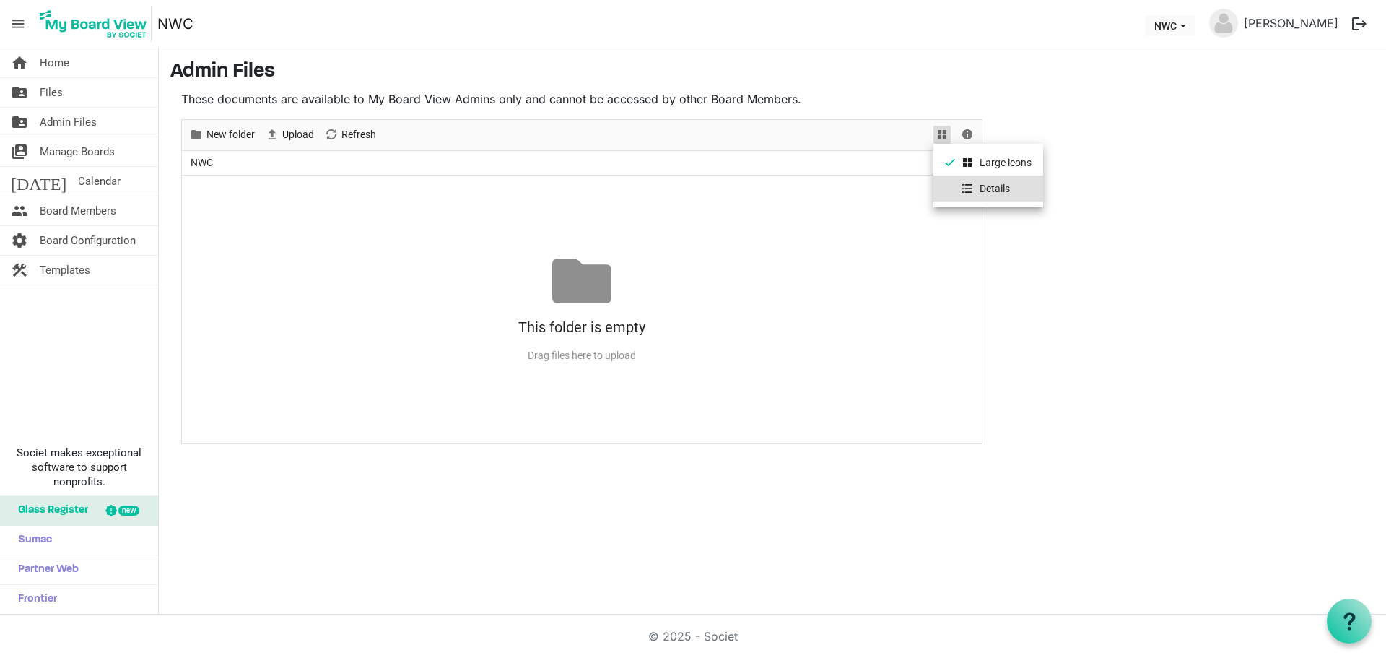
click at [981, 183] on li "Details" at bounding box center [989, 188] width 110 height 26
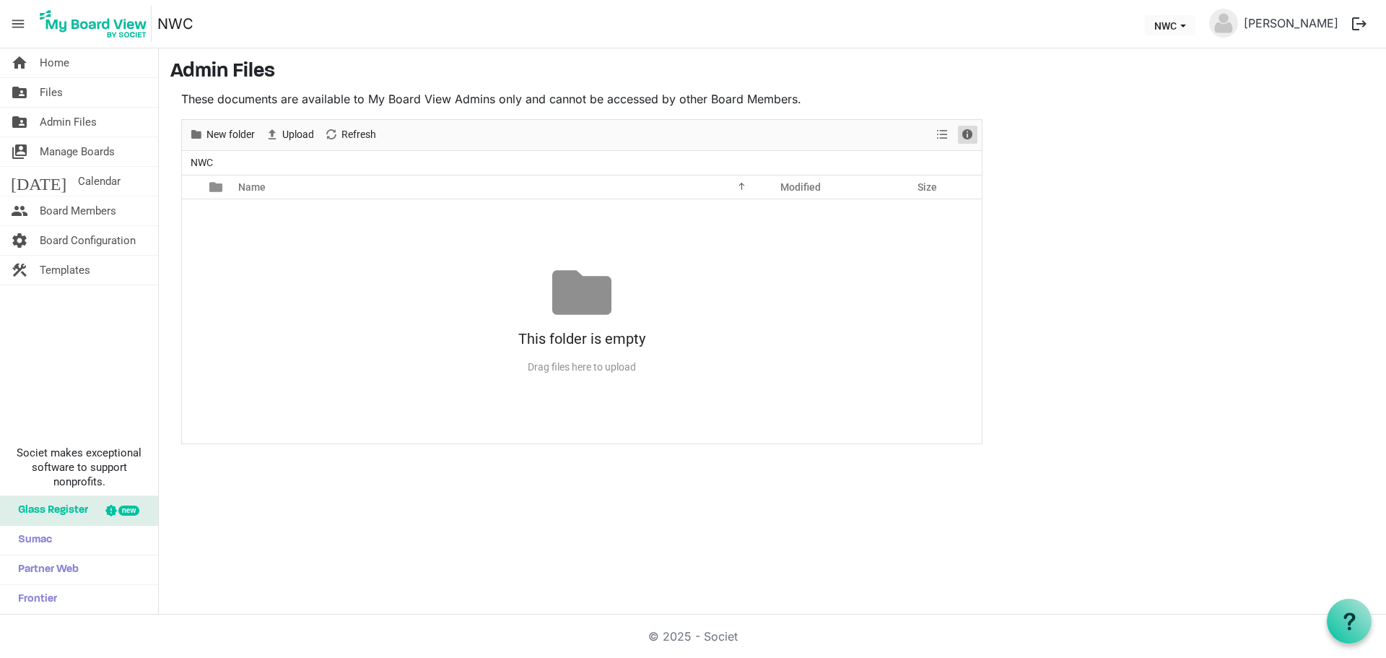
click at [967, 139] on span "Details" at bounding box center [967, 135] width 17 height 18
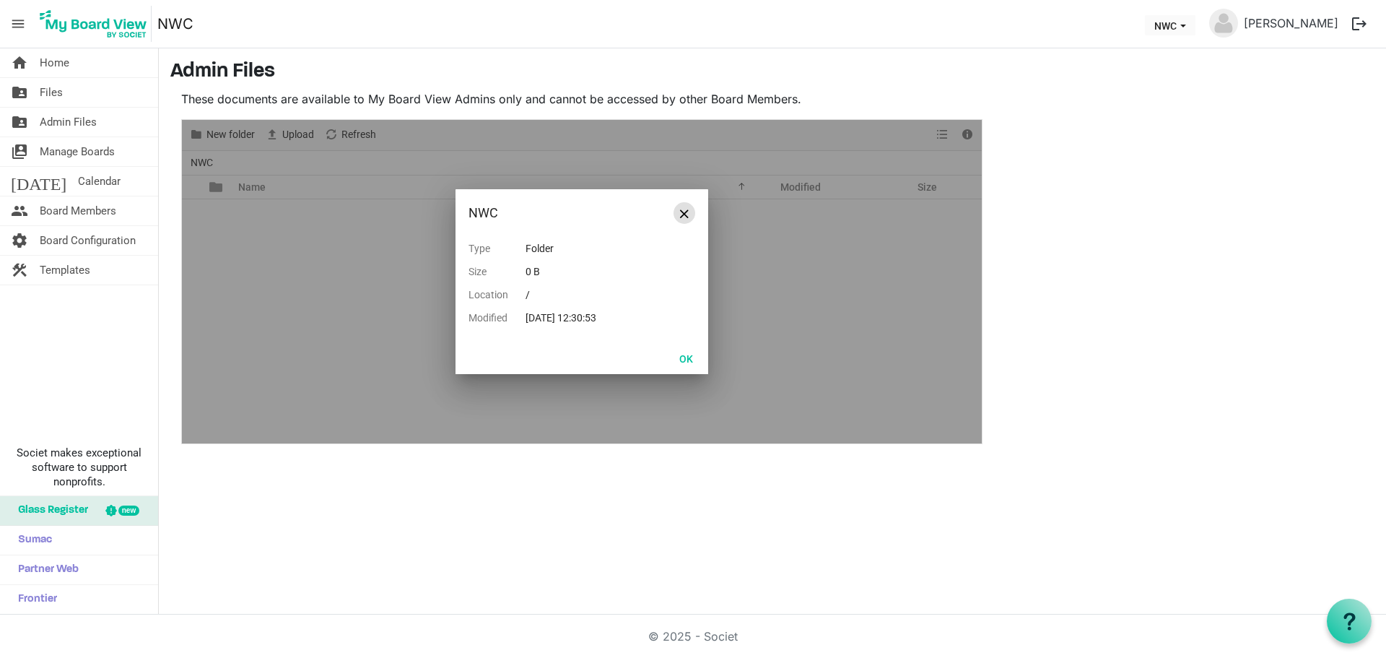
click at [686, 212] on span "Close" at bounding box center [684, 213] width 9 height 9
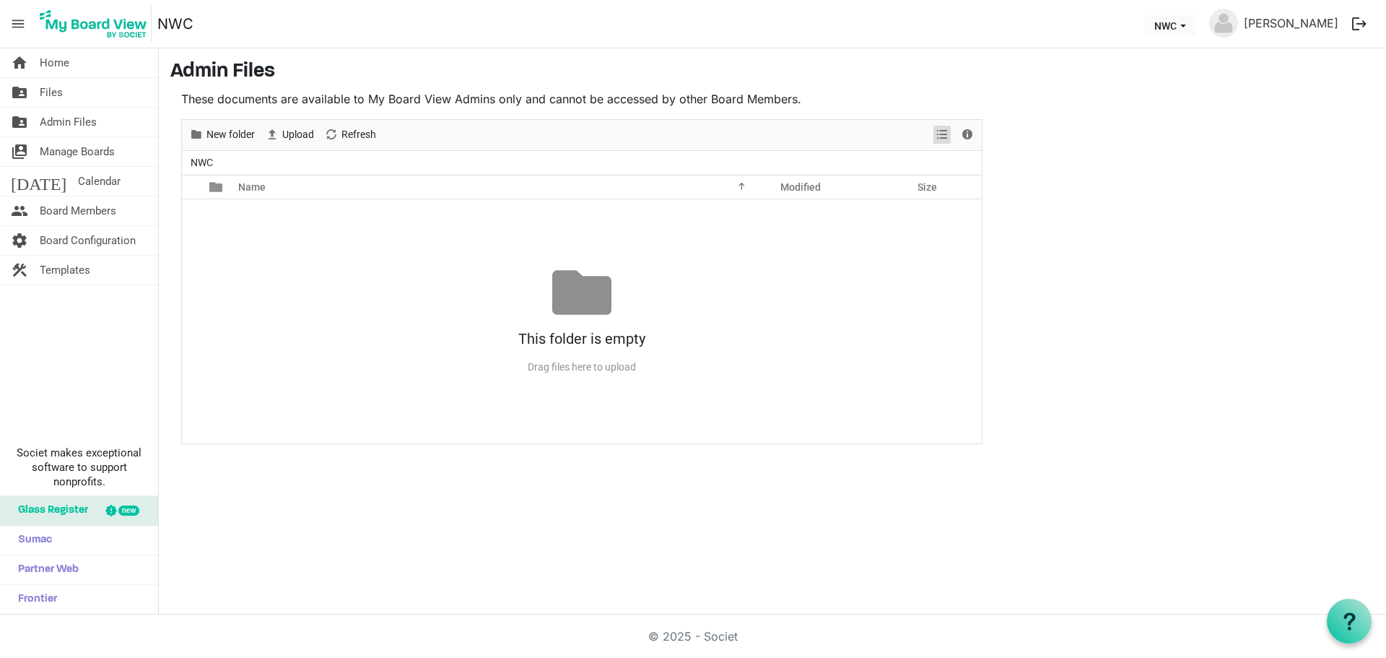
click at [944, 134] on span "View dropdownbutton" at bounding box center [942, 135] width 17 height 18
click at [1191, 22] on button "NWC" at bounding box center [1170, 25] width 51 height 20
click at [1175, 61] on li "BCN Board" at bounding box center [1195, 54] width 87 height 26
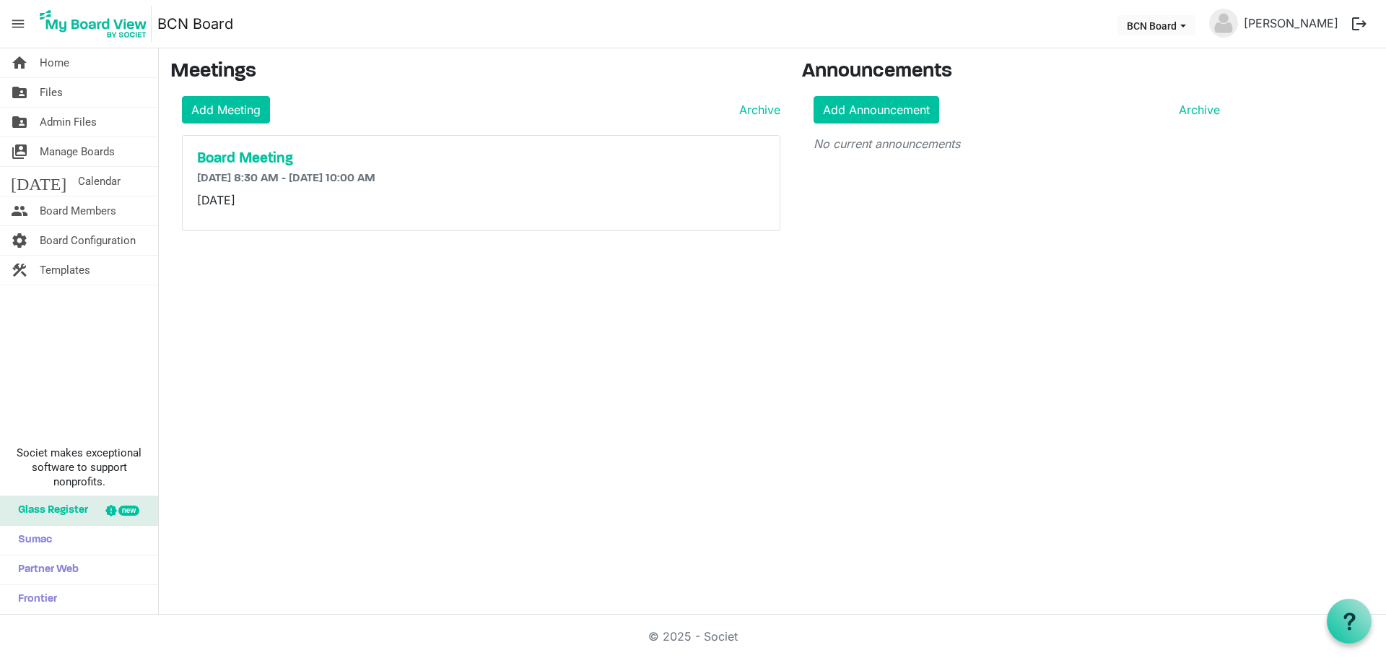
click at [93, 96] on link "folder_shared Files" at bounding box center [79, 92] width 158 height 29
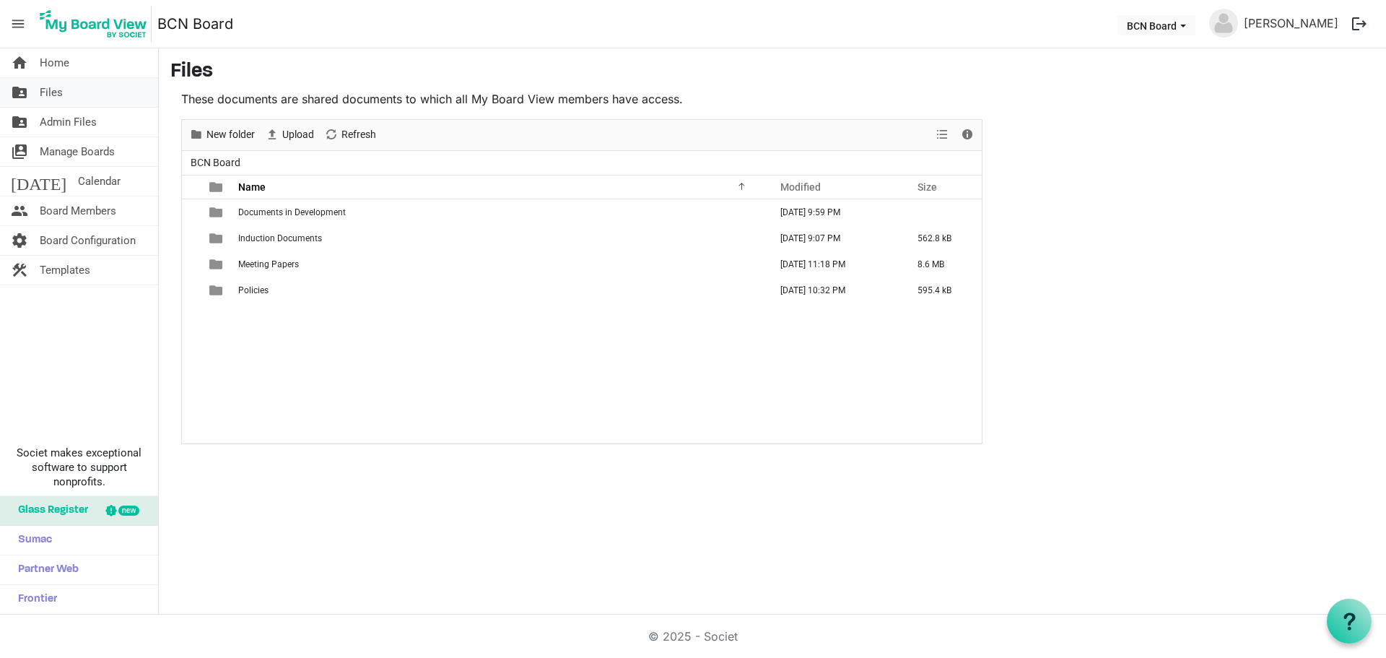
click at [57, 93] on span "Files" at bounding box center [51, 92] width 23 height 29
click at [72, 66] on link "home Home" at bounding box center [79, 62] width 158 height 29
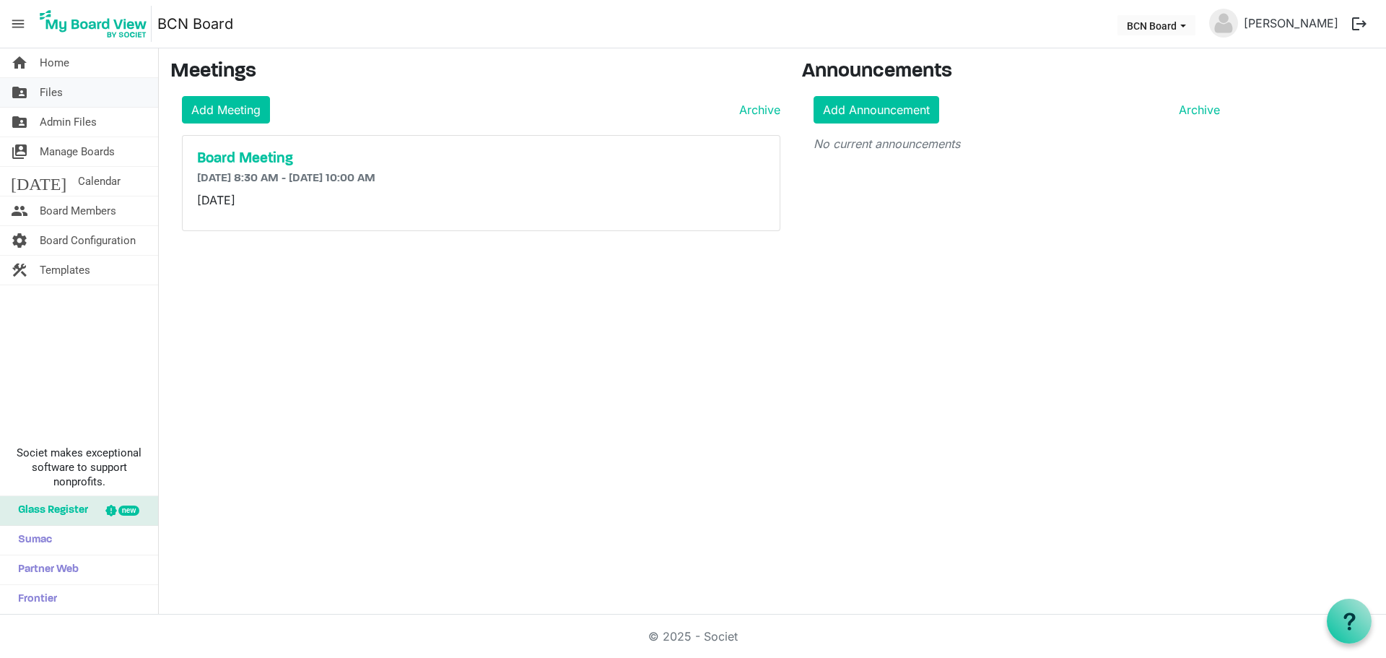
click at [58, 89] on span "Files" at bounding box center [51, 92] width 23 height 29
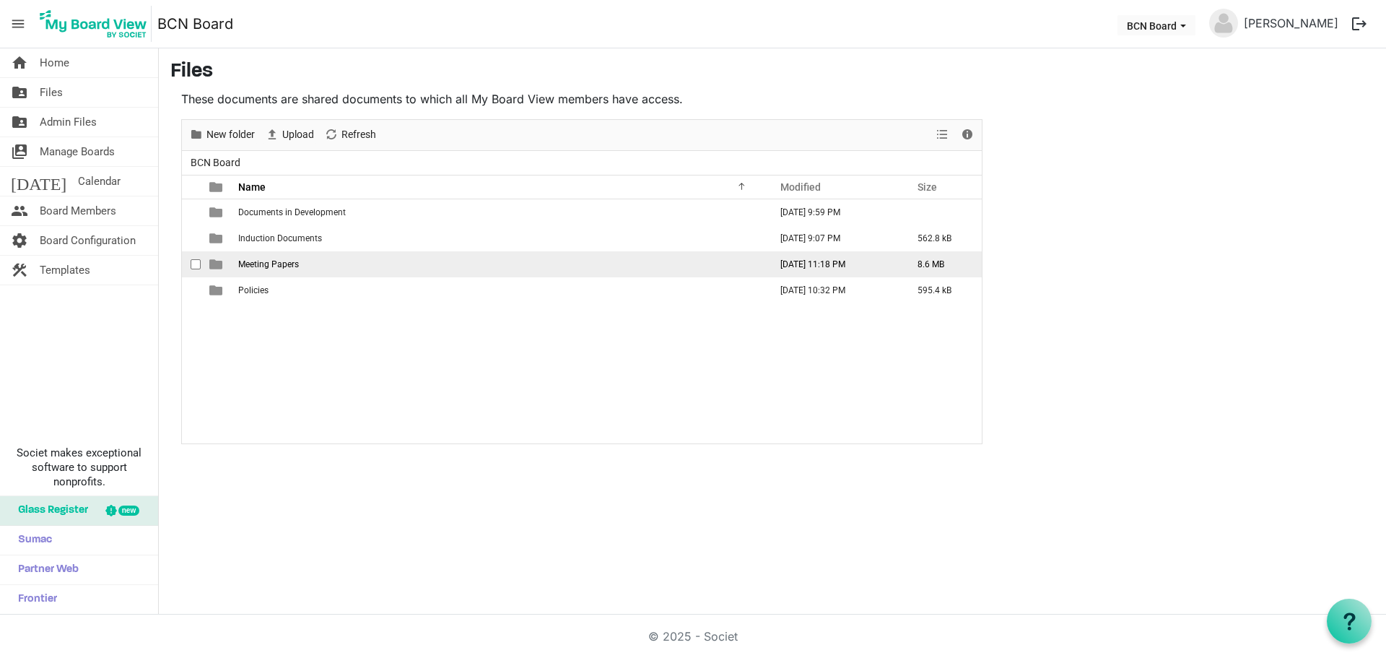
click at [263, 268] on span "Meeting Papers" at bounding box center [268, 264] width 61 height 10
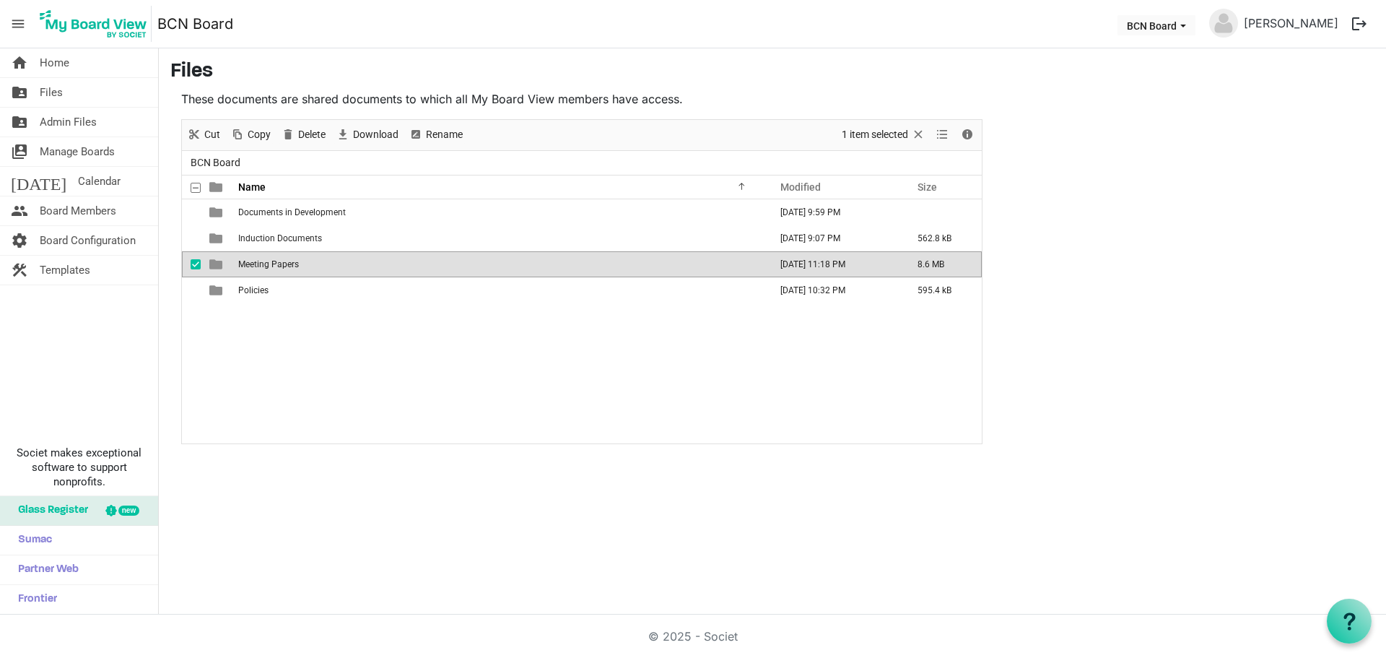
click at [263, 268] on span "Meeting Papers" at bounding box center [268, 264] width 61 height 10
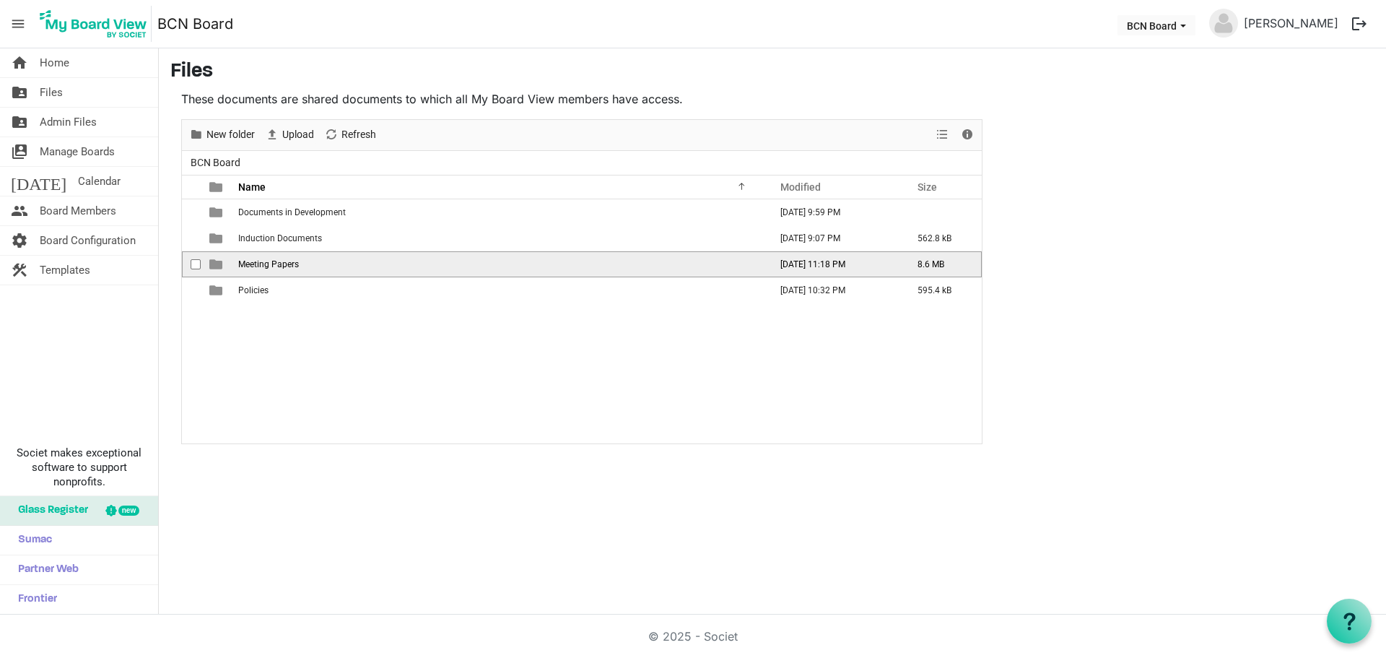
click at [263, 268] on span "Meeting Papers" at bounding box center [268, 264] width 61 height 10
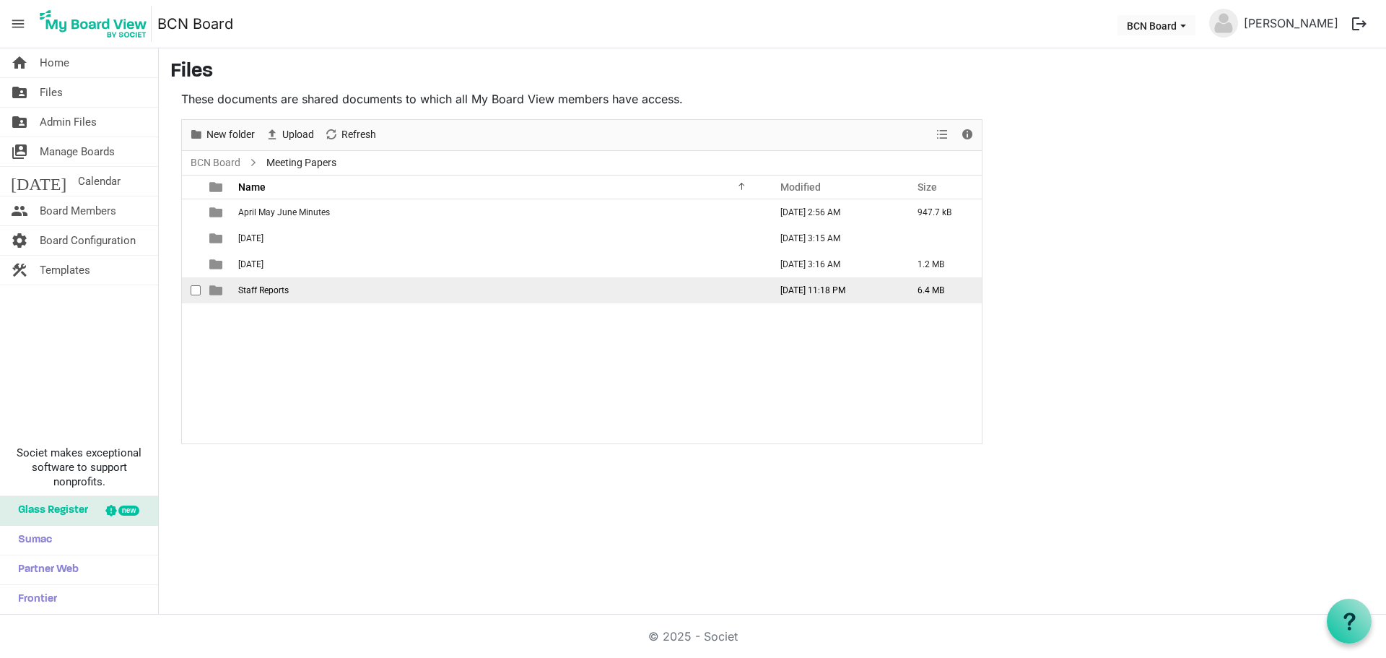
click at [278, 286] on span "Staff Reports" at bounding box center [263, 290] width 51 height 10
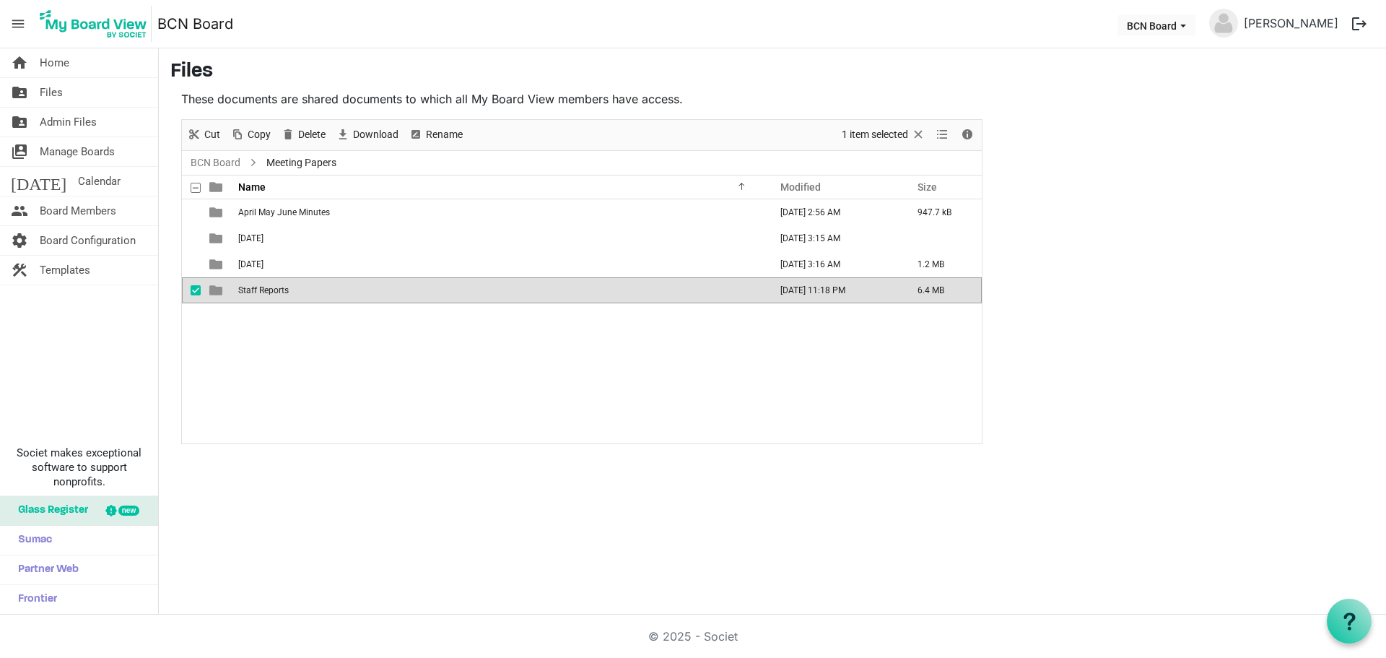
click at [278, 286] on span "Staff Reports" at bounding box center [263, 290] width 51 height 10
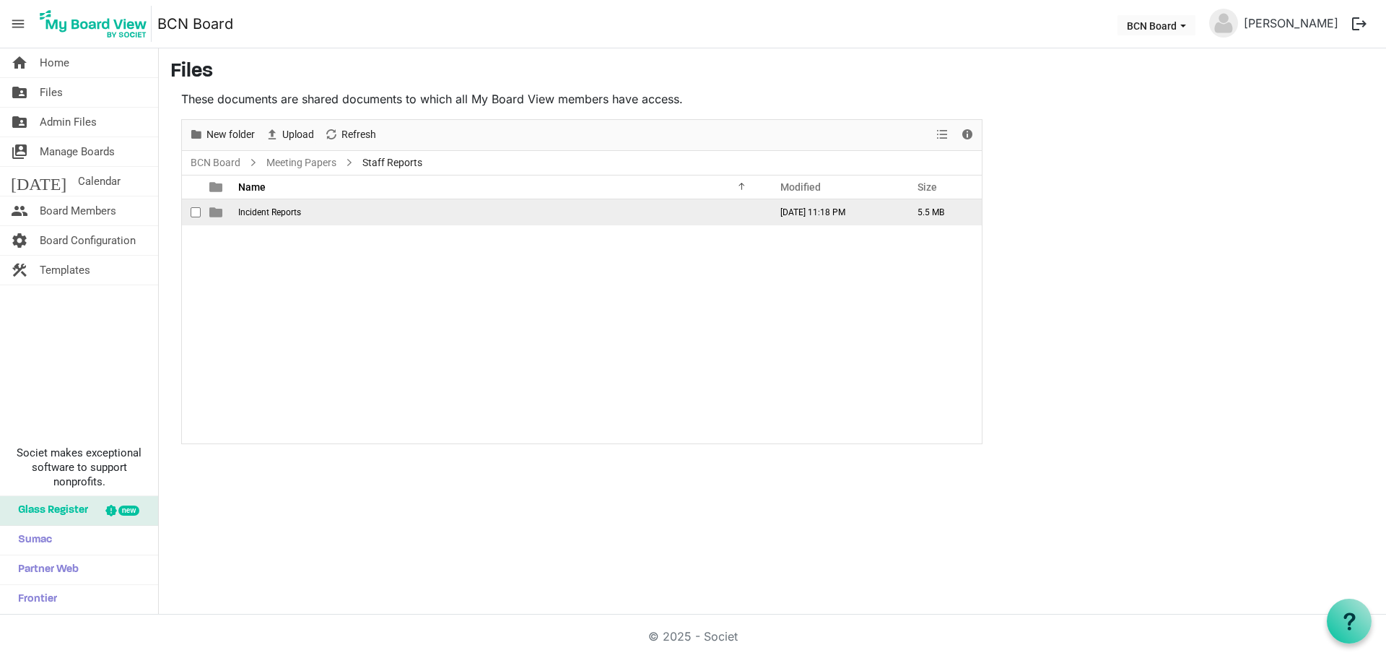
click at [259, 210] on span "Incident Reports" at bounding box center [269, 212] width 63 height 10
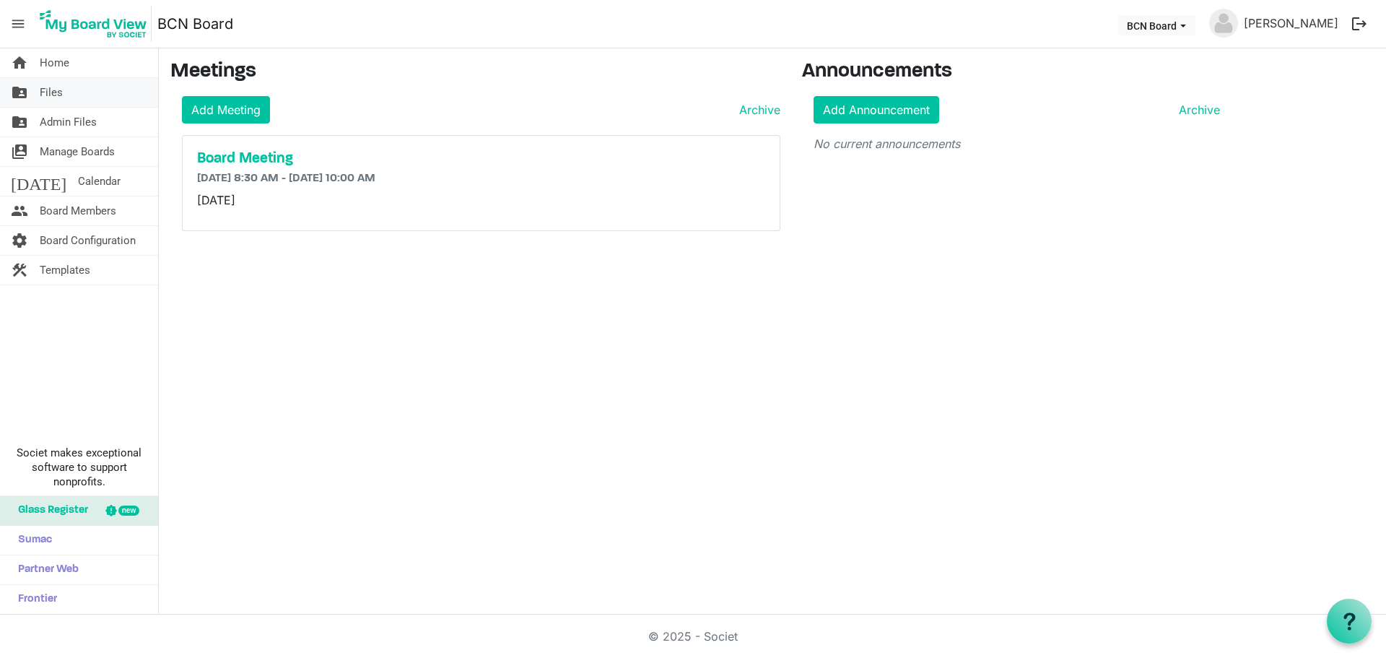
click at [45, 91] on span "Files" at bounding box center [51, 92] width 23 height 29
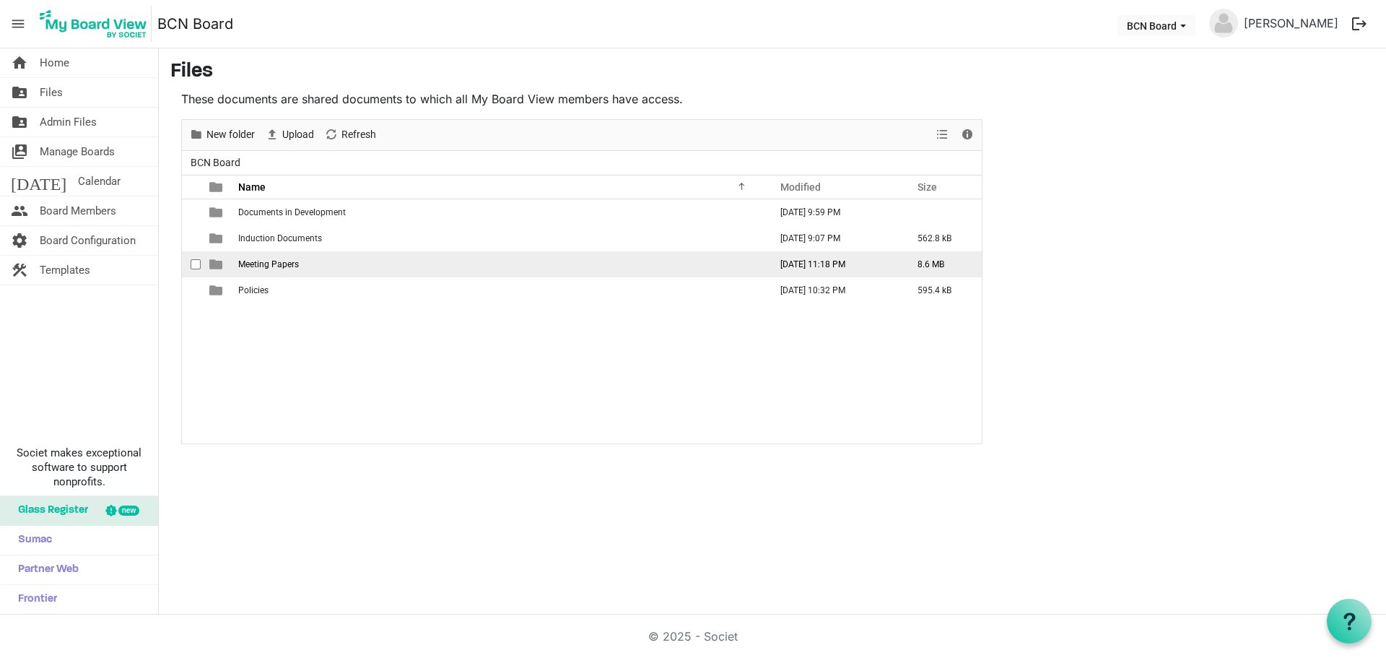
click at [311, 268] on td "Meeting Papers" at bounding box center [499, 264] width 531 height 26
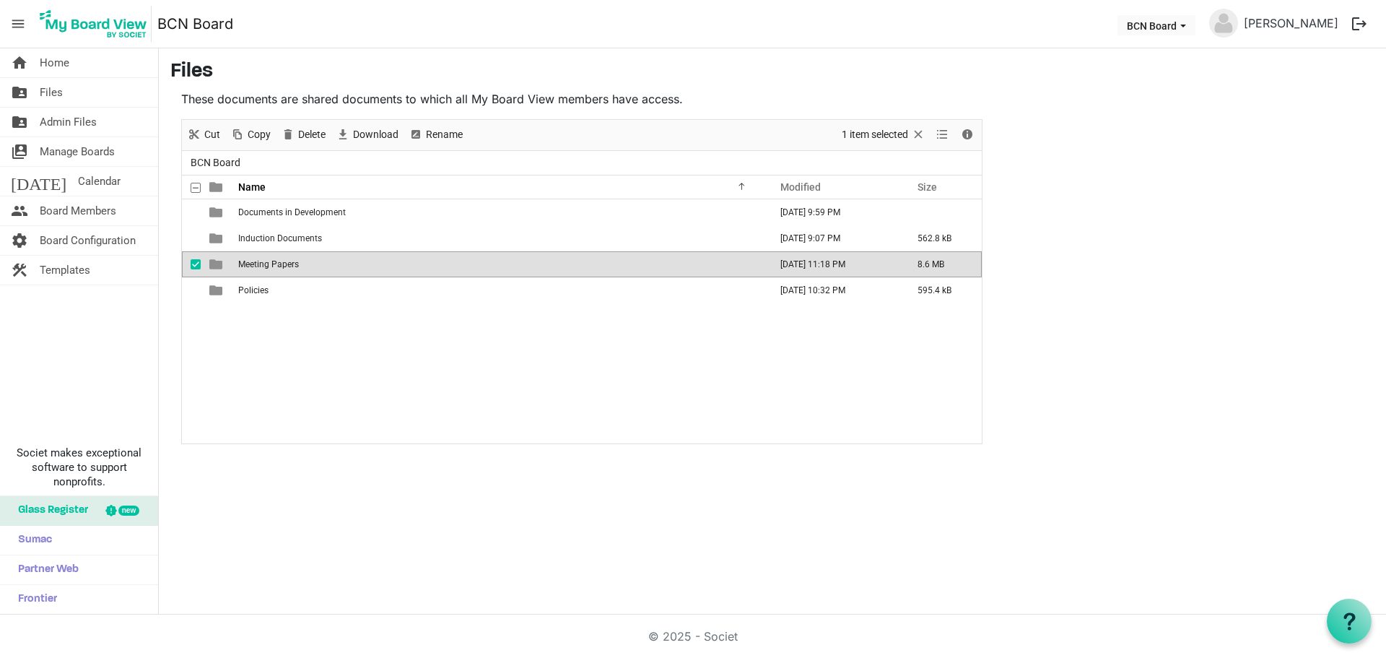
click at [311, 268] on td "Meeting Papers" at bounding box center [499, 264] width 531 height 26
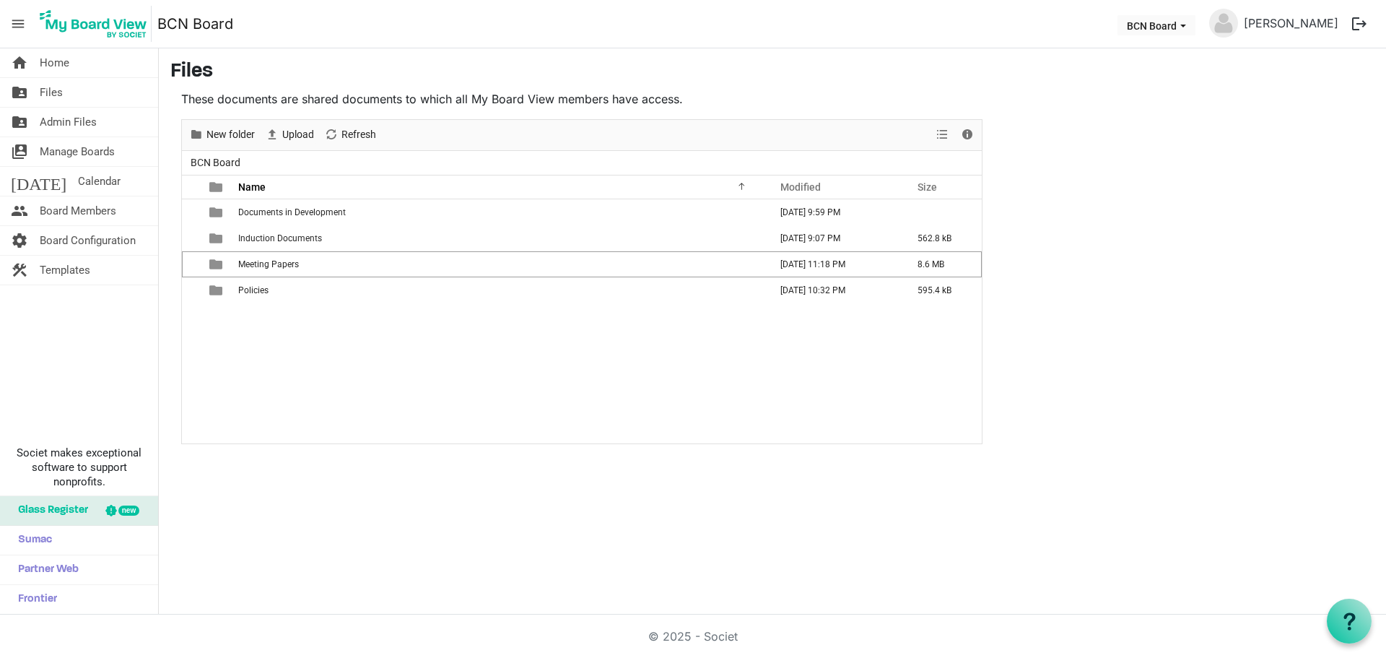
click at [311, 270] on td "Meeting Papers" at bounding box center [499, 264] width 531 height 26
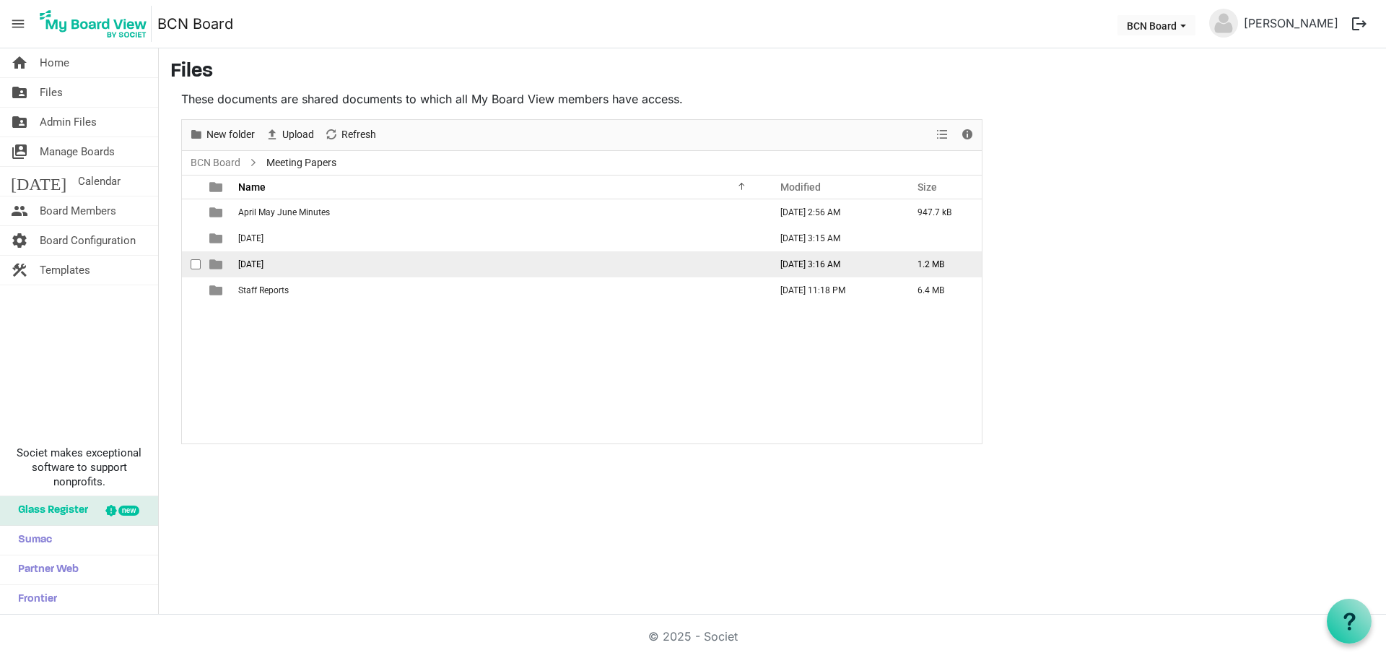
click at [313, 264] on td "[DATE]" at bounding box center [499, 264] width 531 height 26
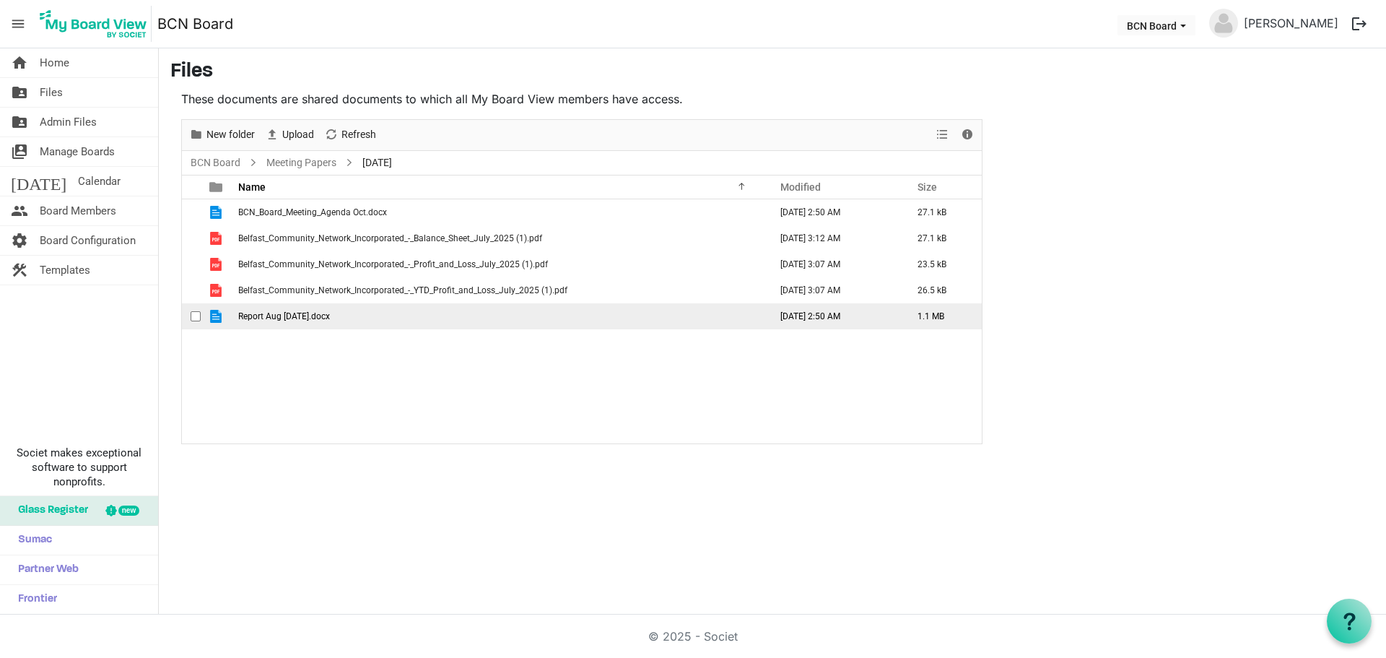
click at [350, 309] on td "Report Aug [DATE].docx" at bounding box center [499, 316] width 531 height 26
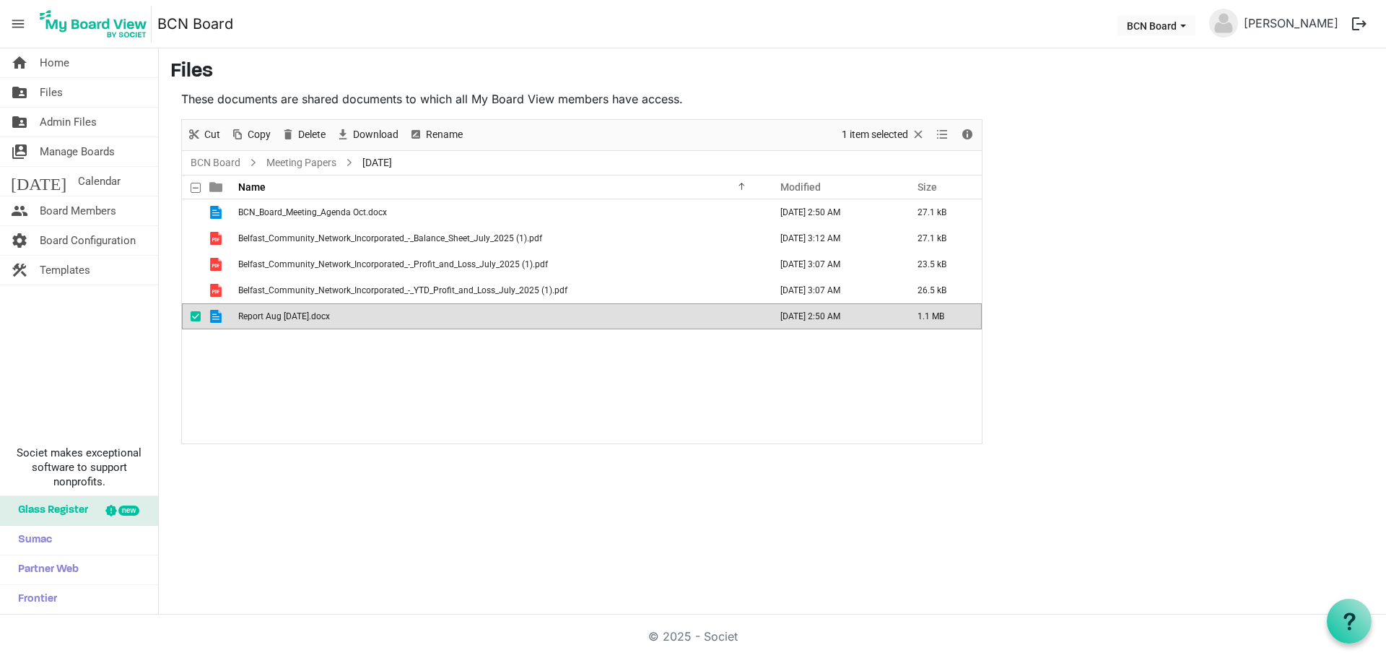
click at [350, 309] on td "Report Aug [DATE].docx" at bounding box center [499, 316] width 531 height 26
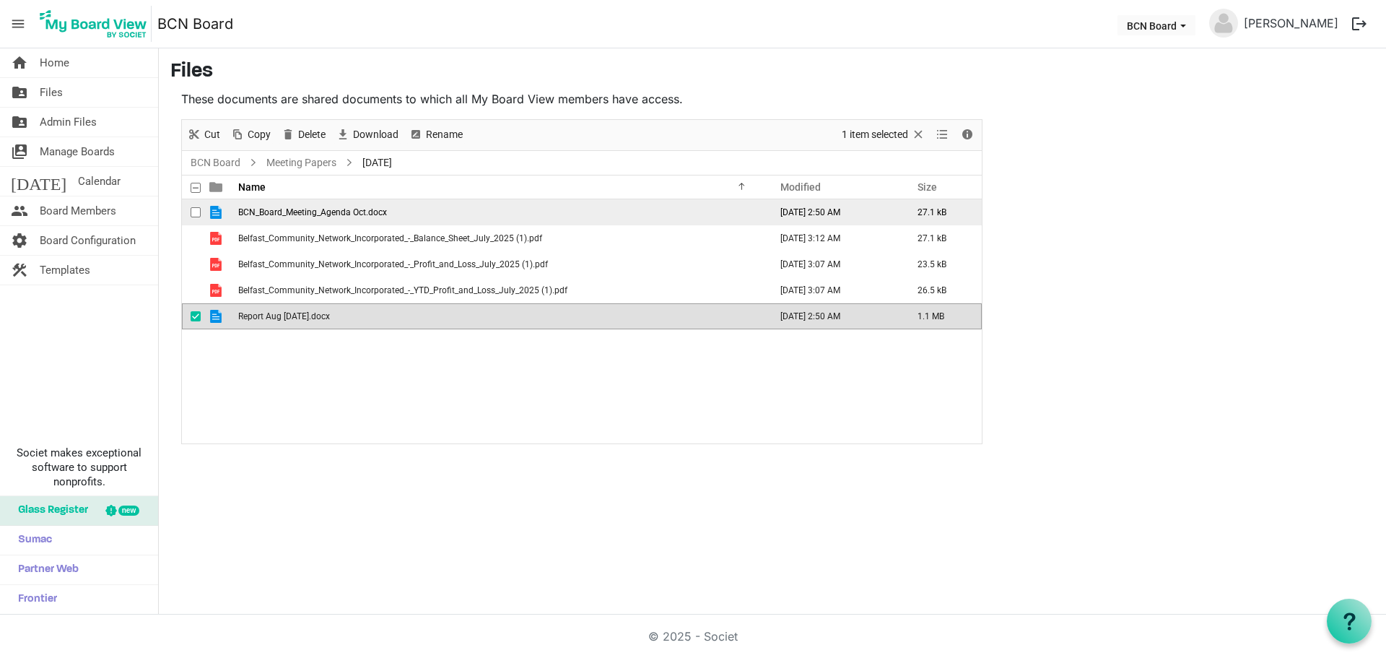
click at [345, 212] on span "BCN_Board_Meeting_Agenda Oct.docx" at bounding box center [312, 212] width 149 height 10
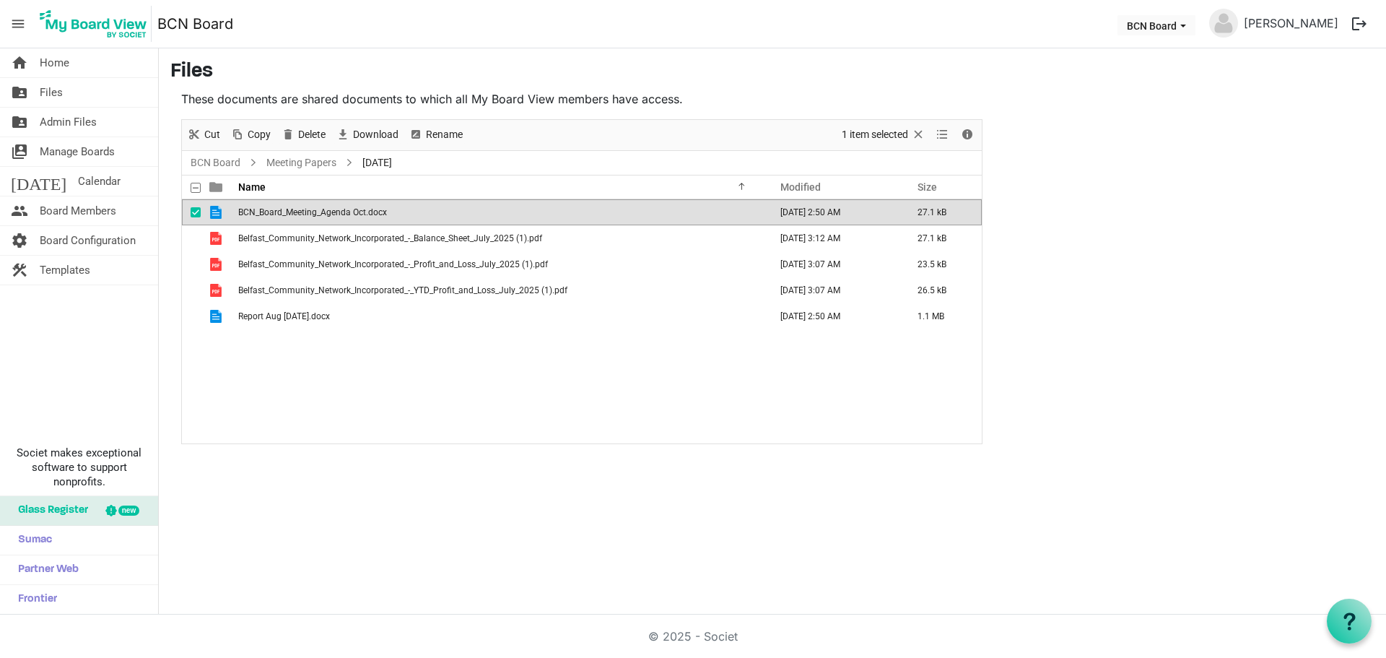
click at [345, 212] on span "BCN_Board_Meeting_Agenda Oct.docx" at bounding box center [312, 212] width 149 height 10
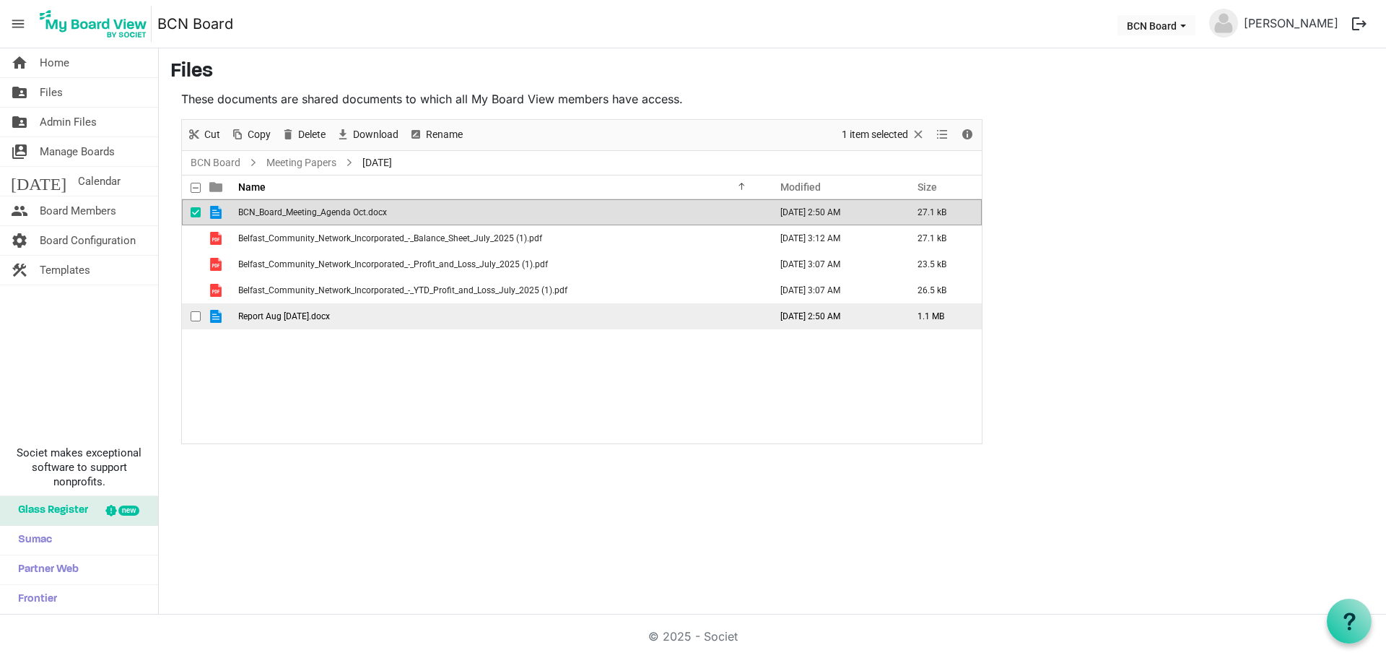
click at [482, 326] on td "Report Aug [DATE].docx" at bounding box center [499, 316] width 531 height 26
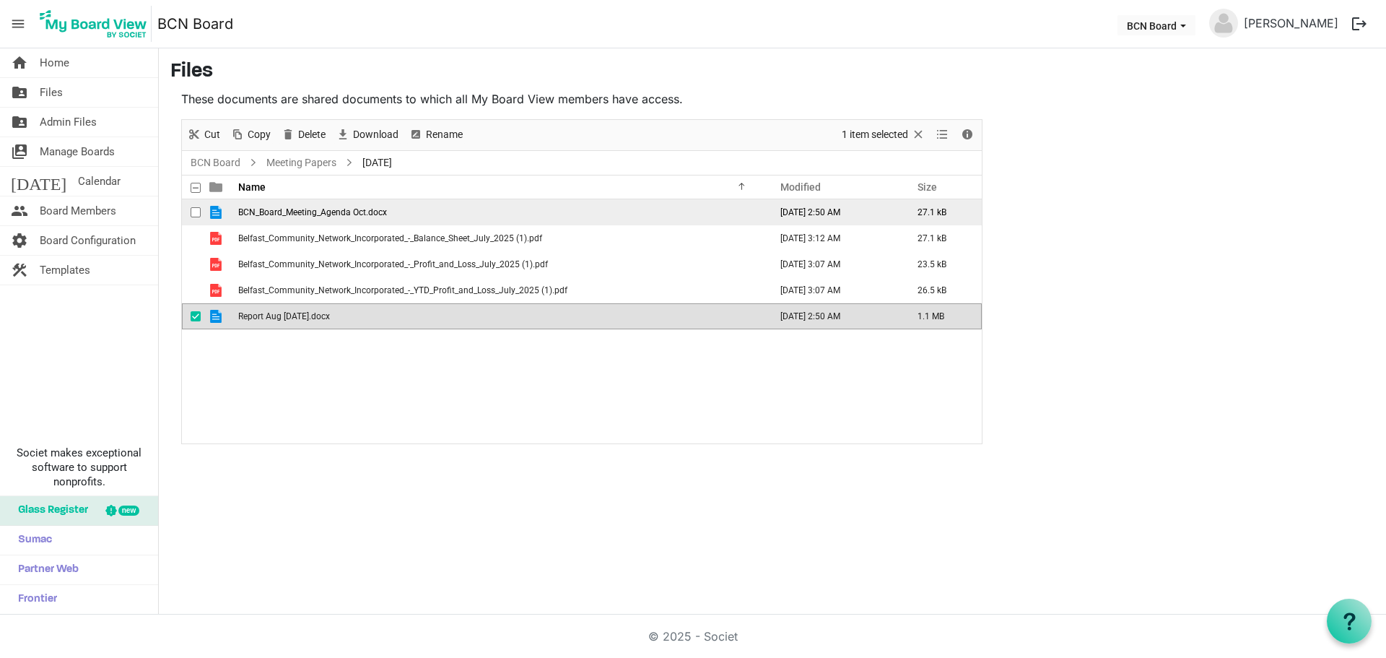
click at [341, 214] on span "BCN_Board_Meeting_Agenda Oct.docx" at bounding box center [312, 212] width 149 height 10
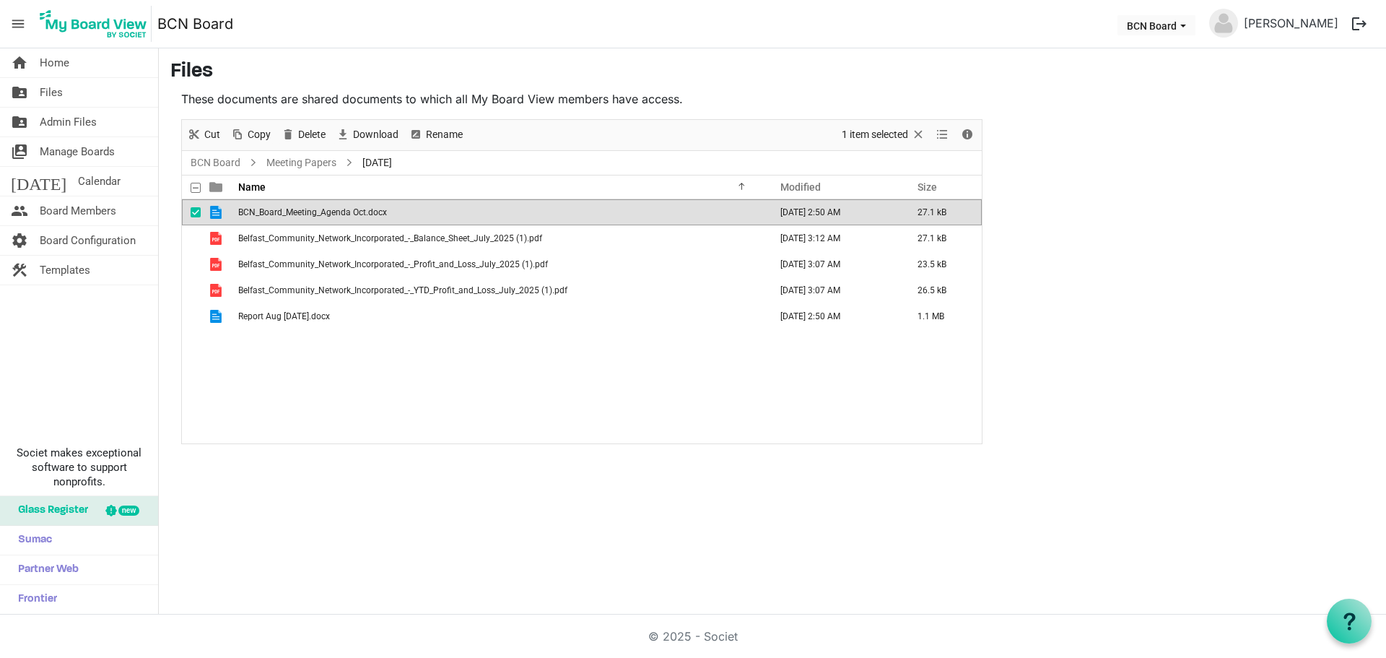
click at [341, 214] on span "BCN_Board_Meeting_Agenda Oct.docx" at bounding box center [312, 212] width 149 height 10
